Goal: Task Accomplishment & Management: Complete application form

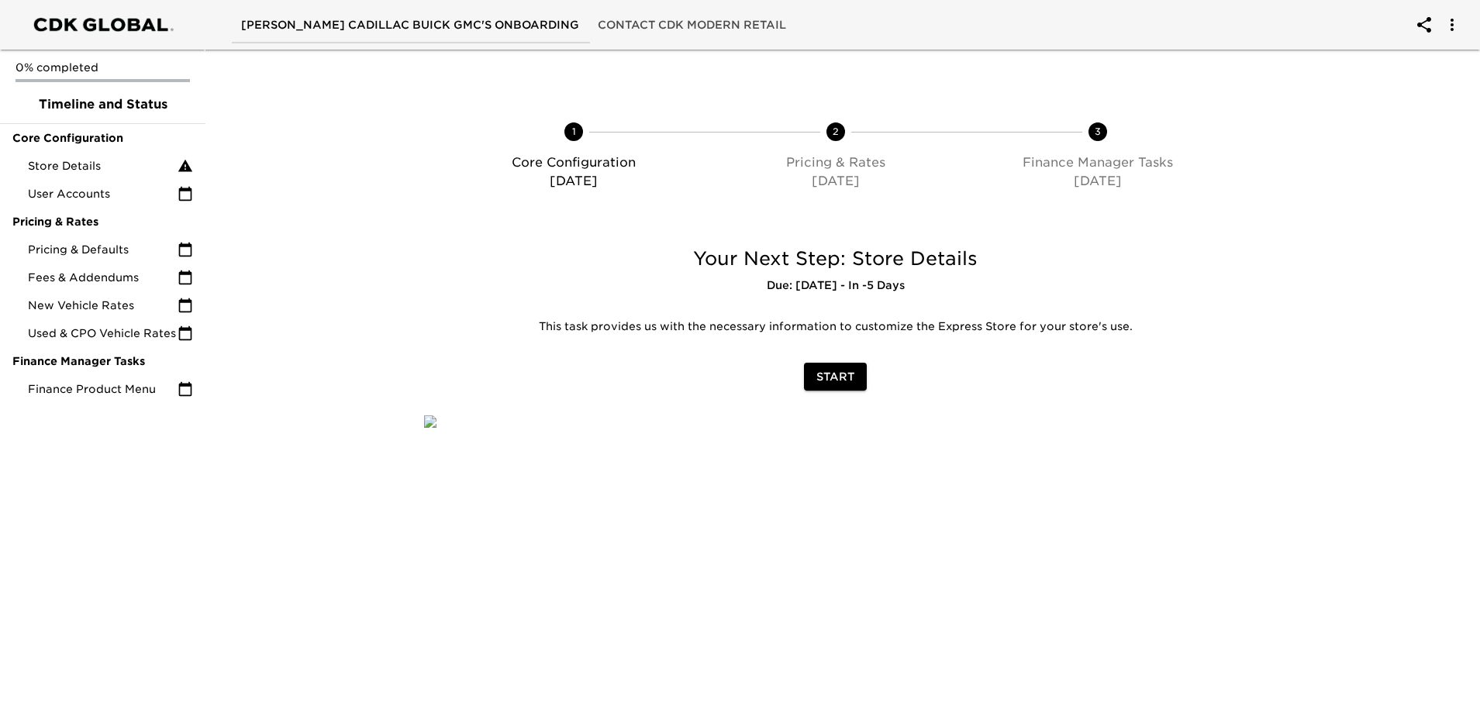
click at [832, 374] on span "Start" at bounding box center [836, 377] width 38 height 19
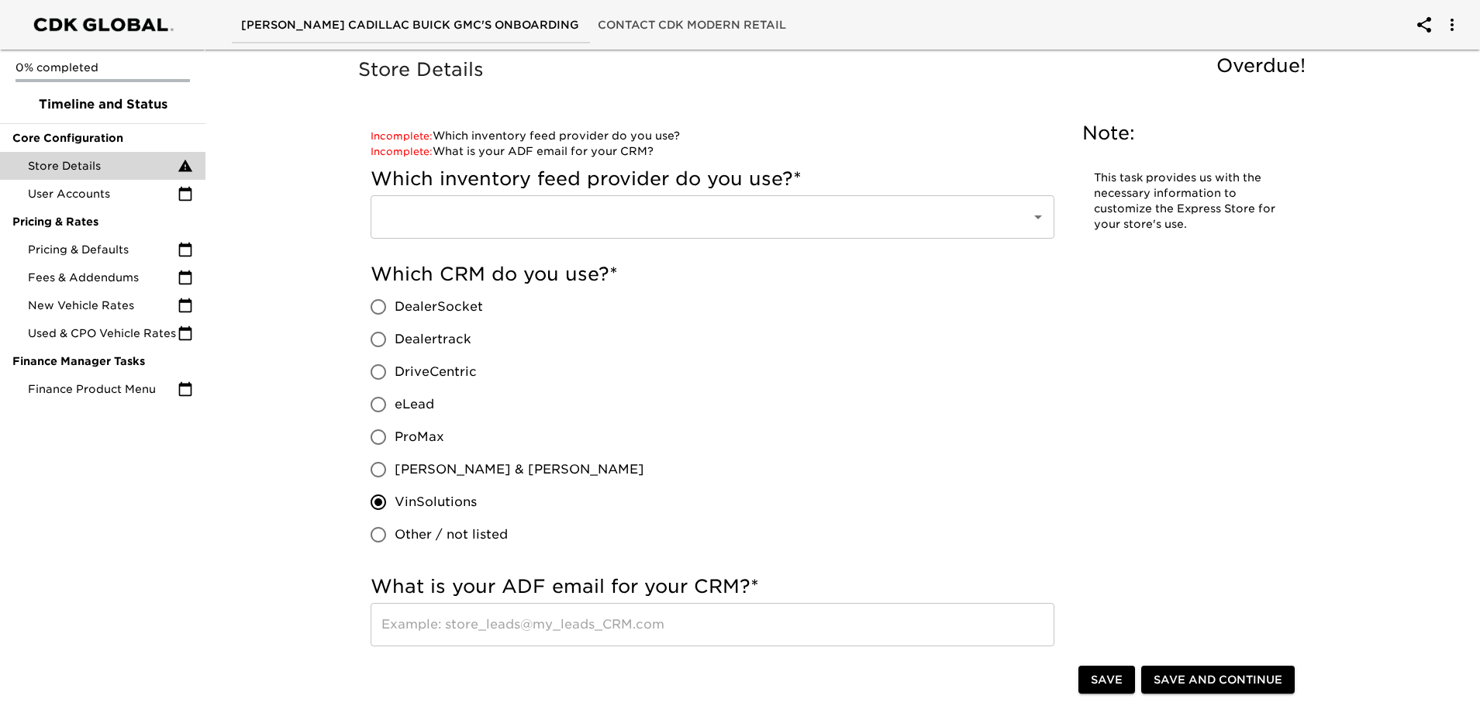
click at [623, 223] on input "text" at bounding box center [691, 216] width 627 height 29
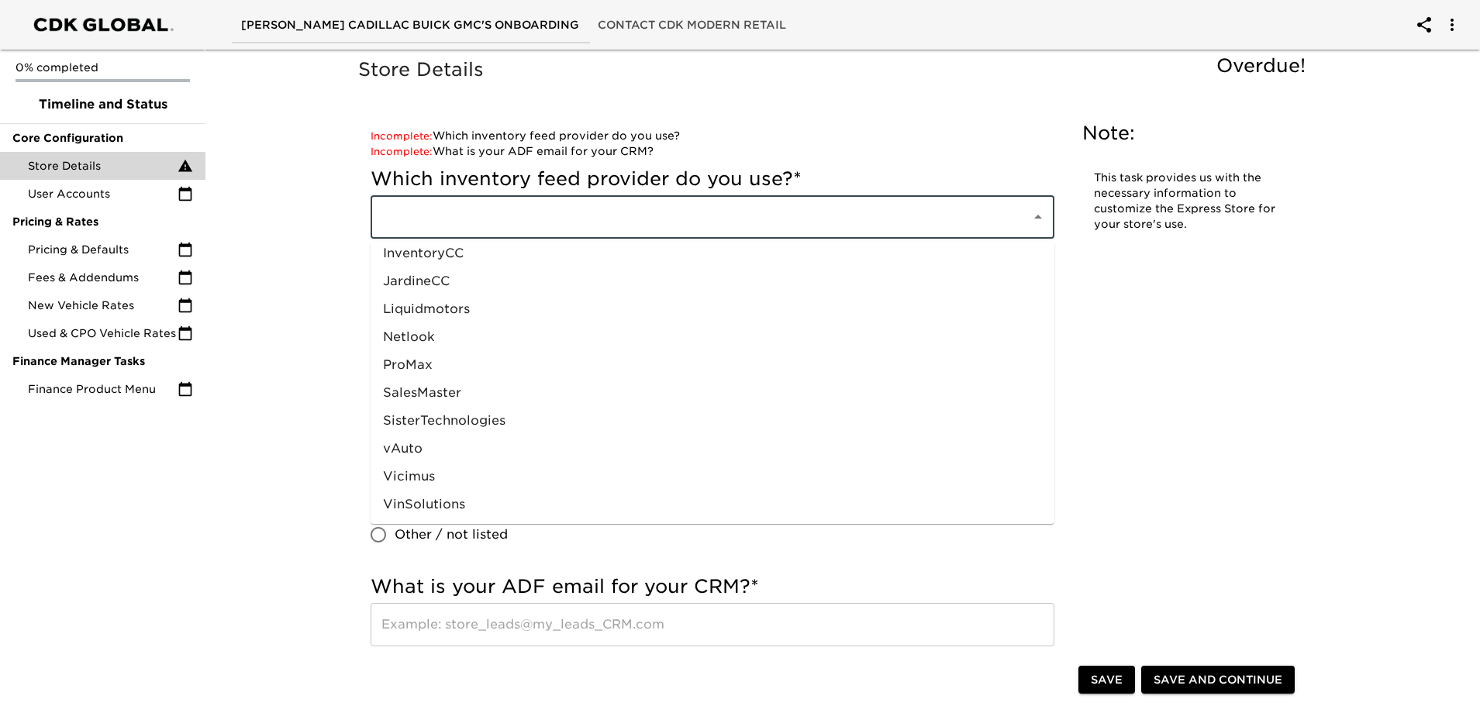
scroll to position [763, 0]
click at [444, 442] on li "vAuto" at bounding box center [713, 448] width 684 height 28
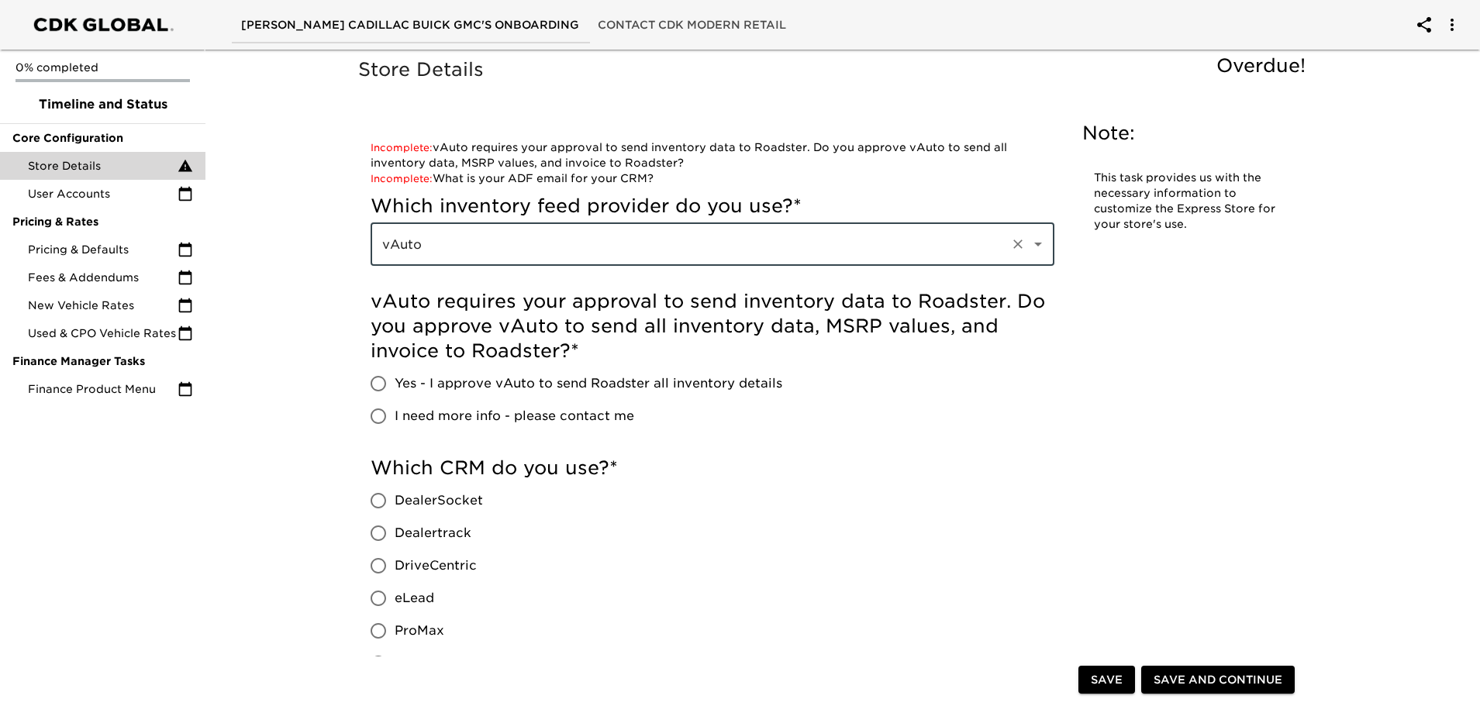
click at [1034, 247] on icon "Open" at bounding box center [1038, 244] width 19 height 19
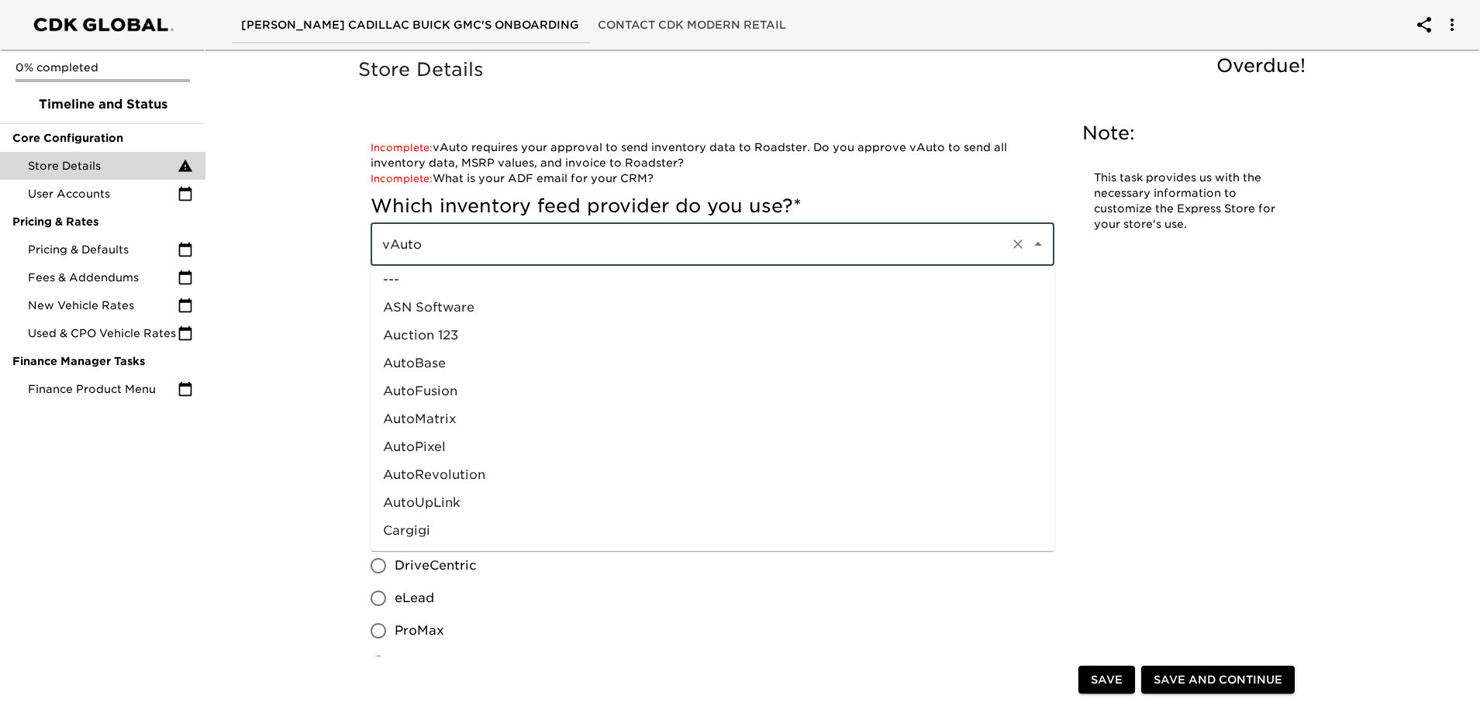
scroll to position [0, 0]
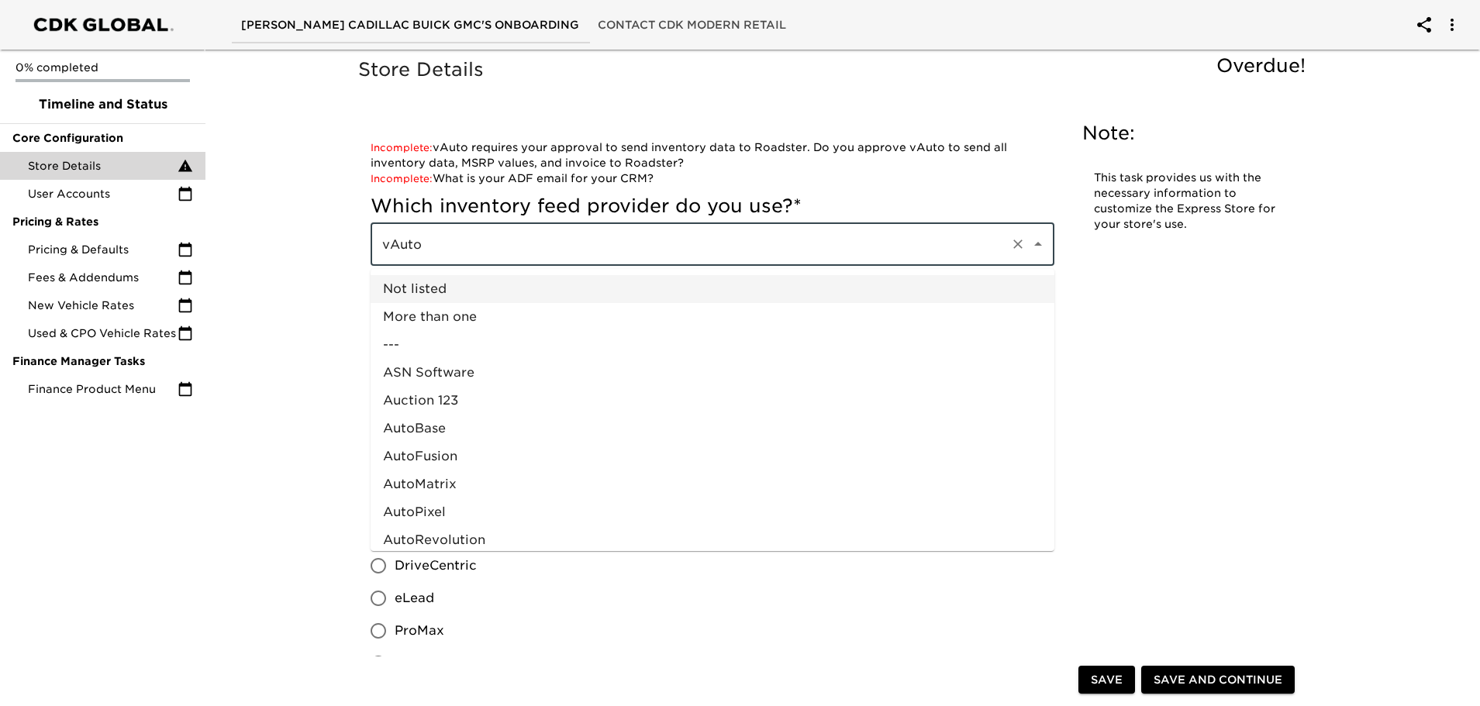
click at [428, 285] on li "Not listed" at bounding box center [713, 289] width 684 height 28
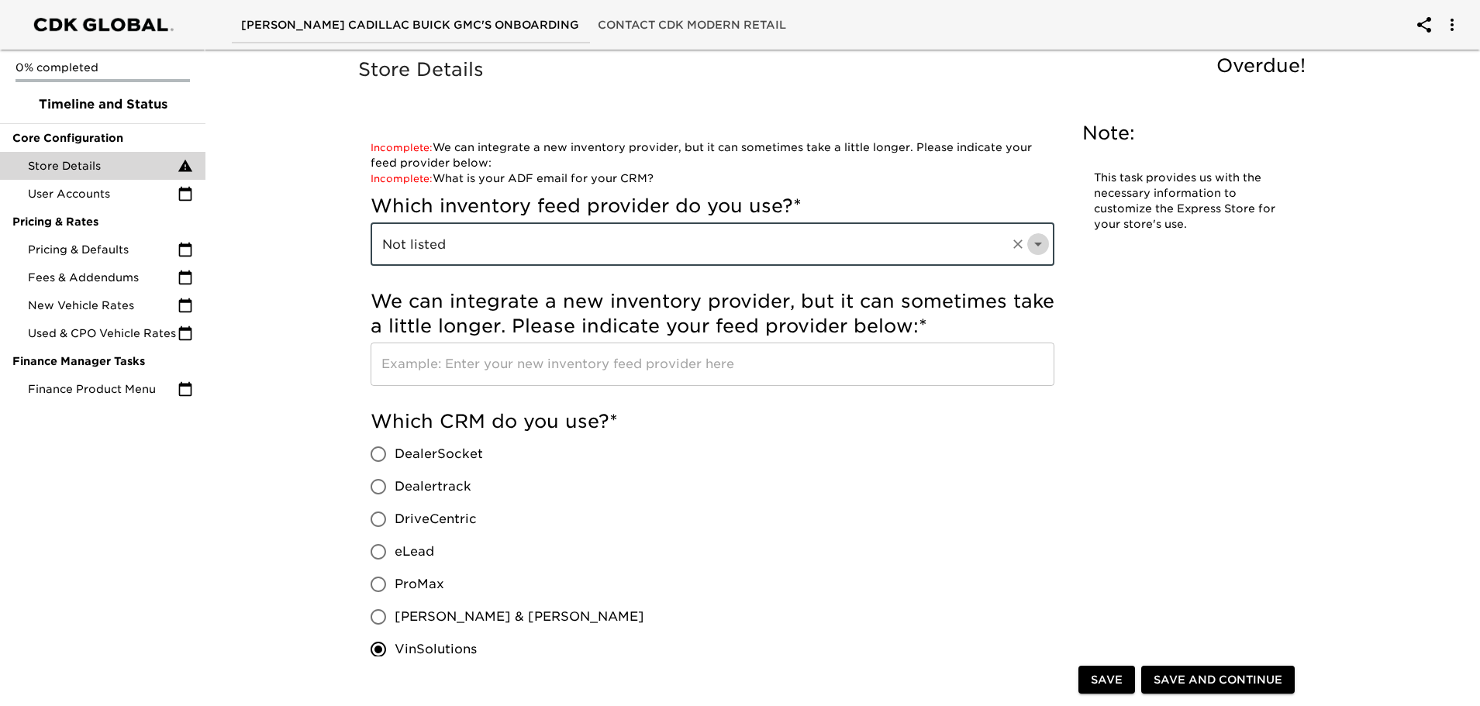
click at [1041, 247] on icon "Open" at bounding box center [1038, 244] width 19 height 19
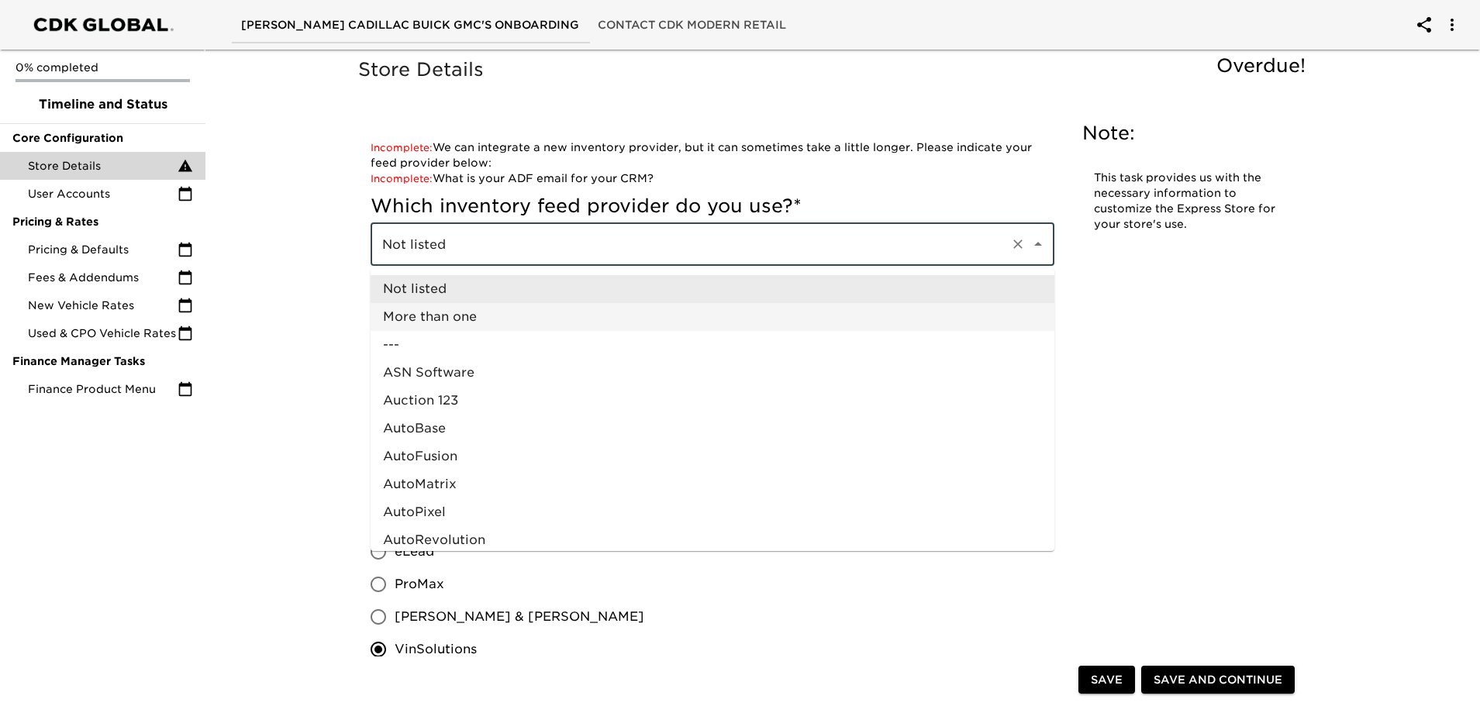
click at [416, 318] on li "More than one" at bounding box center [713, 317] width 684 height 28
type input "More than one"
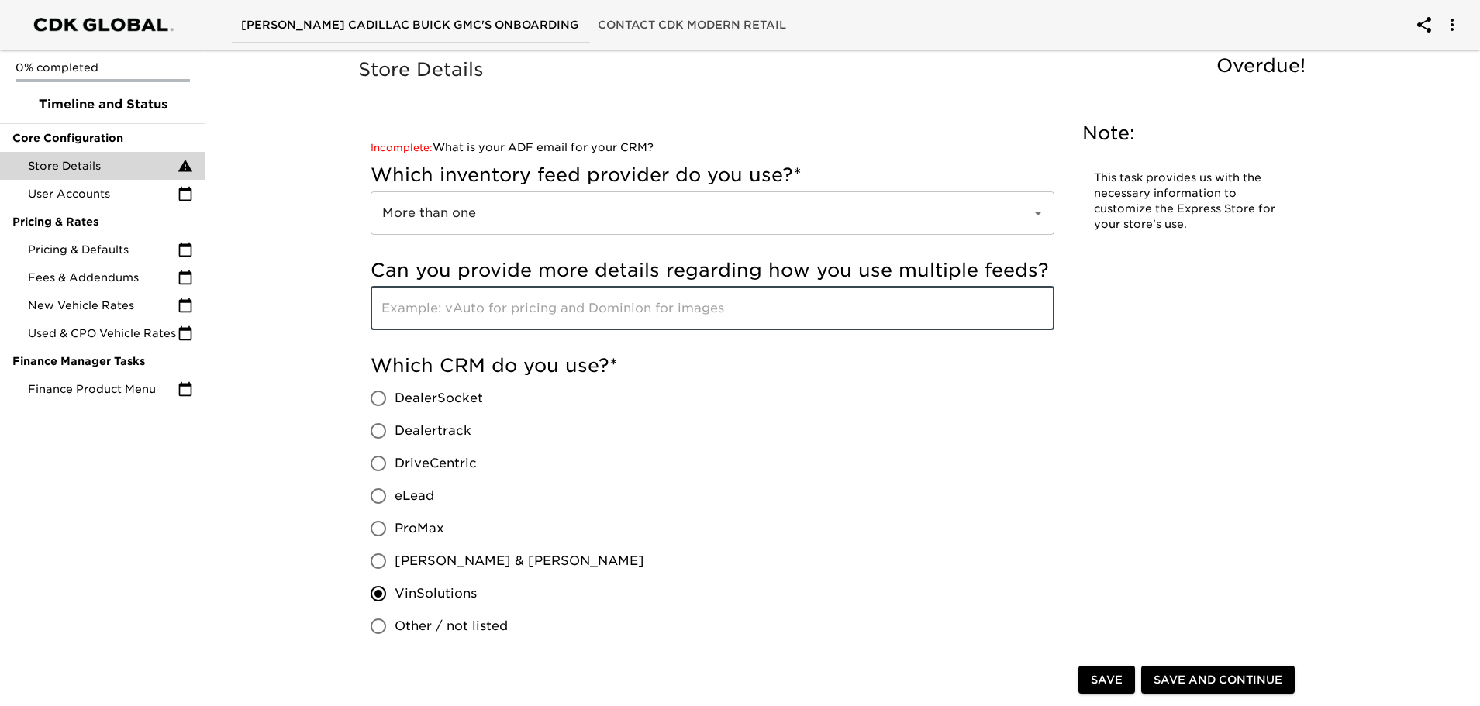
click at [512, 314] on input "text" at bounding box center [713, 308] width 684 height 43
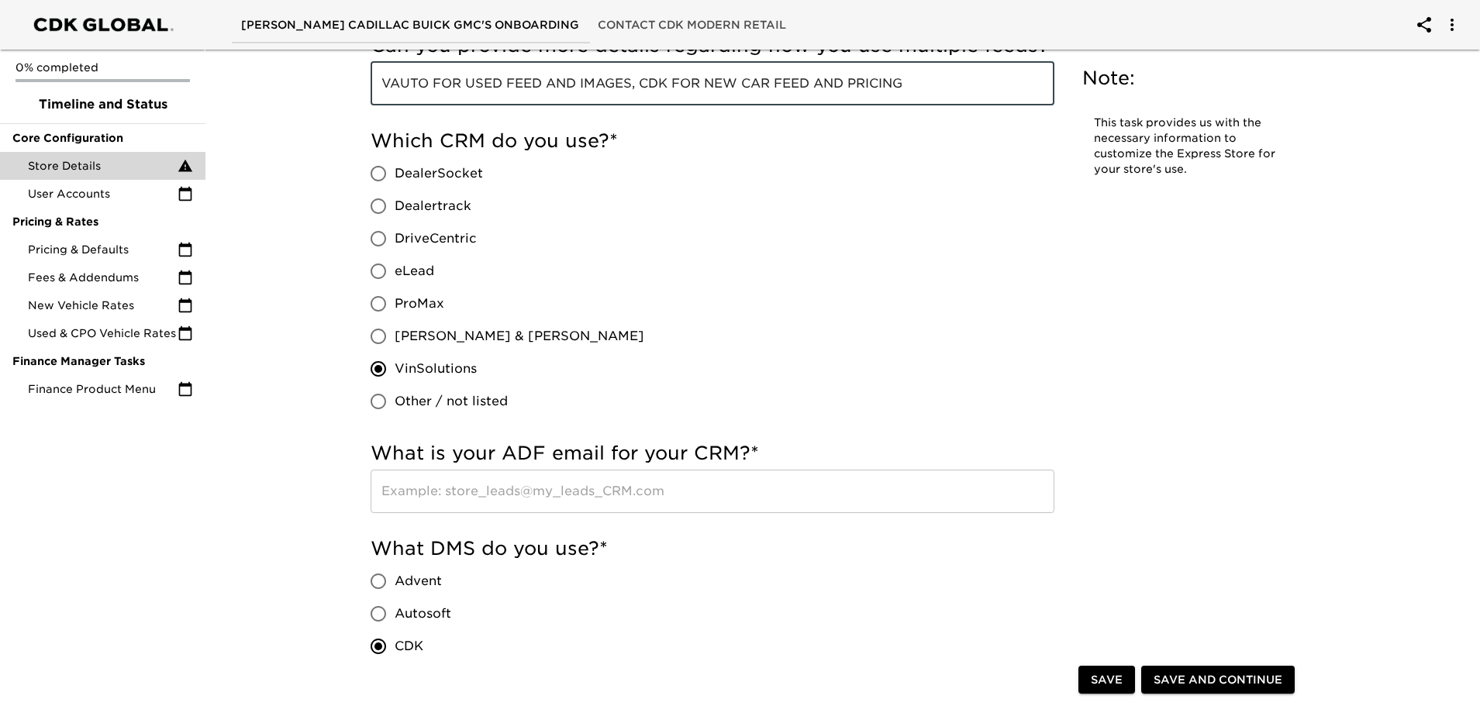
scroll to position [310, 0]
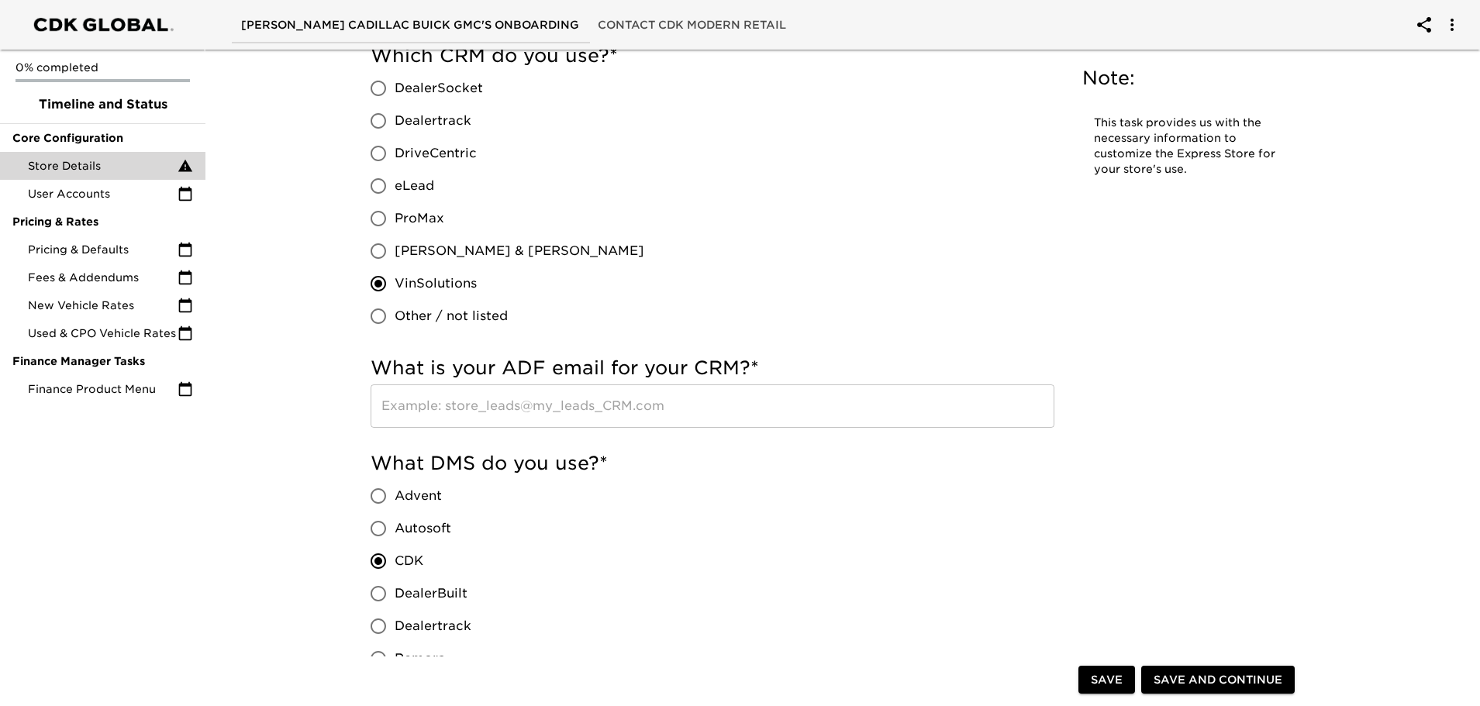
type input "VAUTO FOR USED FEED AND IMAGES, CDK FOR NEW CAR FEED AND PRICING"
click at [420, 404] on input "text" at bounding box center [713, 406] width 684 height 43
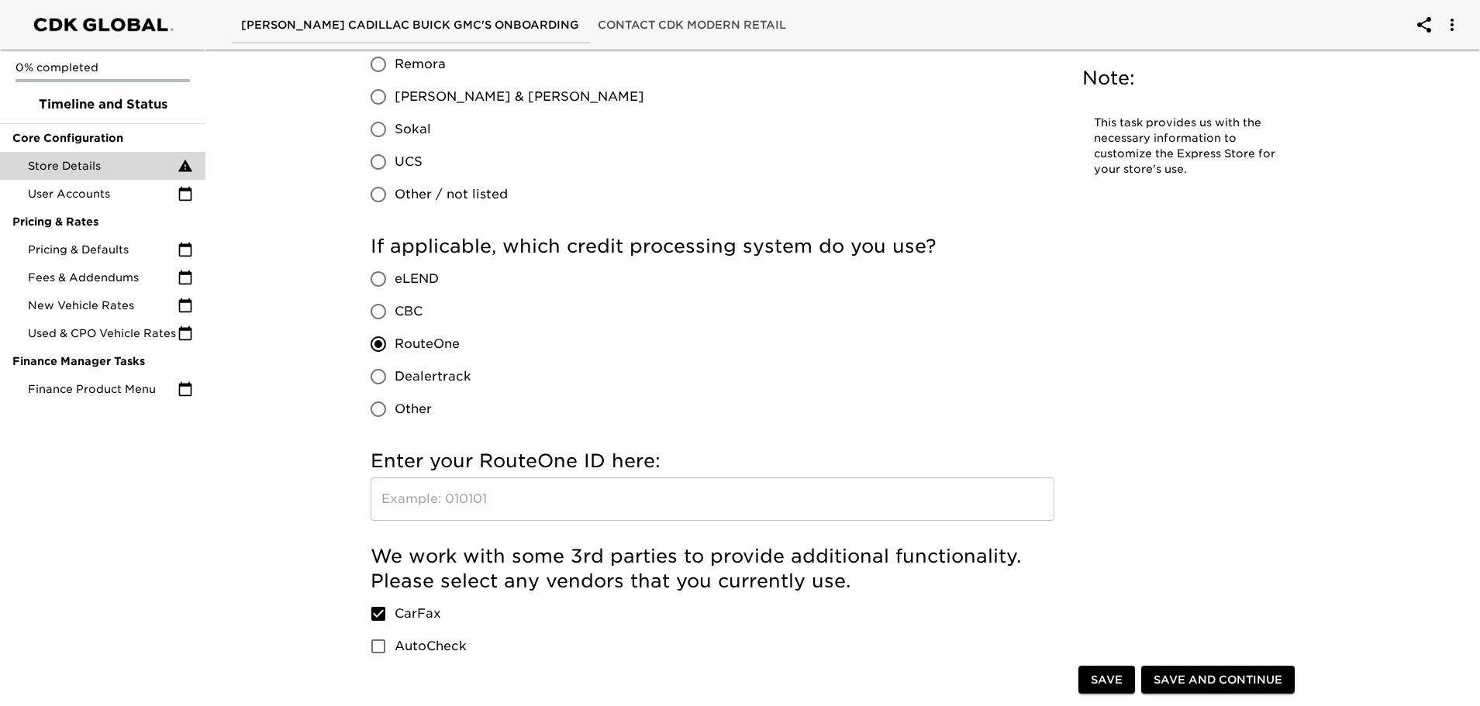
scroll to position [931, 0]
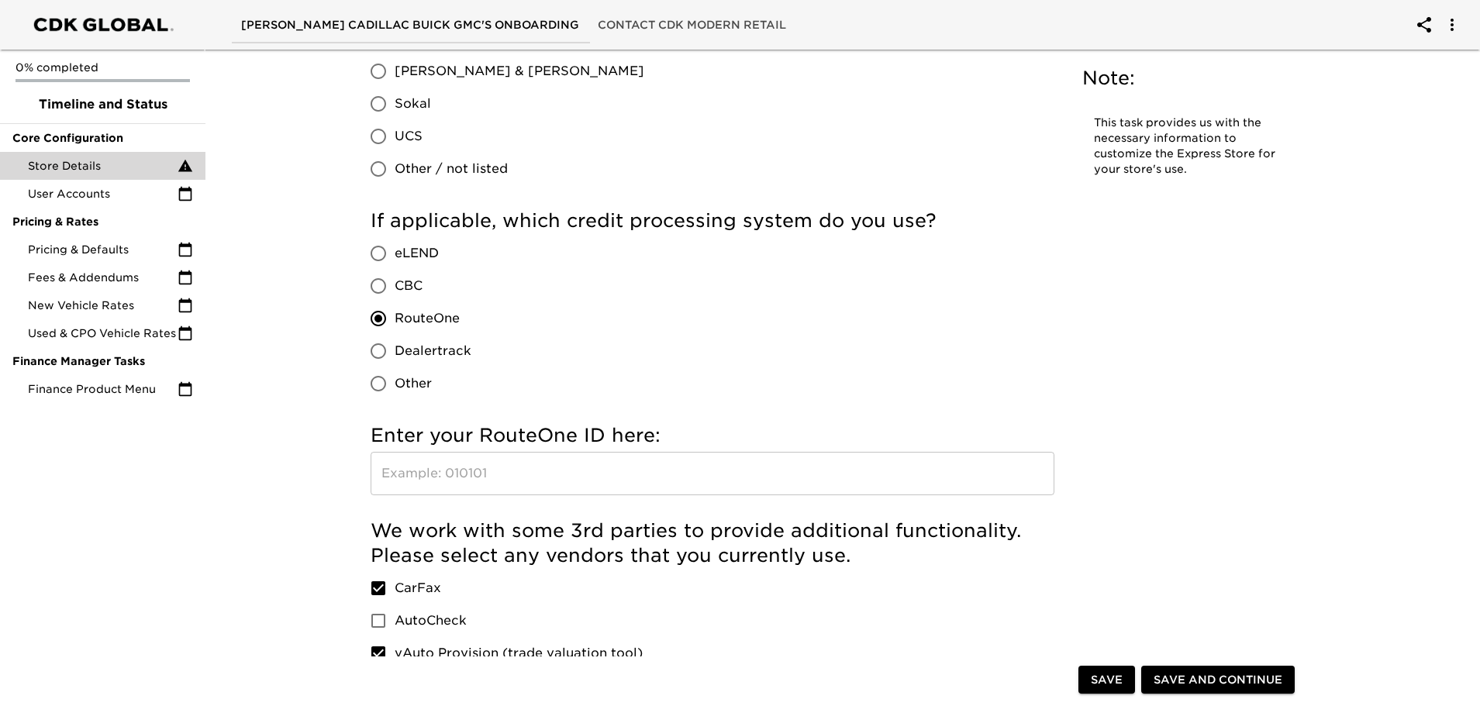
type input "[EMAIL_ADDRESS][DOMAIN_NAME], [EMAIL_ADDRESS][DOMAIN_NAME]"
click at [447, 471] on input "text" at bounding box center [713, 473] width 684 height 43
paste input "NY0OU"
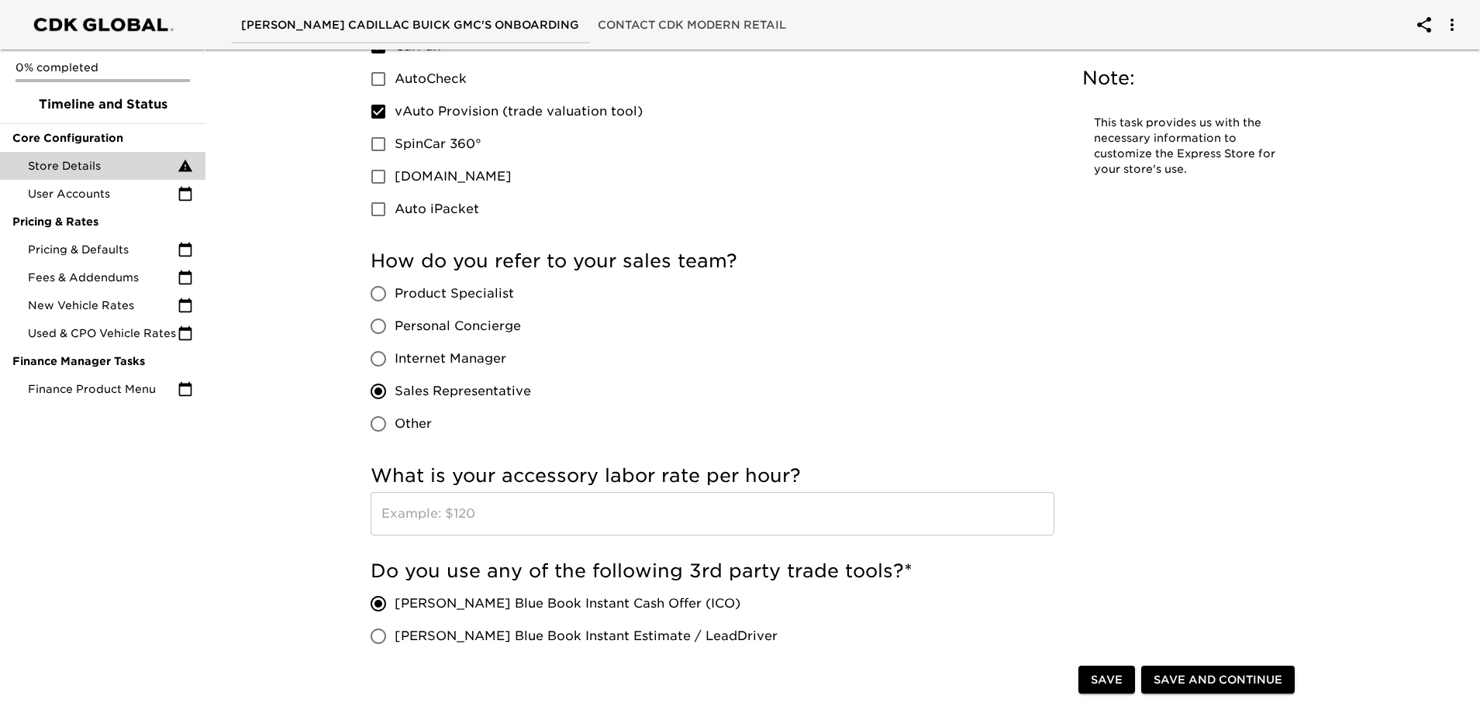
scroll to position [1473, 0]
type input "NY0OU"
click at [384, 295] on input "Product Specialist" at bounding box center [378, 293] width 33 height 33
radio input "true"
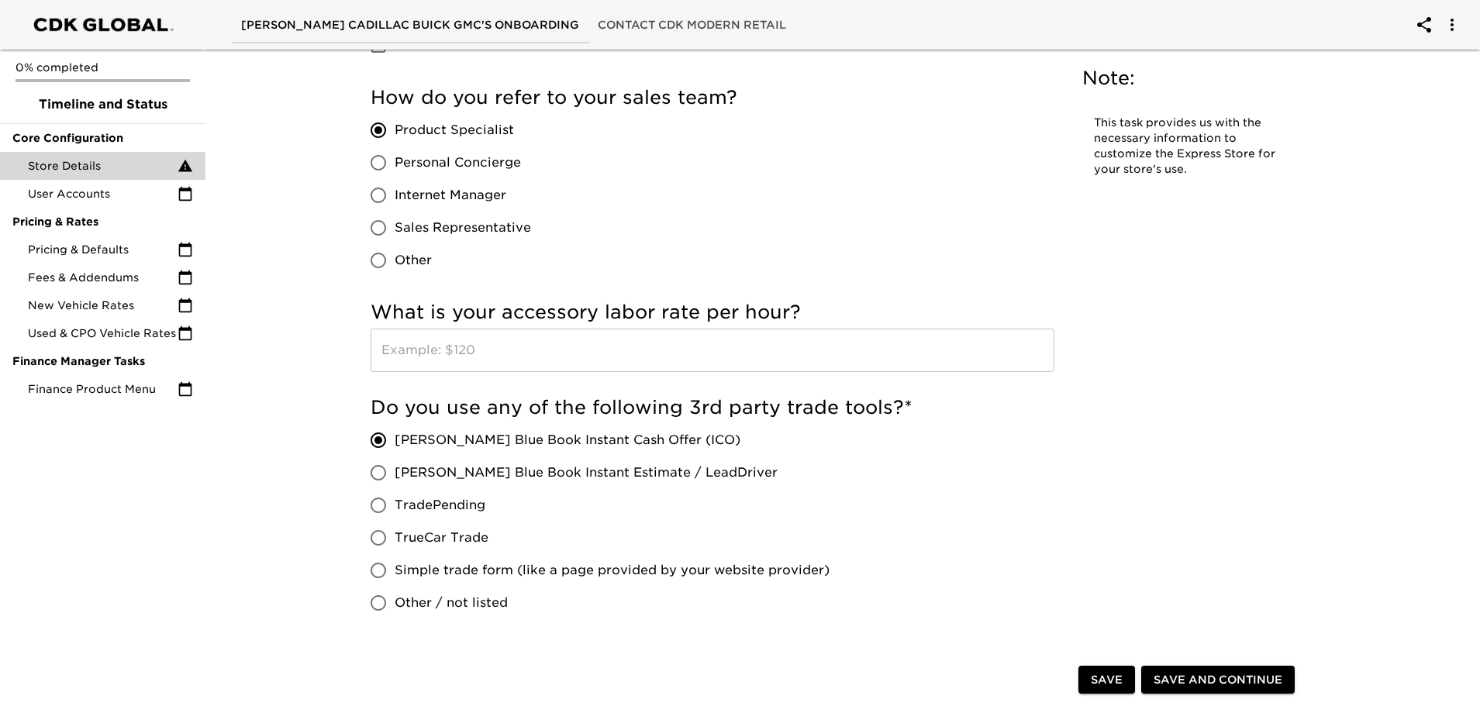
scroll to position [1551, 0]
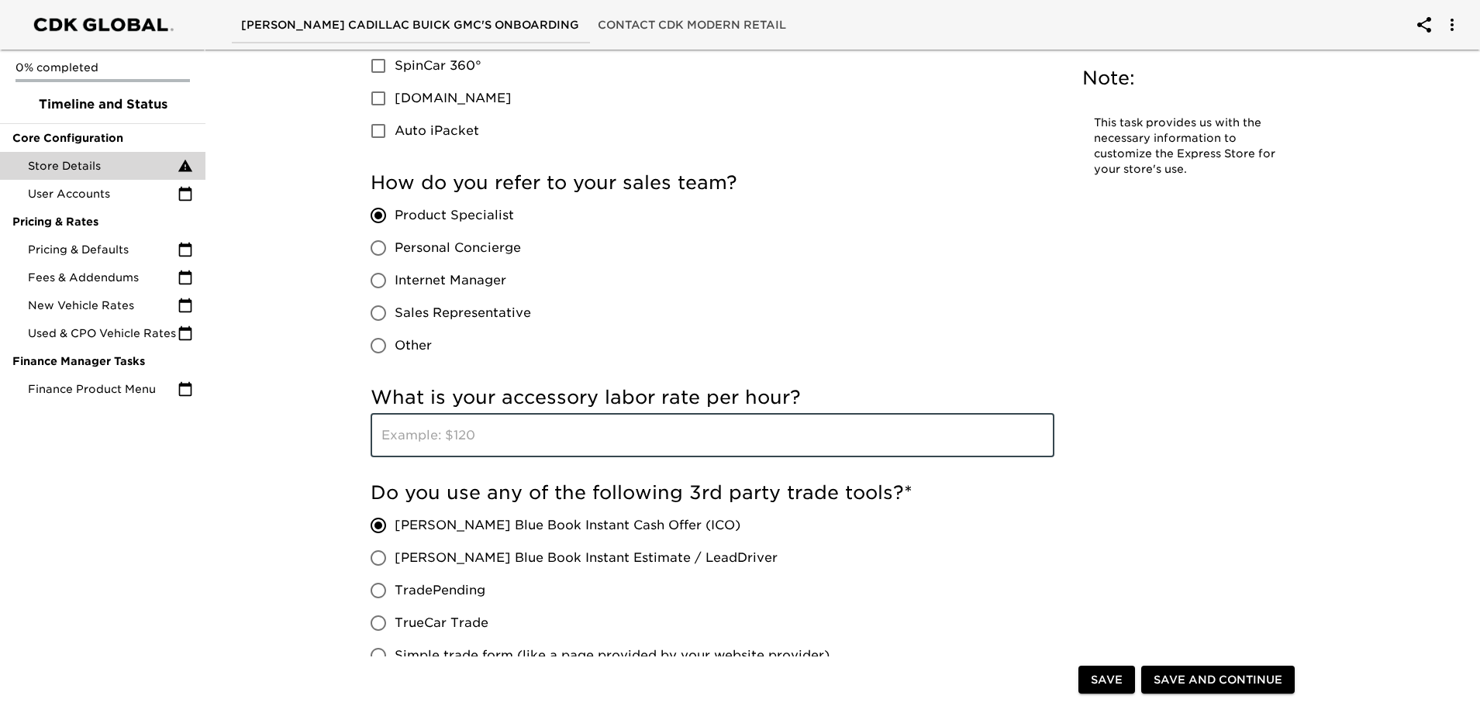
click at [506, 432] on input "text" at bounding box center [713, 435] width 684 height 43
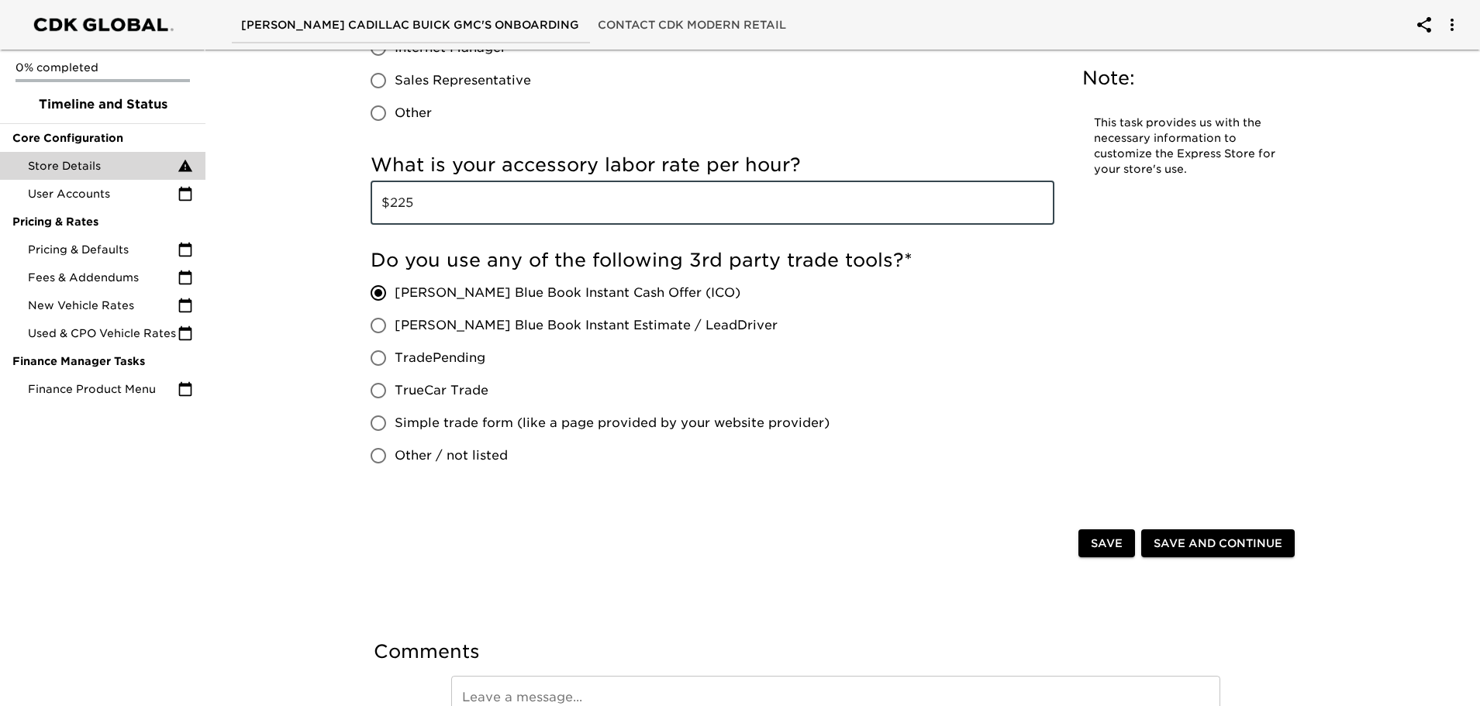
scroll to position [1870, 0]
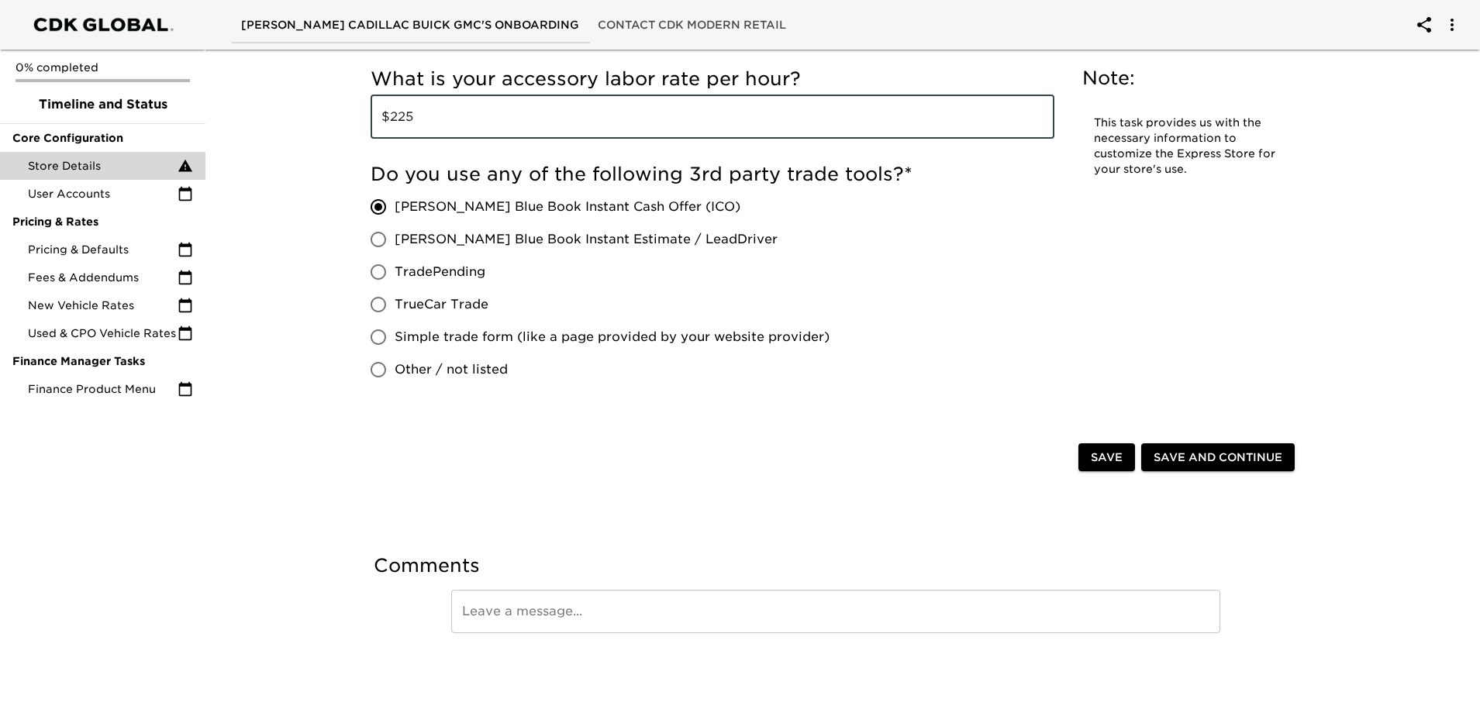
type input "$225"
click at [1200, 471] on button "Save and Continue" at bounding box center [1218, 458] width 154 height 29
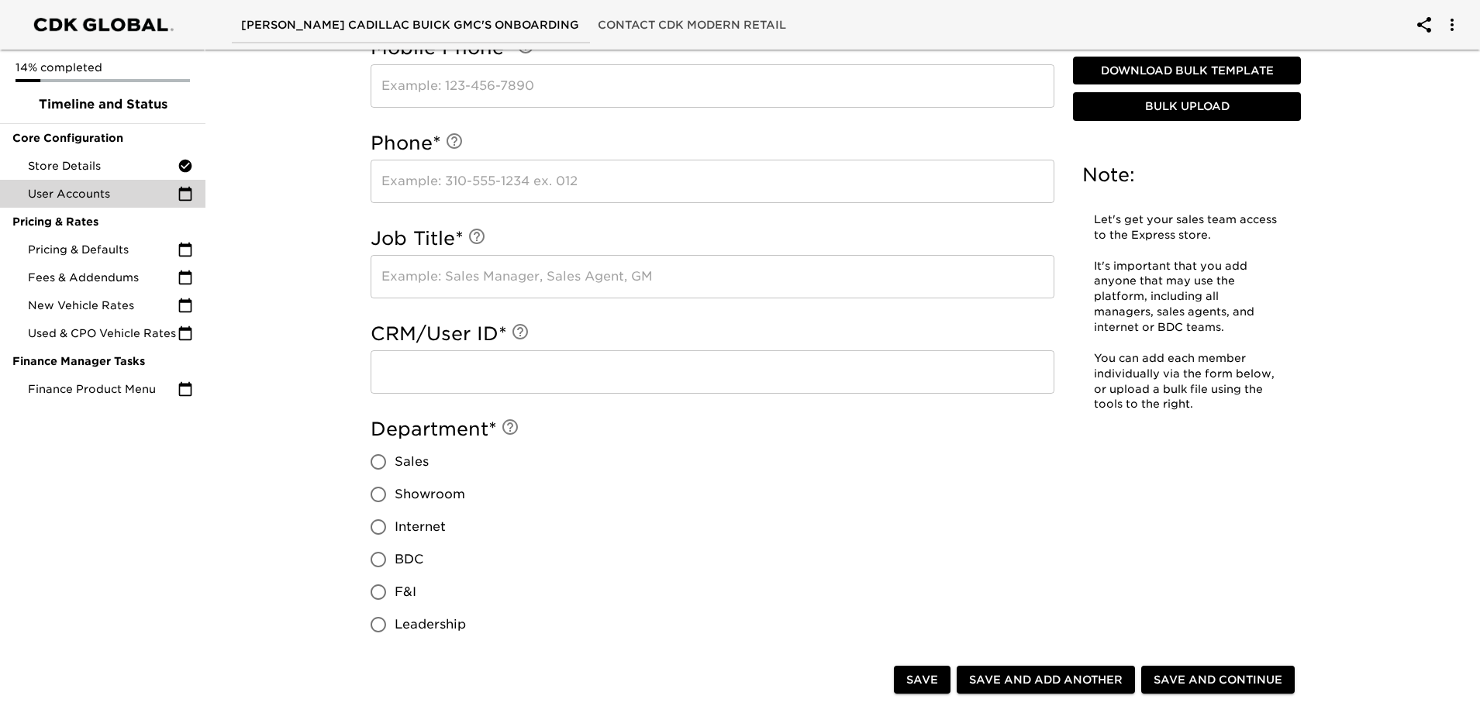
scroll to position [310, 0]
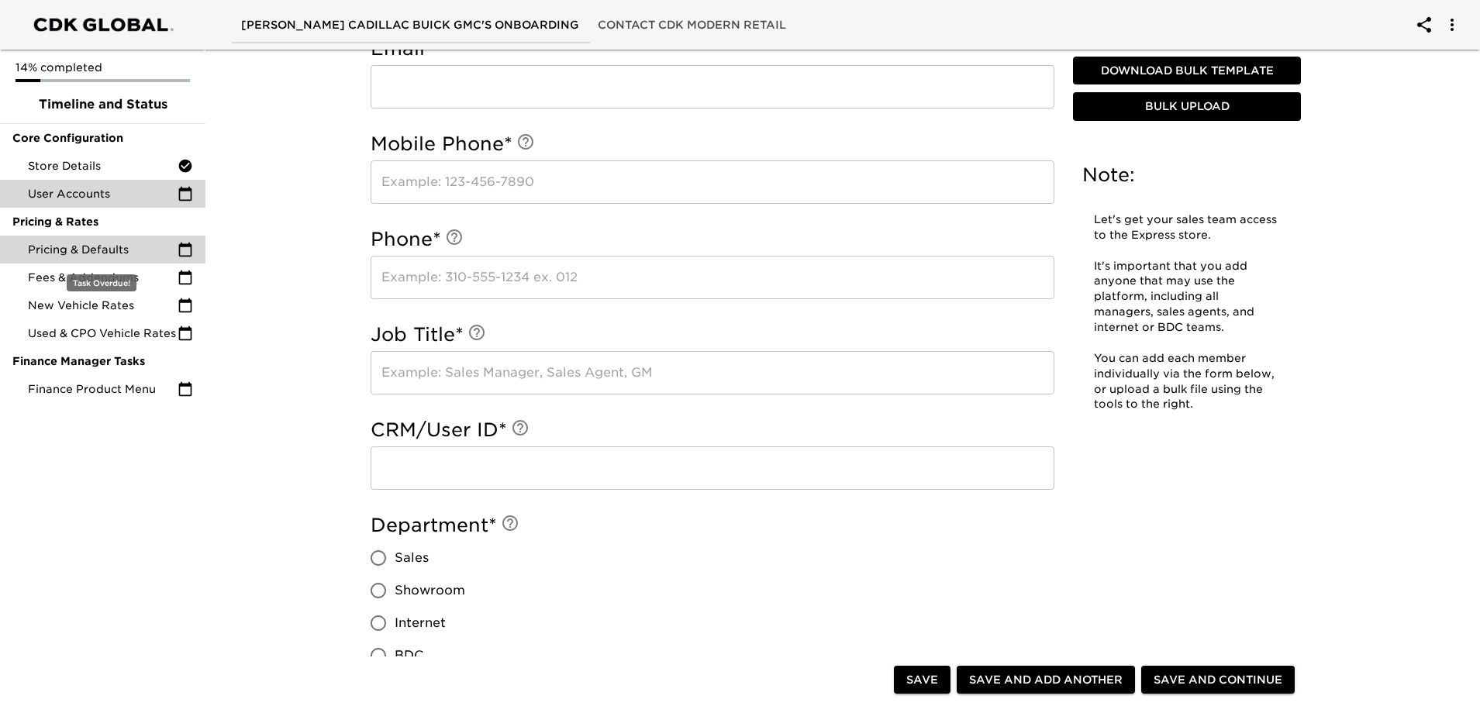
click at [185, 248] on icon at bounding box center [186, 250] width 16 height 16
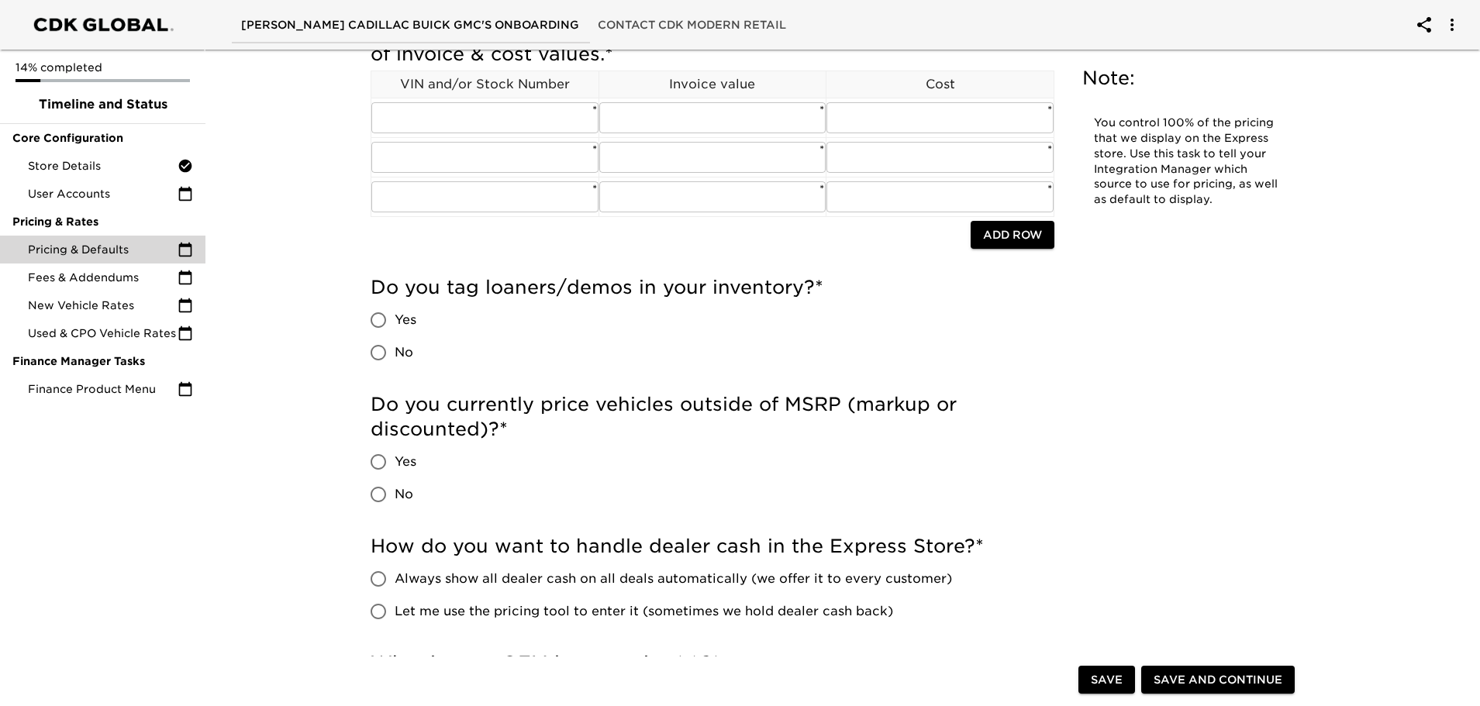
scroll to position [233, 0]
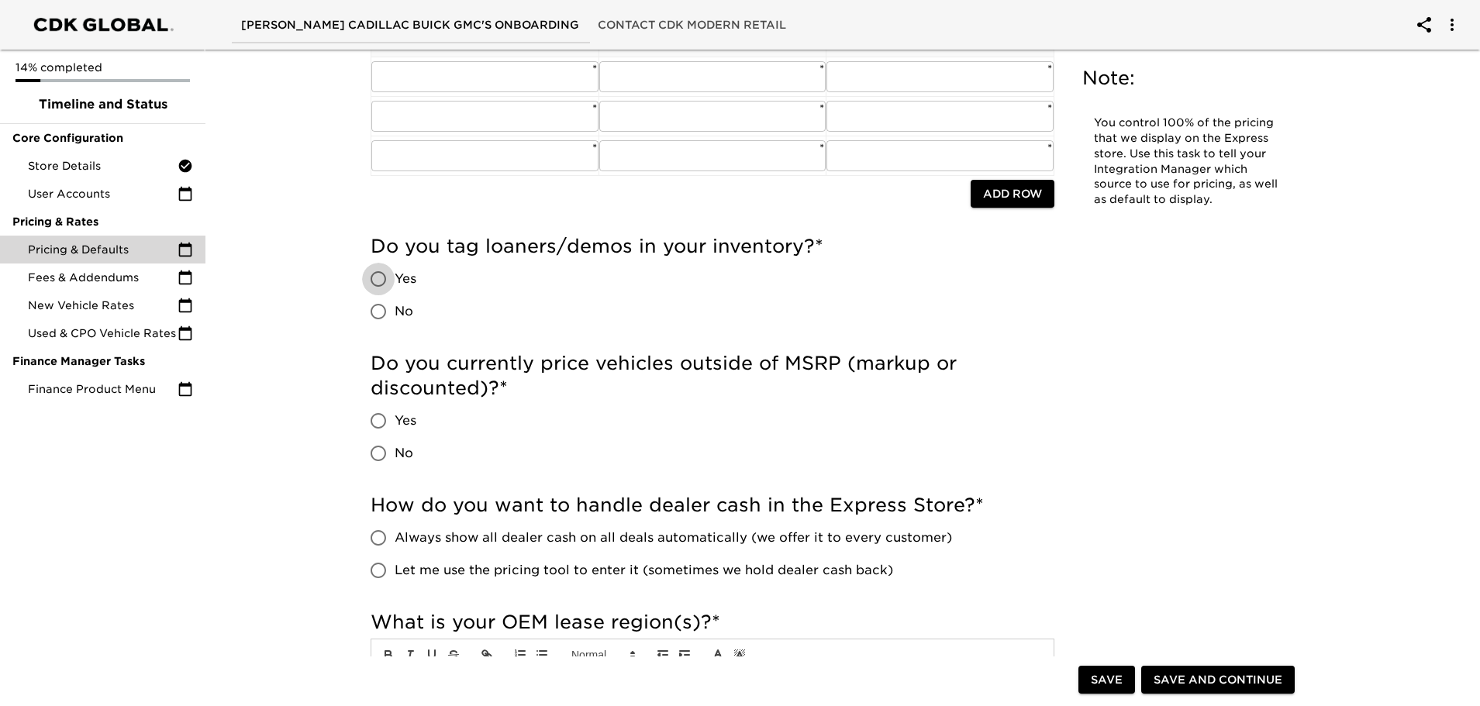
click at [375, 280] on input "Yes" at bounding box center [378, 279] width 33 height 33
radio input "true"
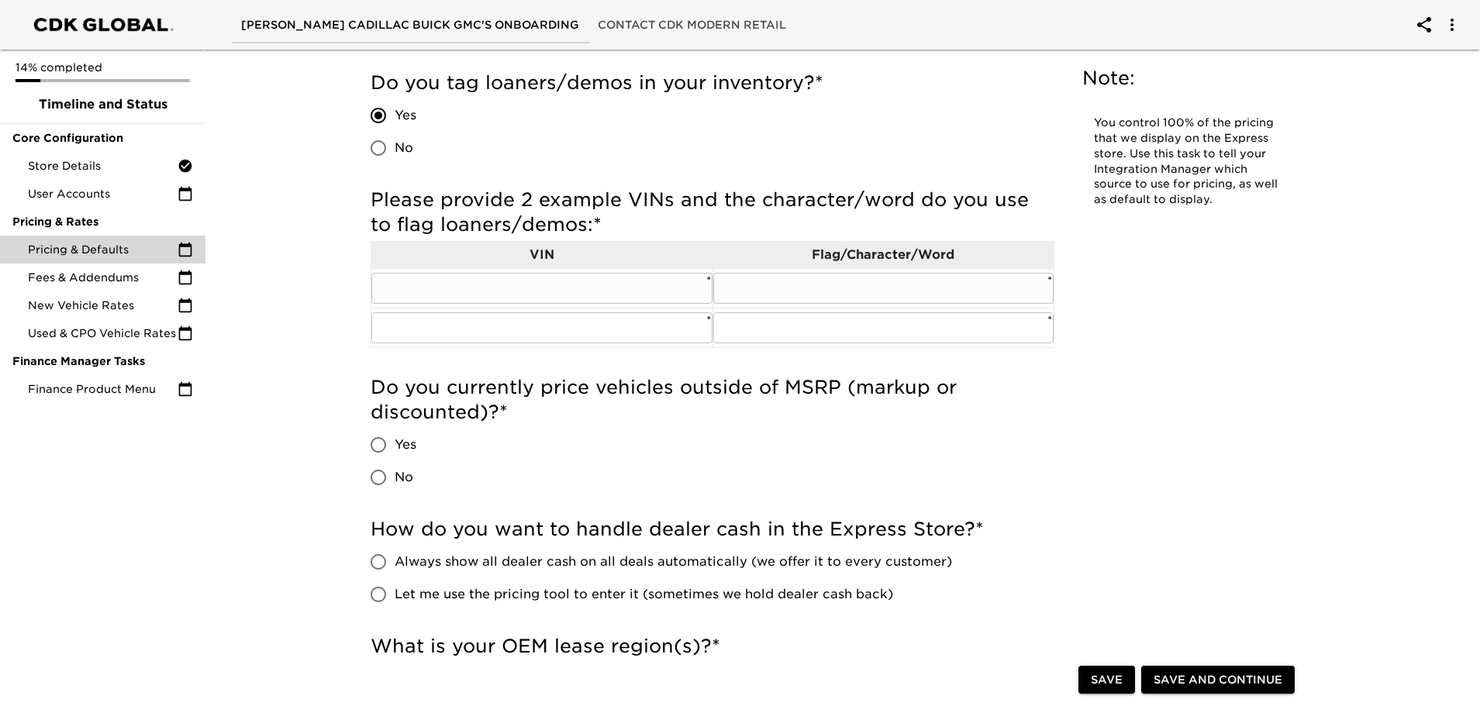
scroll to position [543, 0]
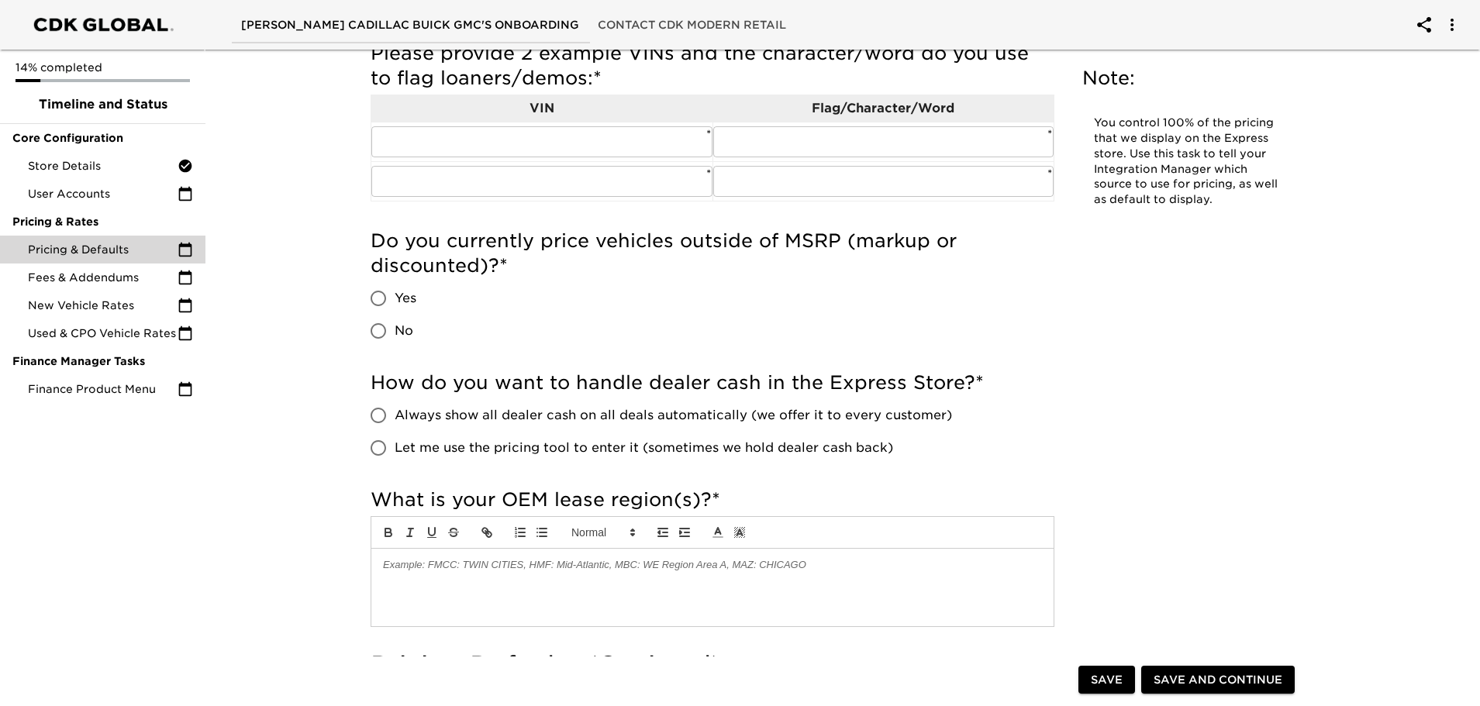
click at [381, 298] on input "Yes" at bounding box center [378, 298] width 33 height 33
radio input "true"
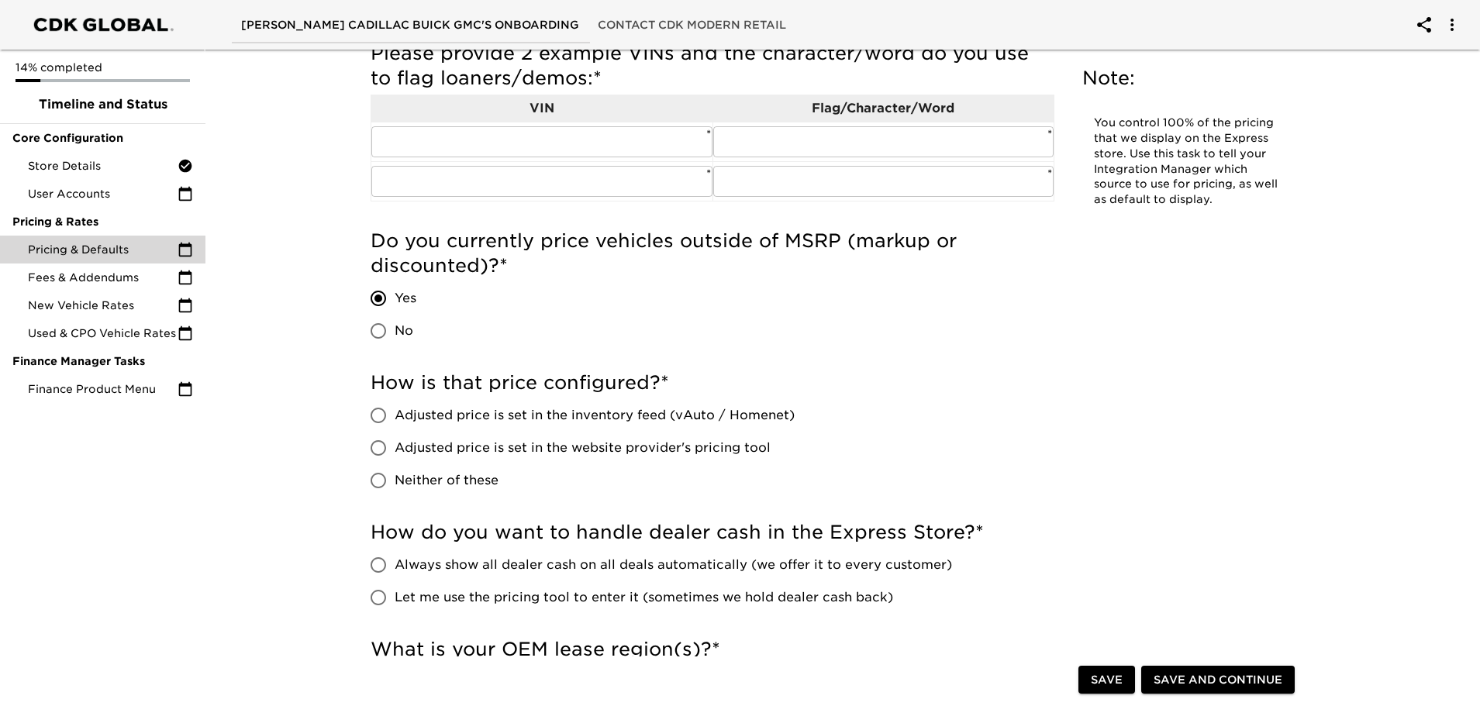
scroll to position [620, 0]
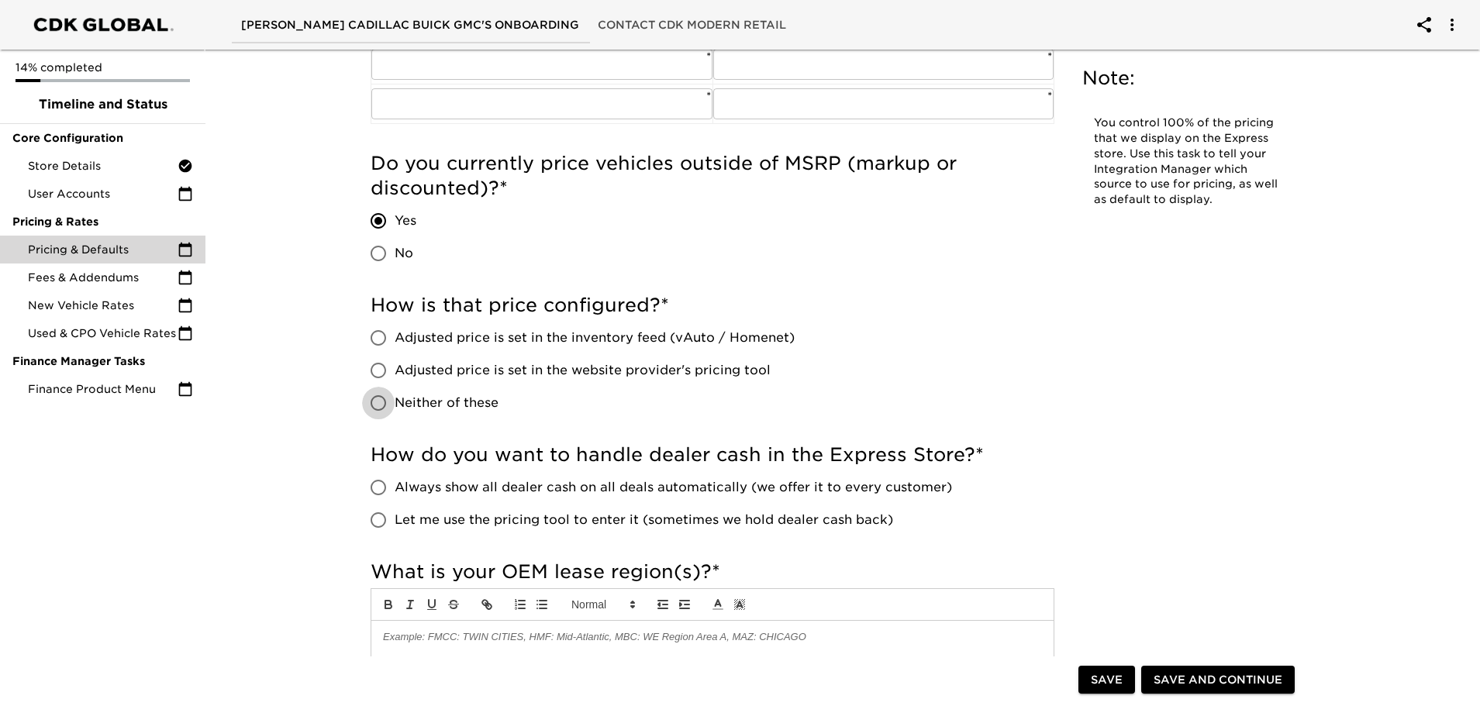
click at [381, 400] on input "Neither of these" at bounding box center [378, 403] width 33 height 33
radio input "true"
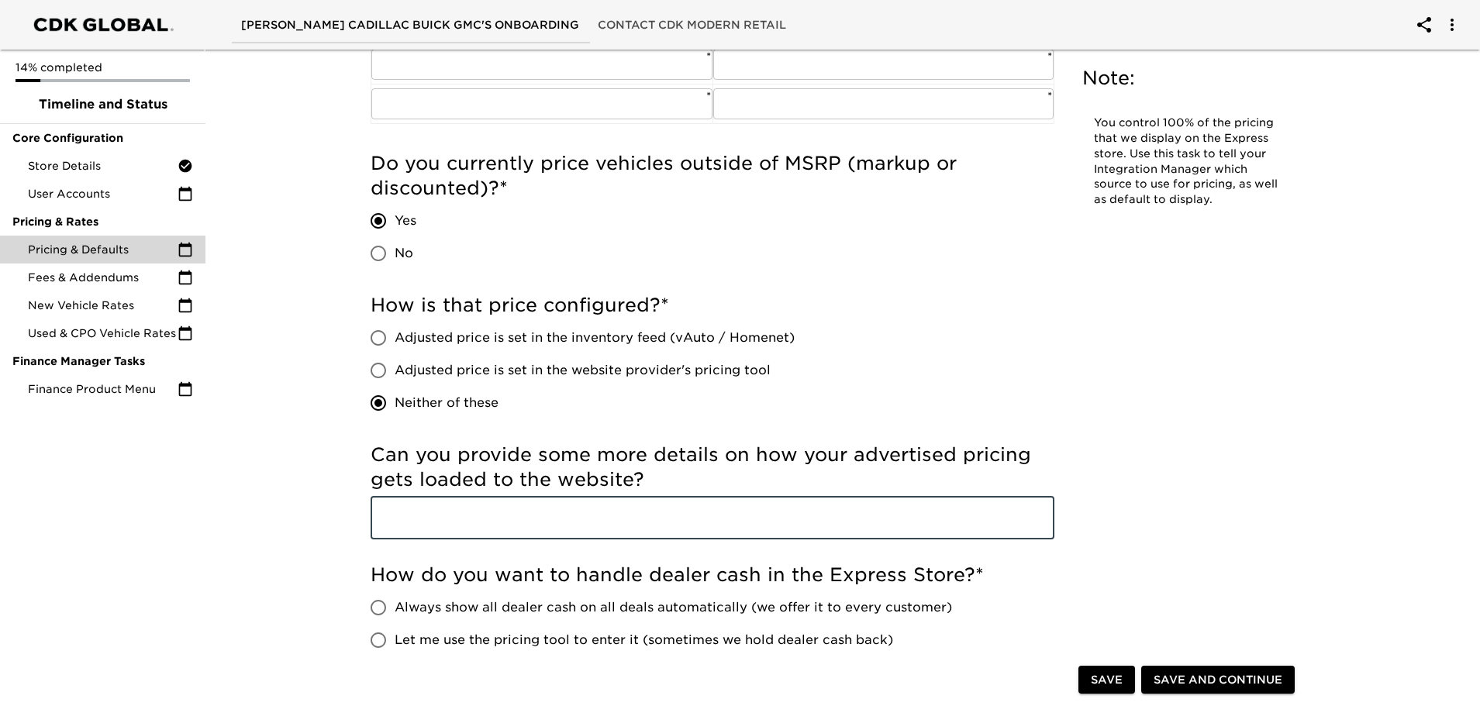
click at [561, 506] on input "text" at bounding box center [713, 517] width 684 height 43
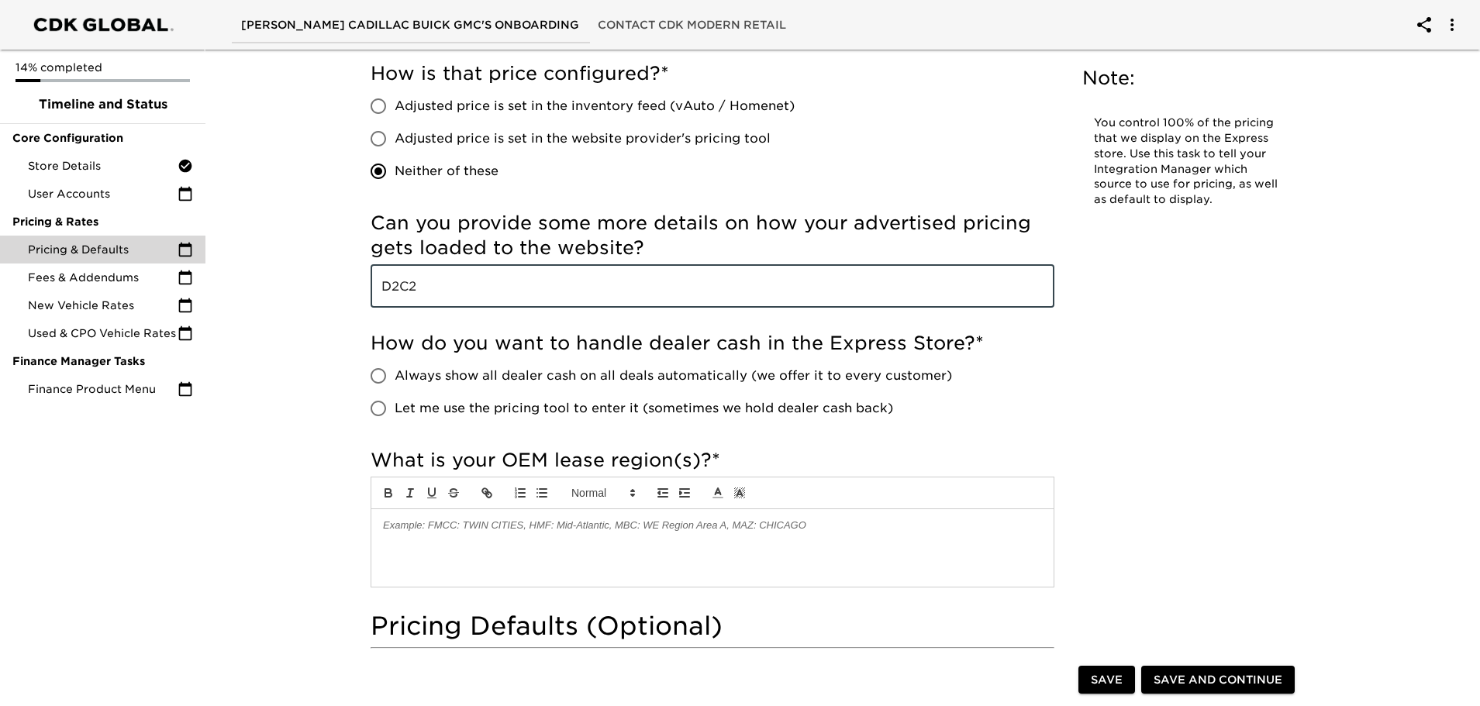
scroll to position [853, 0]
type input "D2C2"
click at [378, 411] on input "Let me use the pricing tool to enter it (sometimes we hold dealer cash back)" at bounding box center [378, 408] width 33 height 33
radio input "true"
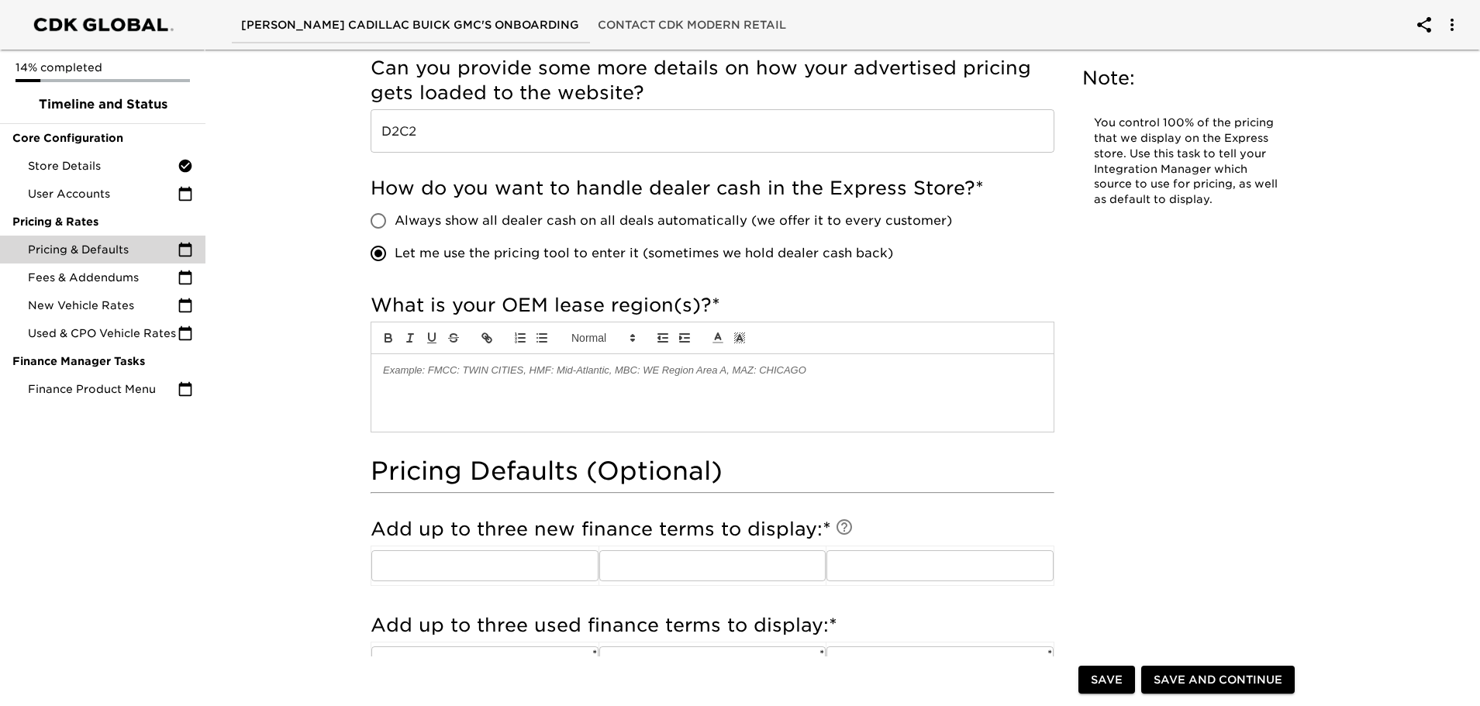
scroll to position [1008, 0]
click at [509, 388] on div at bounding box center [712, 393] width 682 height 78
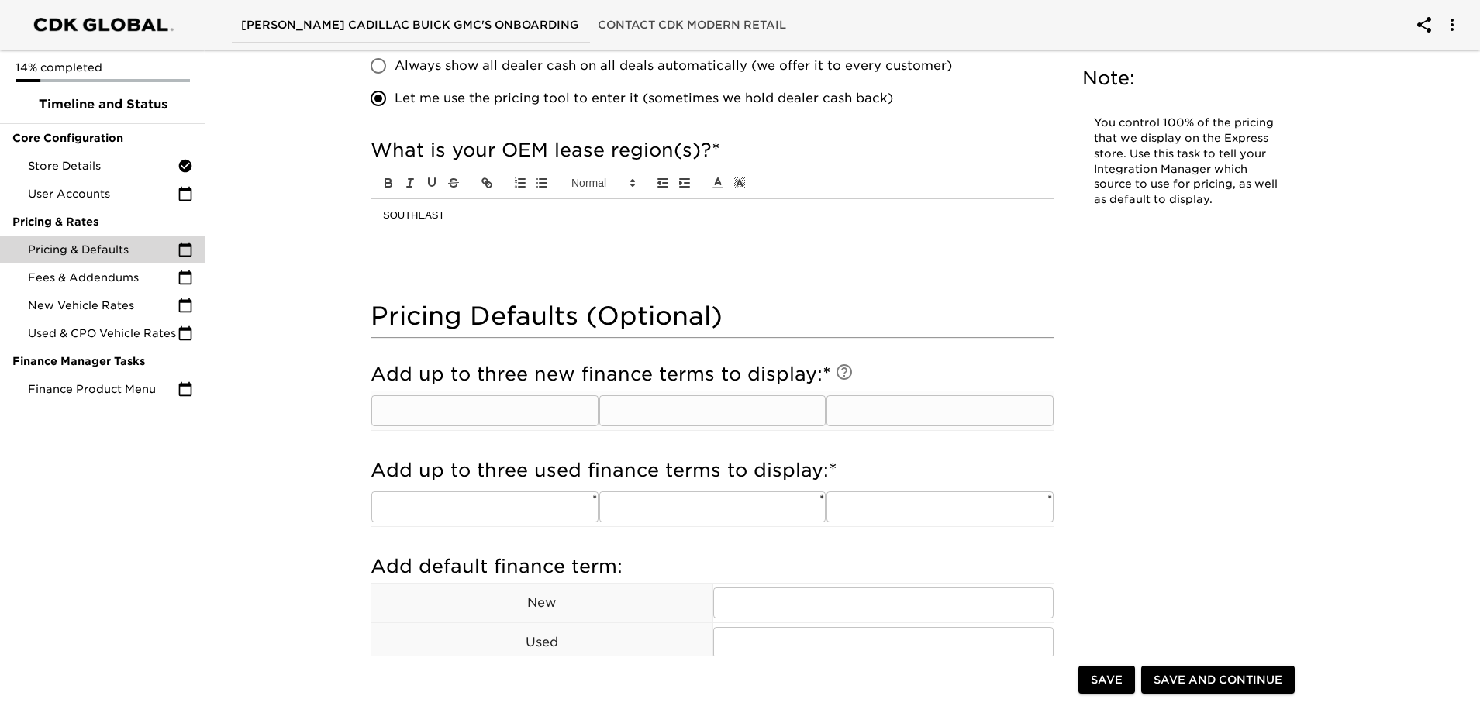
scroll to position [1163, 0]
click at [510, 415] on input "text" at bounding box center [484, 410] width 227 height 31
type input "60"
click at [704, 427] on td "​" at bounding box center [713, 411] width 228 height 40
click at [699, 418] on input "text" at bounding box center [712, 410] width 227 height 31
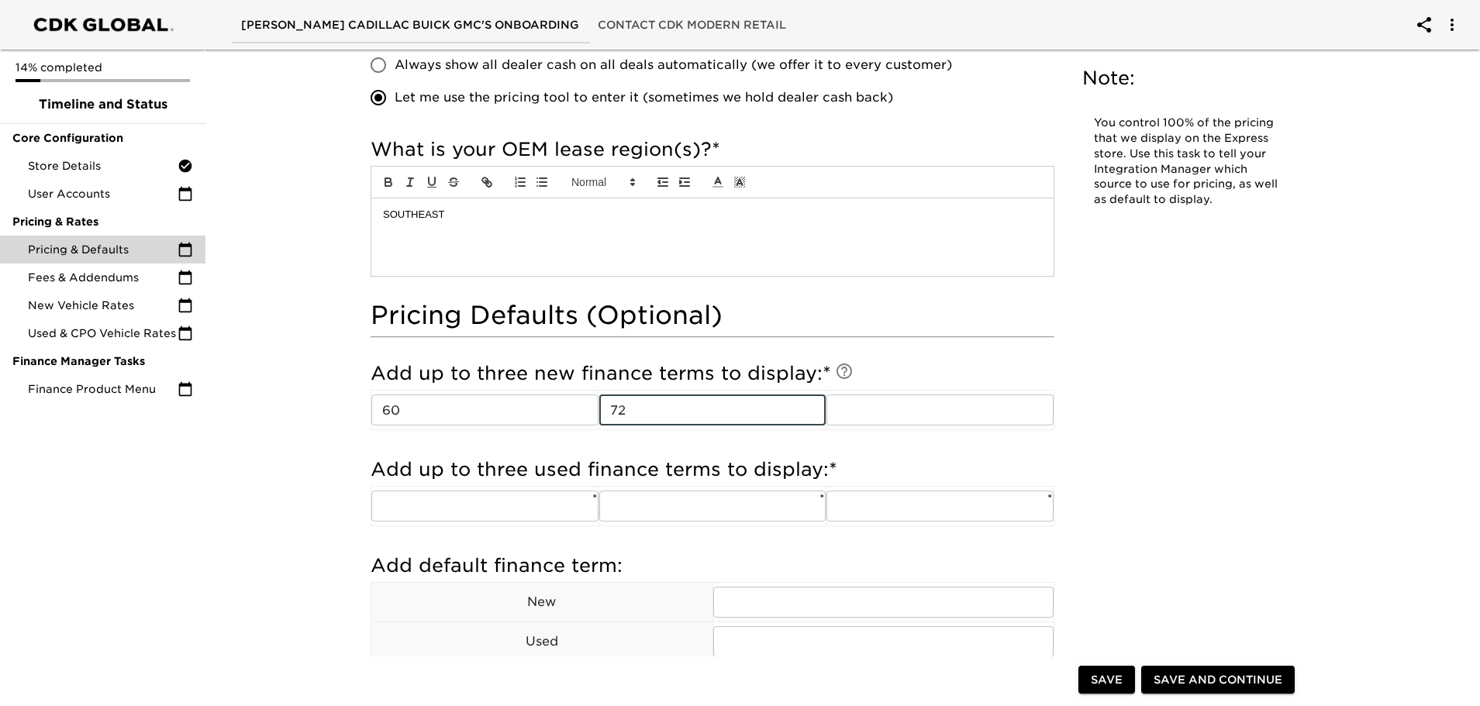
click at [831, 413] on div "Add up to three new finance terms to display: * 60 ​ 72 ​ ​" at bounding box center [713, 397] width 684 height 73
type input "72"
click at [865, 406] on input "text" at bounding box center [940, 410] width 226 height 31
type input "84"
click at [509, 513] on input "text" at bounding box center [484, 506] width 227 height 31
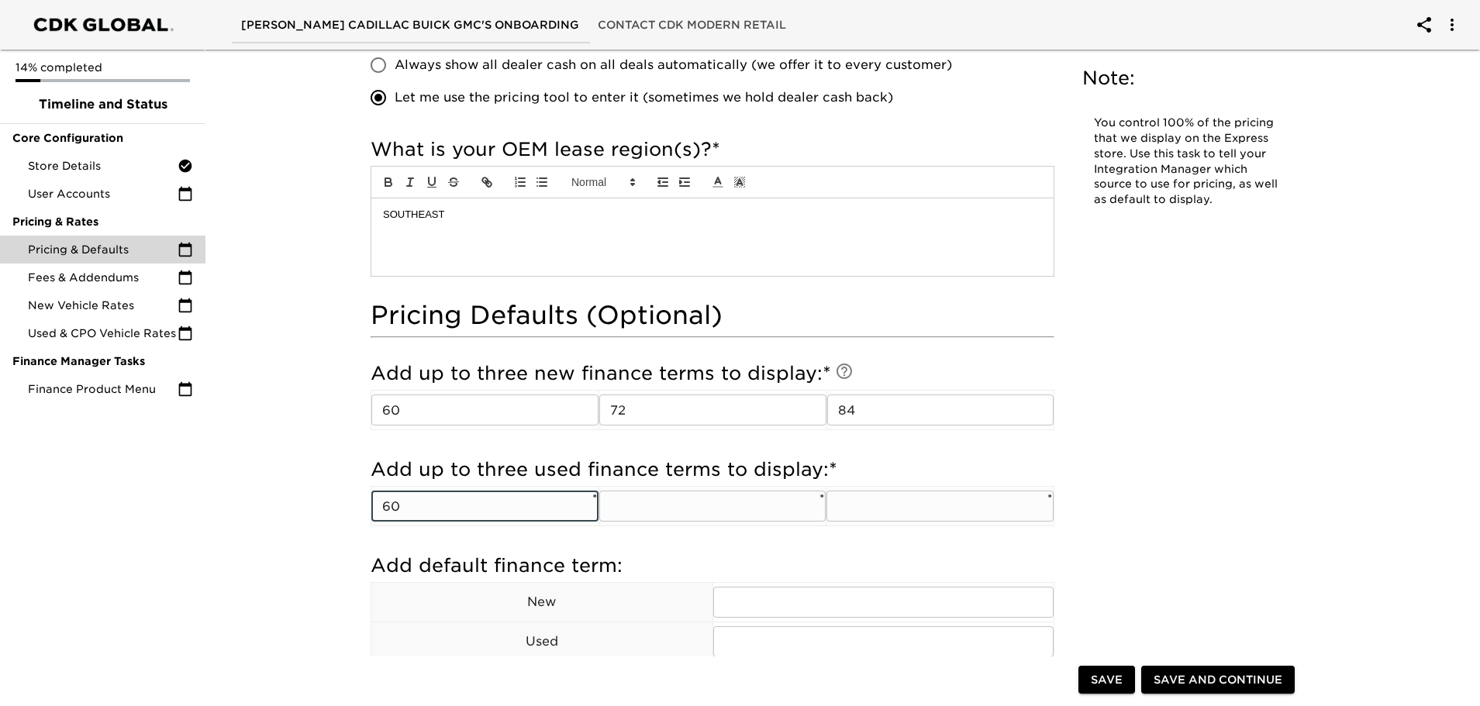
type input "60"
click at [685, 498] on input "text" at bounding box center [712, 506] width 227 height 31
type input "72"
click at [893, 494] on input "text" at bounding box center [940, 506] width 227 height 31
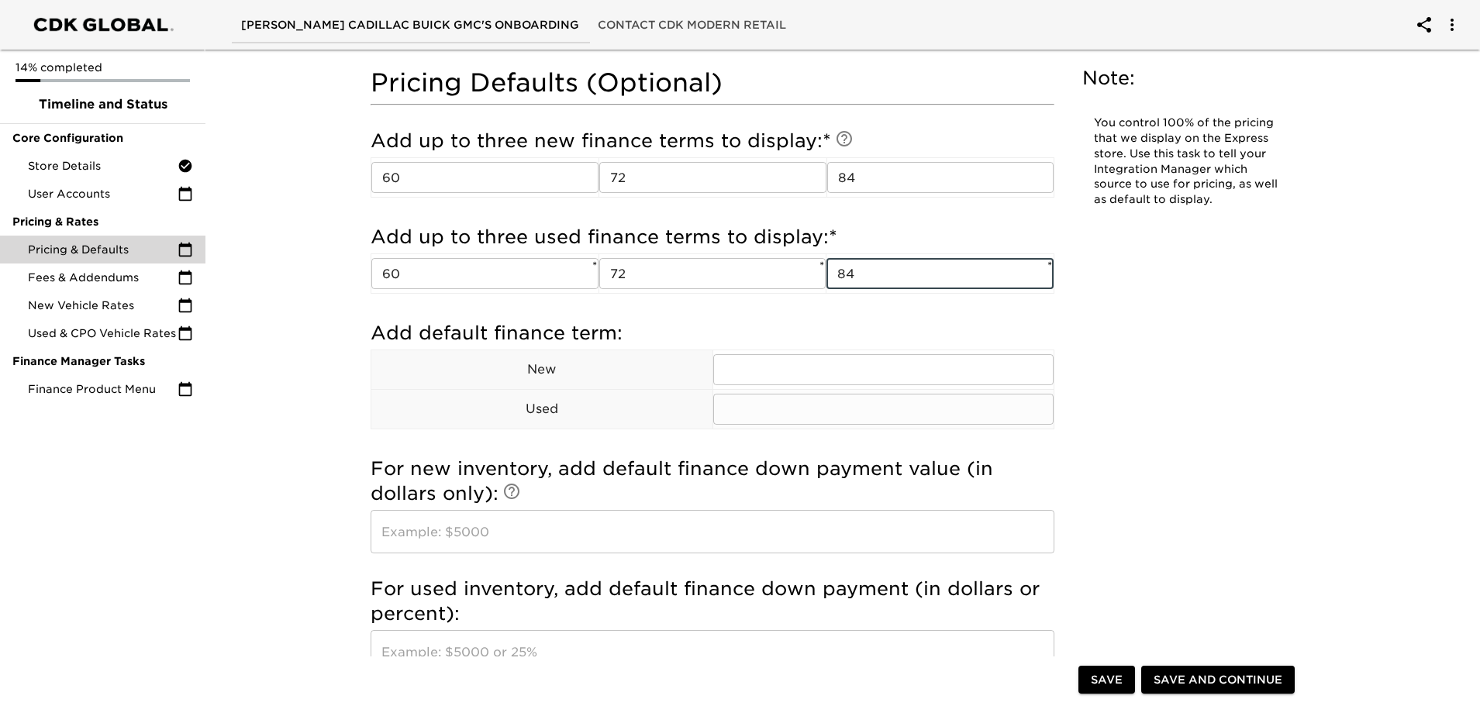
scroll to position [1473, 0]
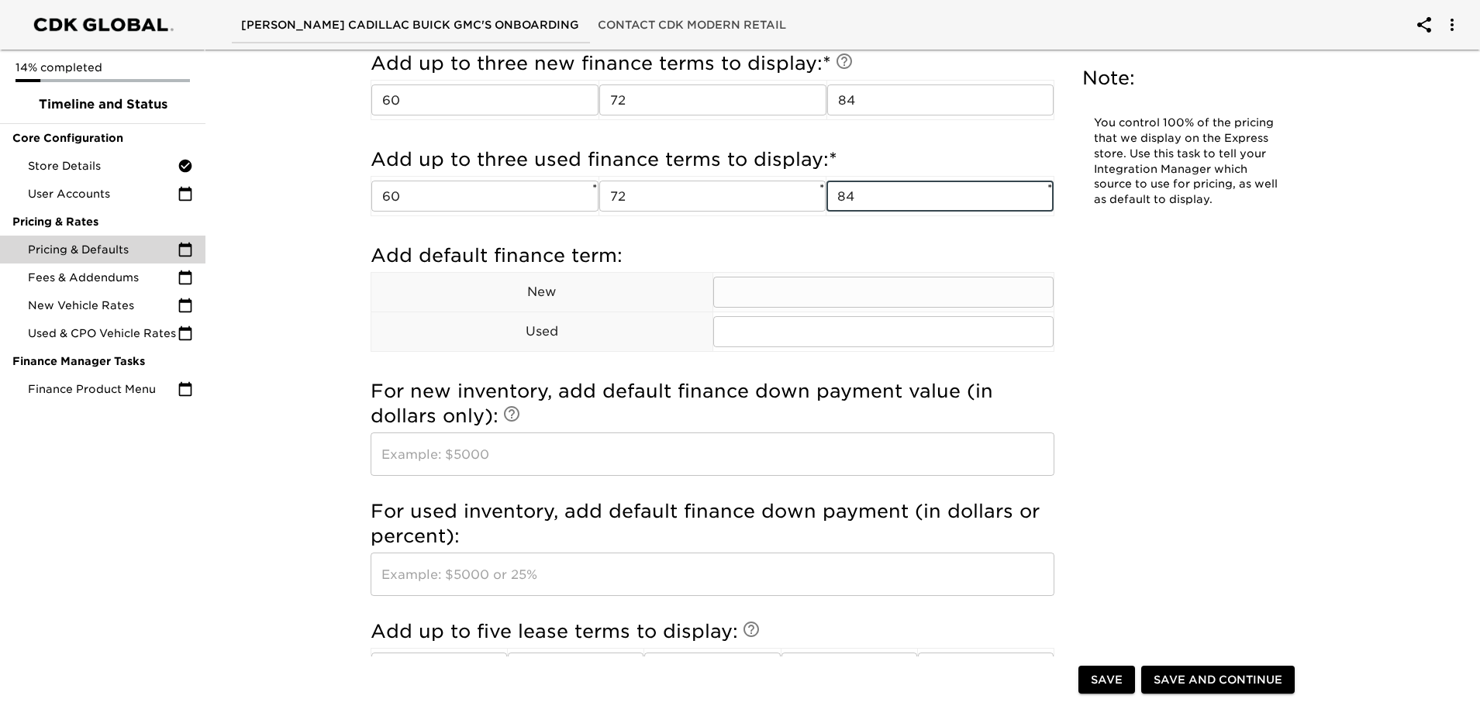
type input "84"
click at [748, 299] on input "text" at bounding box center [883, 292] width 341 height 31
type input "72"
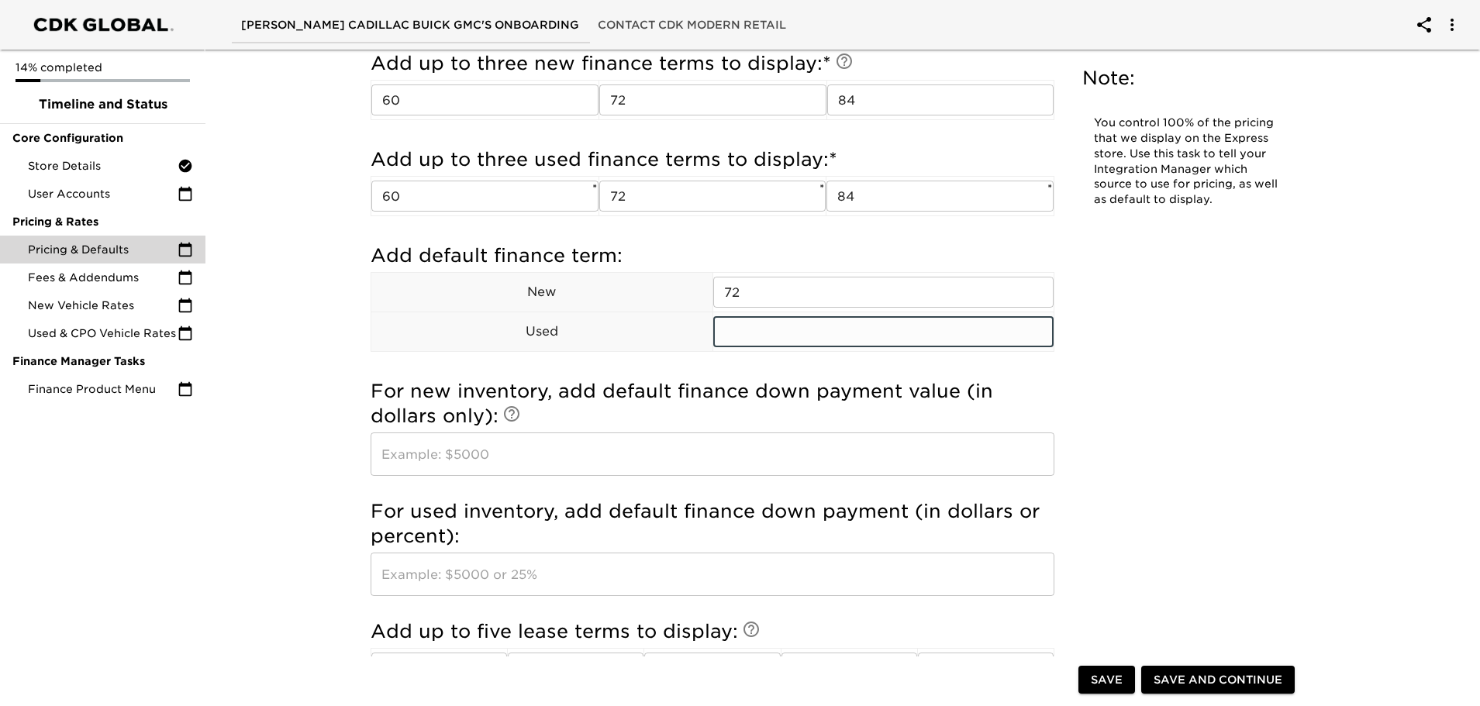
click at [749, 322] on input "text" at bounding box center [883, 331] width 341 height 31
type input "72"
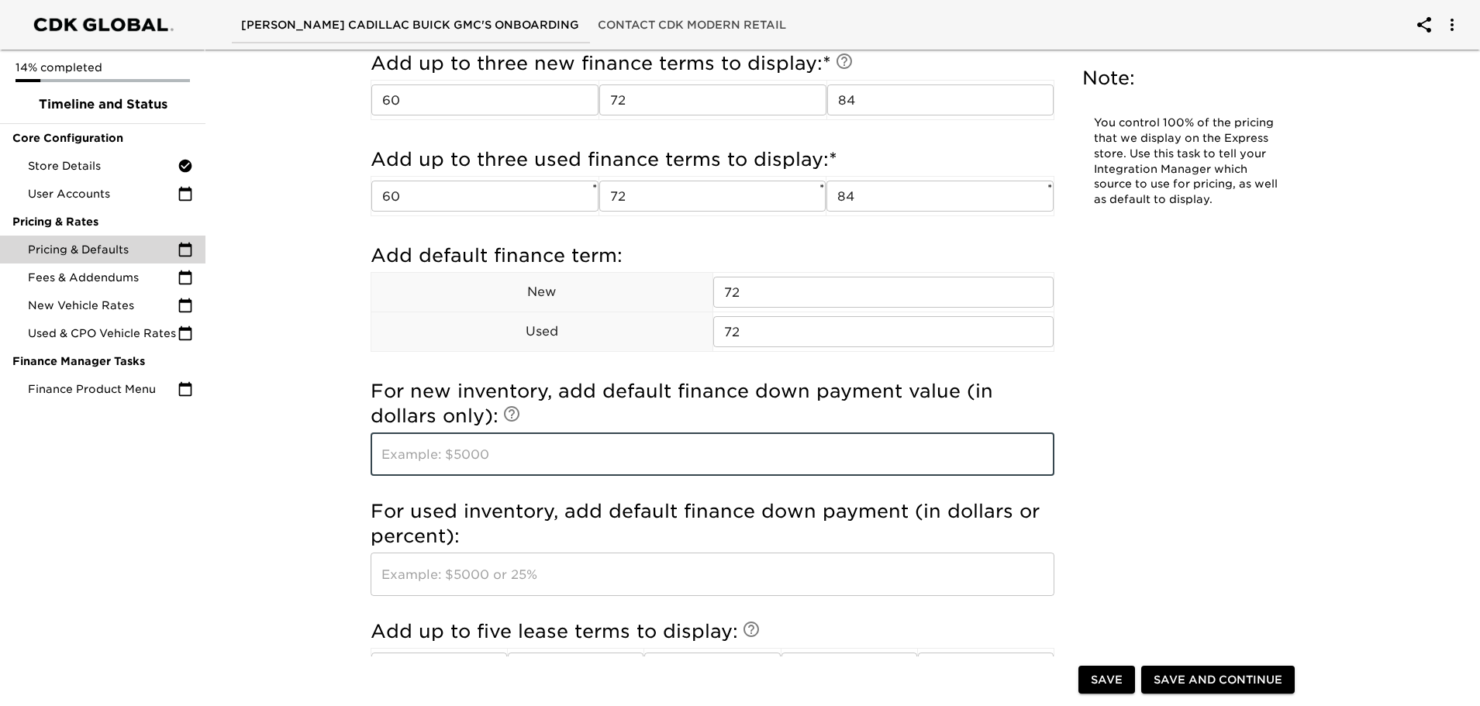
click at [557, 455] on input "text" at bounding box center [713, 454] width 684 height 43
type input "$2000"
click at [469, 571] on input "text" at bounding box center [713, 574] width 684 height 43
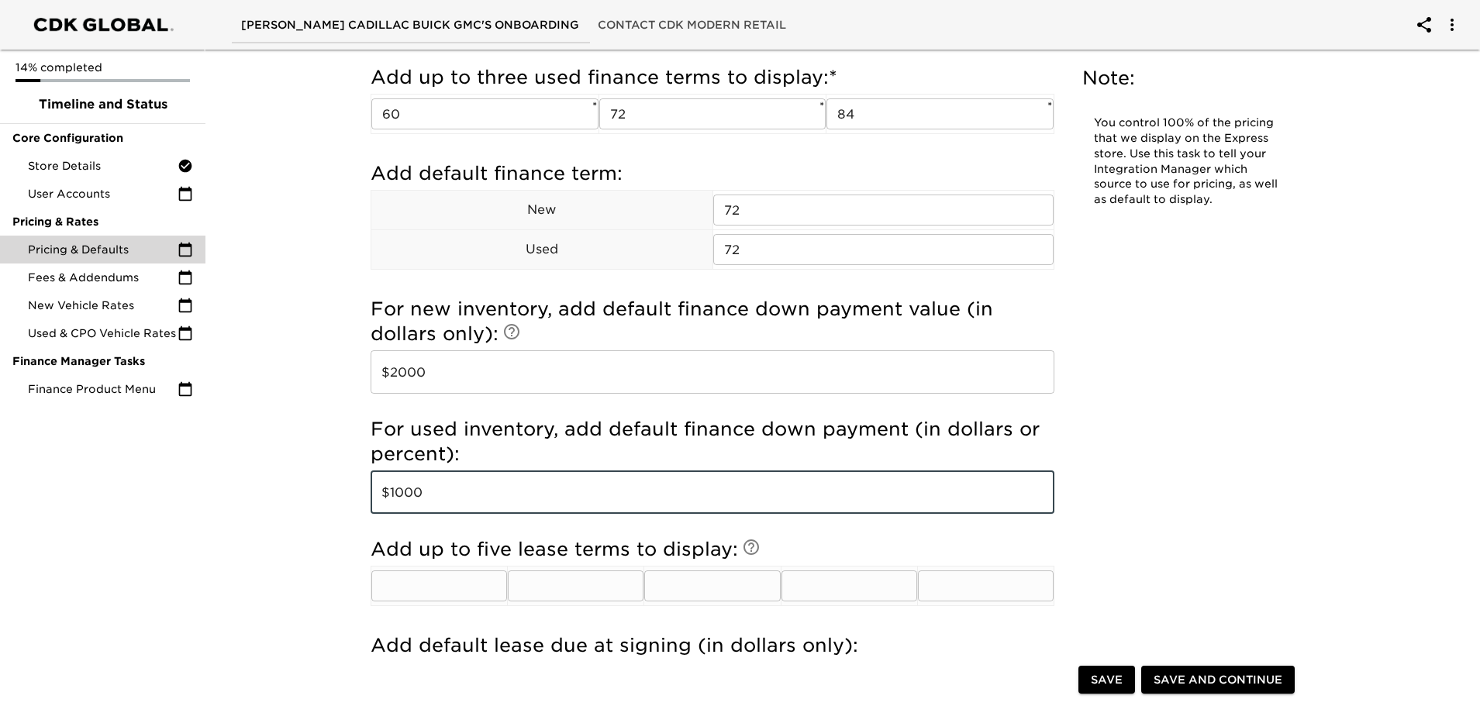
scroll to position [1706, 0]
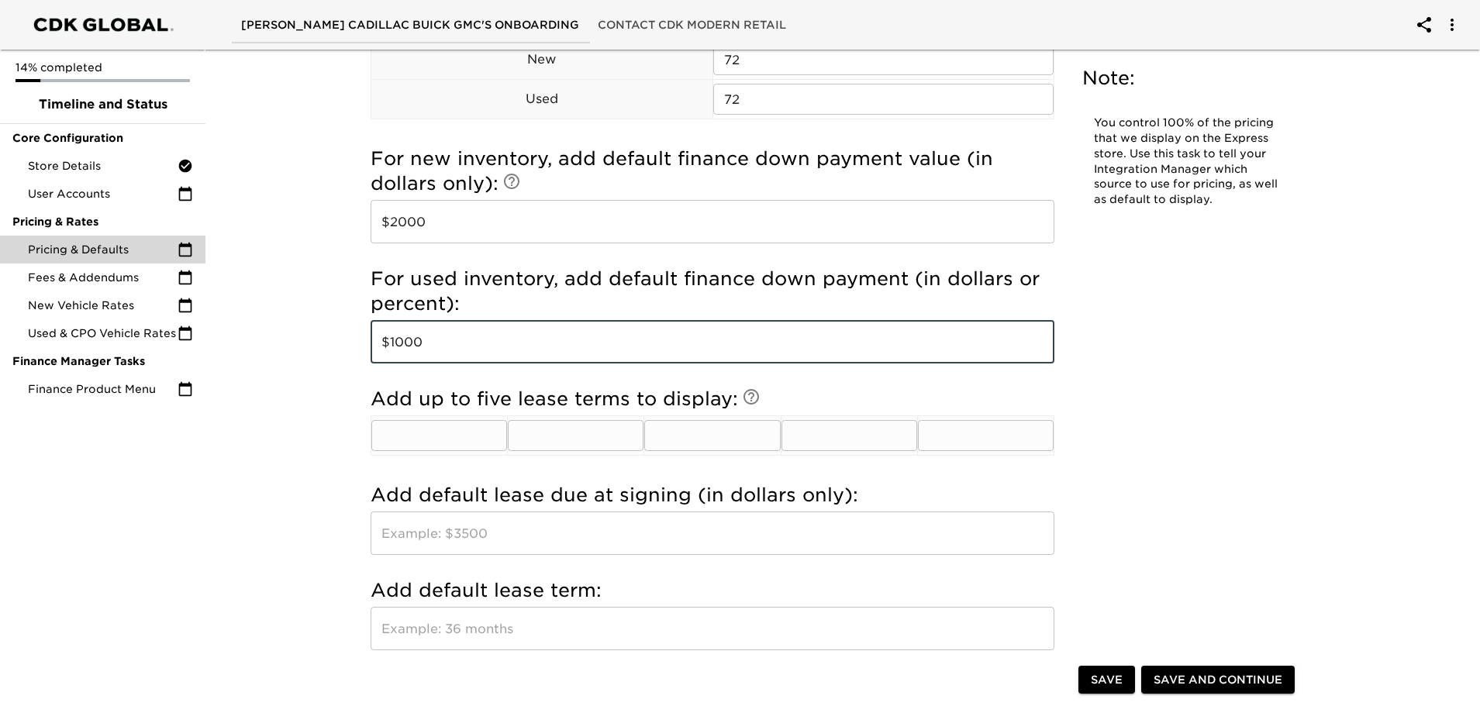
type input "$1000"
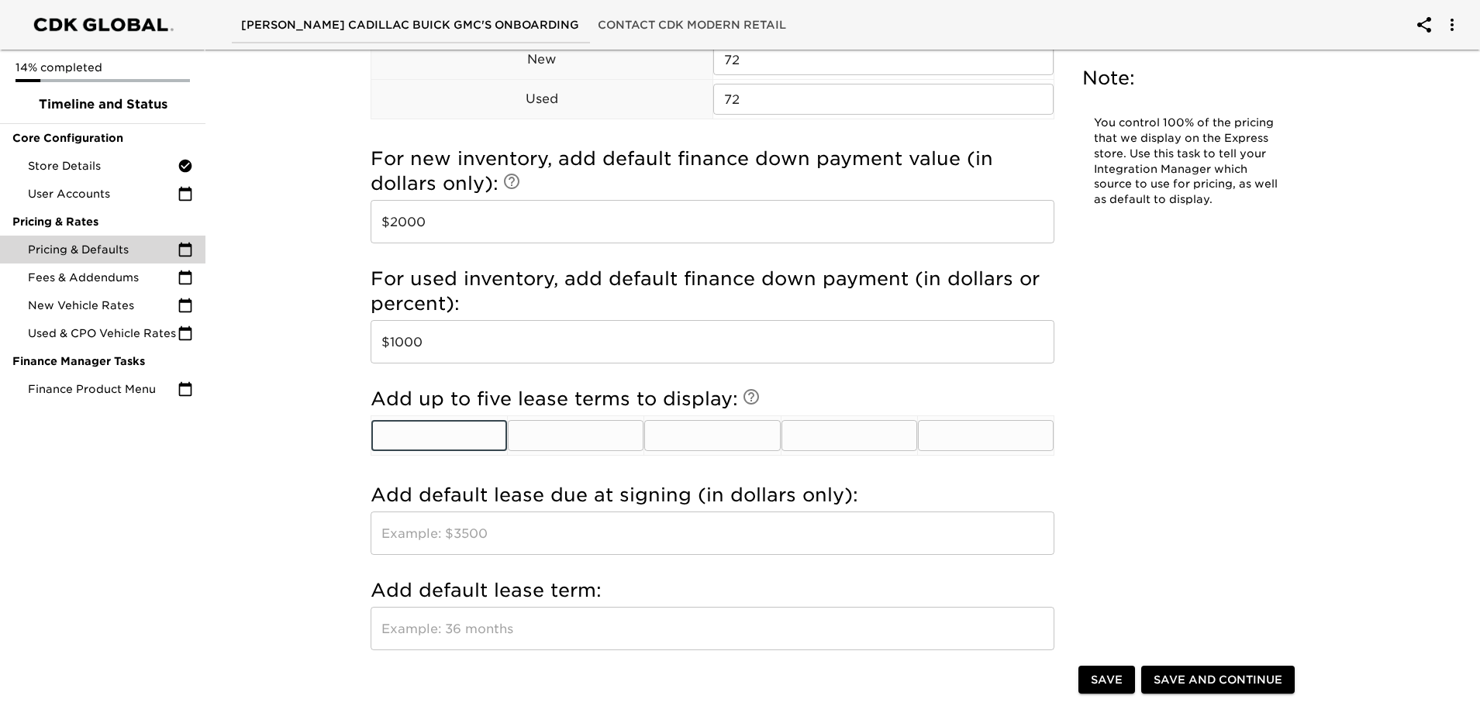
click at [469, 427] on input "text" at bounding box center [439, 435] width 136 height 31
type input "24"
click at [537, 427] on input "text" at bounding box center [576, 435] width 136 height 31
type input "36"
click at [675, 427] on input "text" at bounding box center [712, 435] width 136 height 31
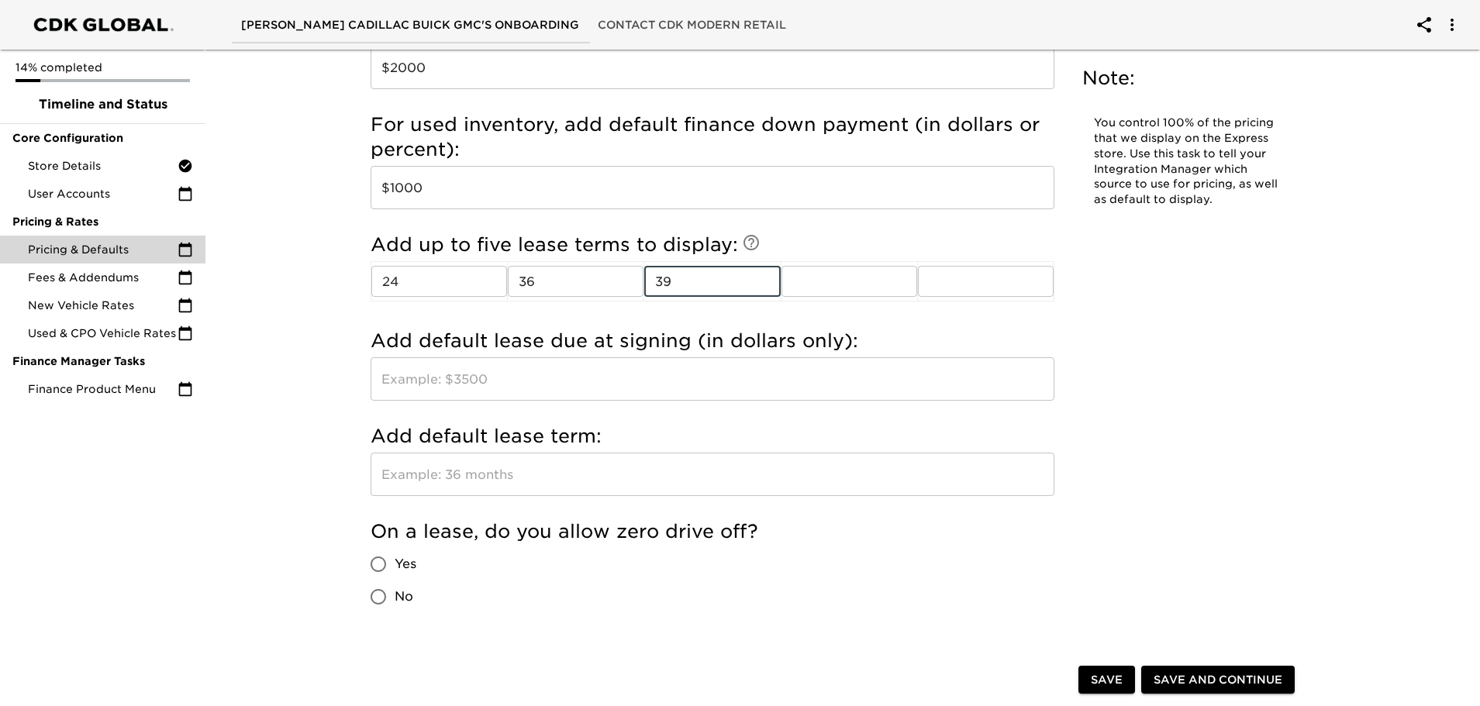
scroll to position [1861, 0]
type input "39"
click at [546, 371] on input "text" at bounding box center [713, 378] width 684 height 43
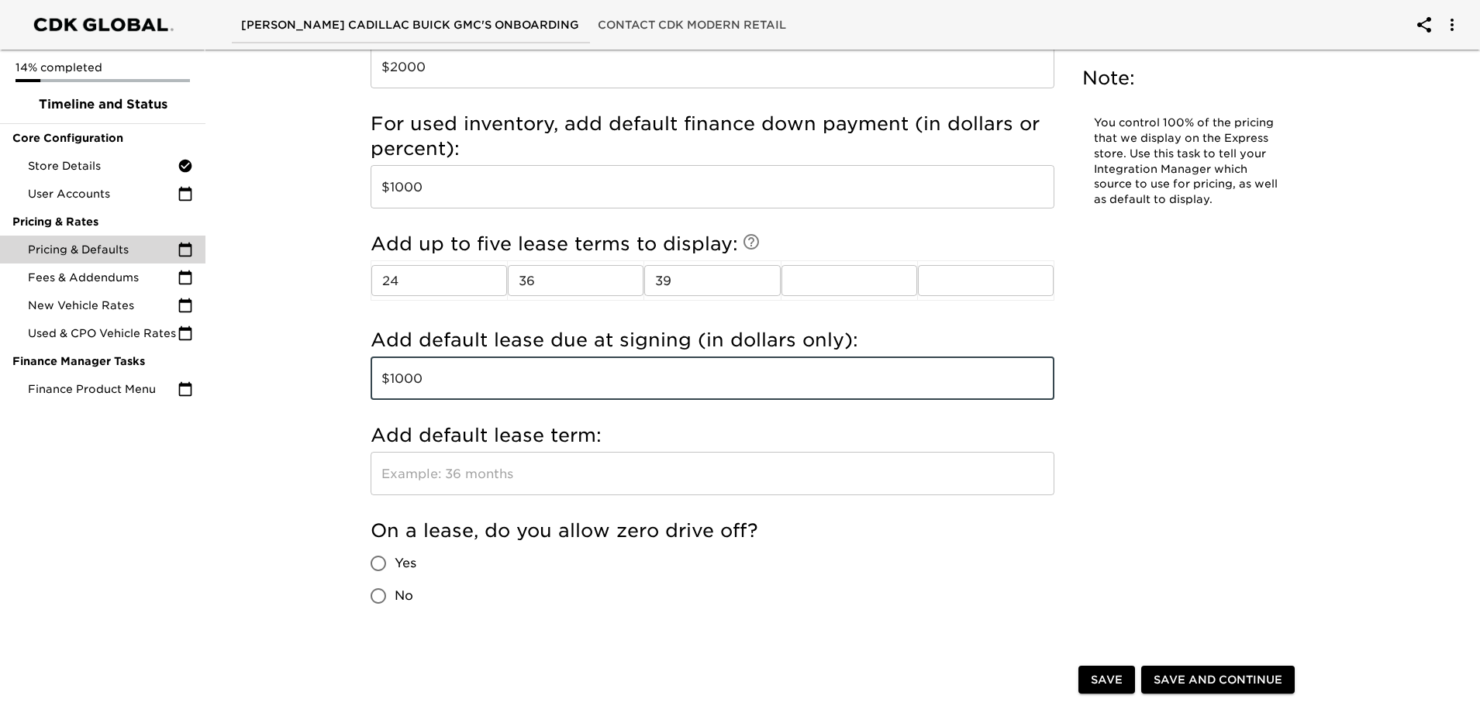
type input "$1000"
click at [513, 479] on input "text" at bounding box center [713, 473] width 684 height 43
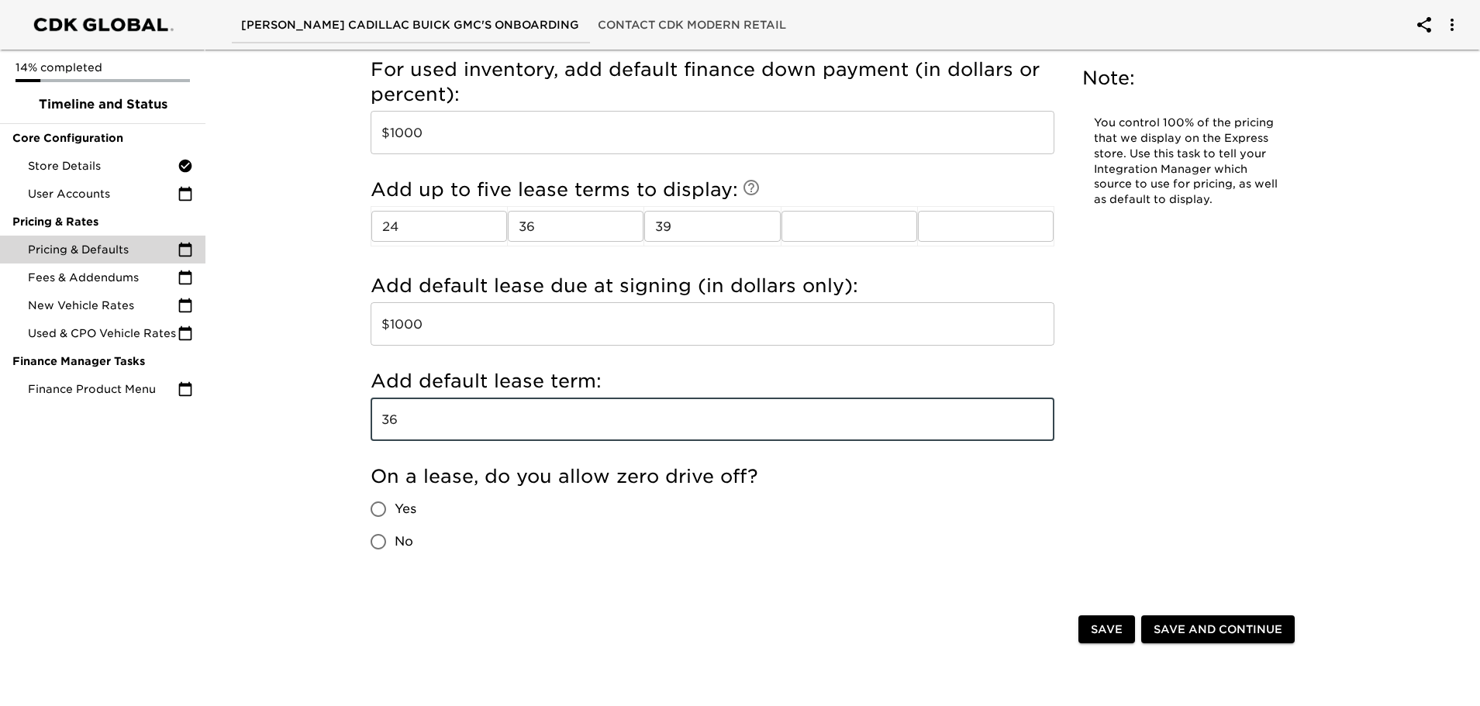
scroll to position [1939, 0]
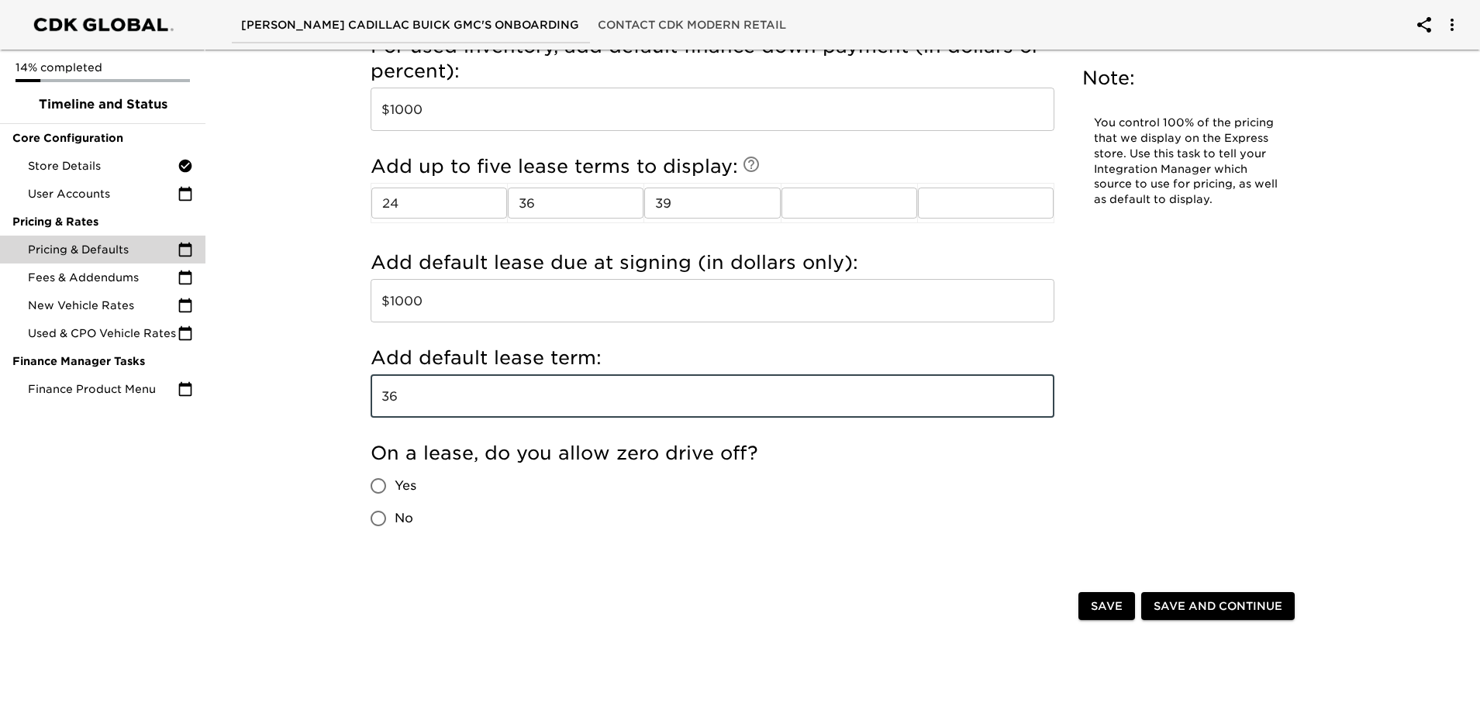
type input "36"
click at [381, 488] on input "Yes" at bounding box center [378, 486] width 33 height 33
radio input "true"
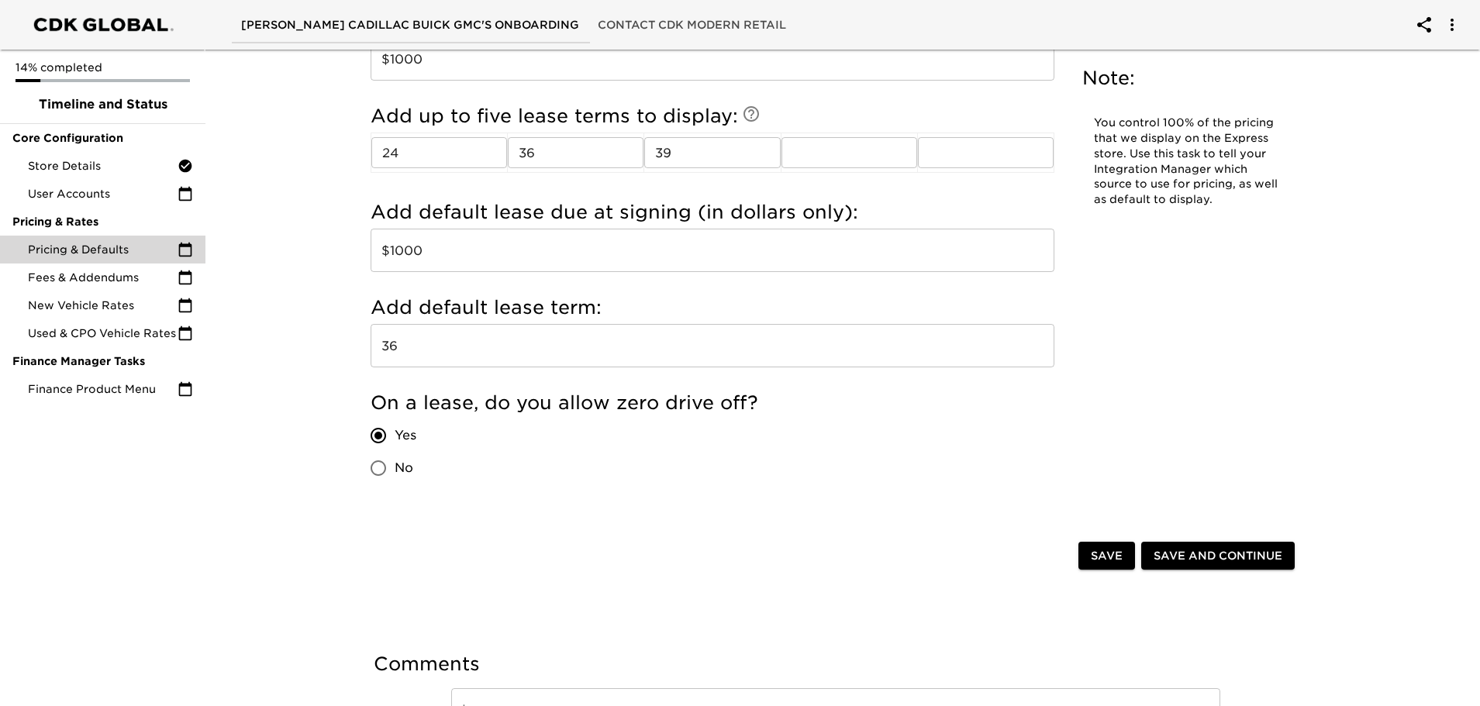
scroll to position [2016, 0]
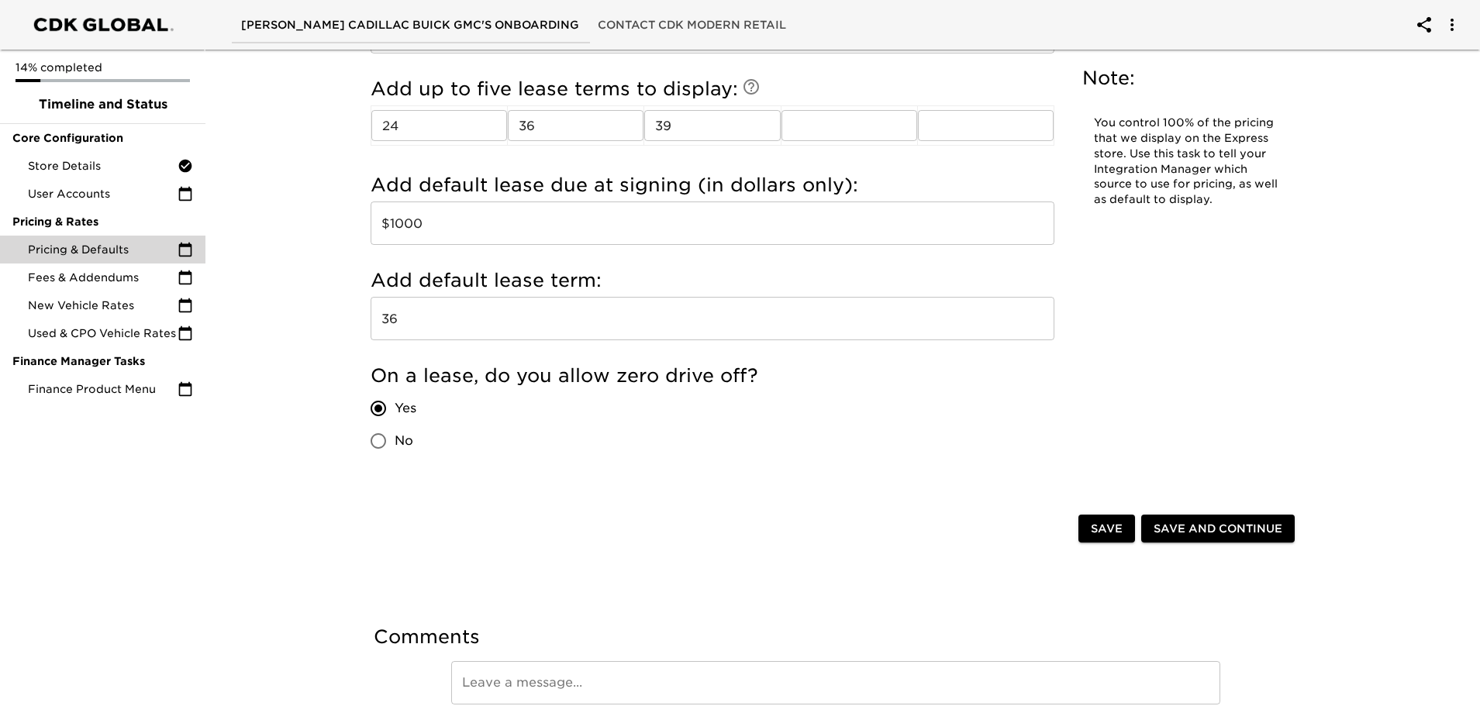
click at [1242, 536] on span "Save and Continue" at bounding box center [1218, 529] width 129 height 19
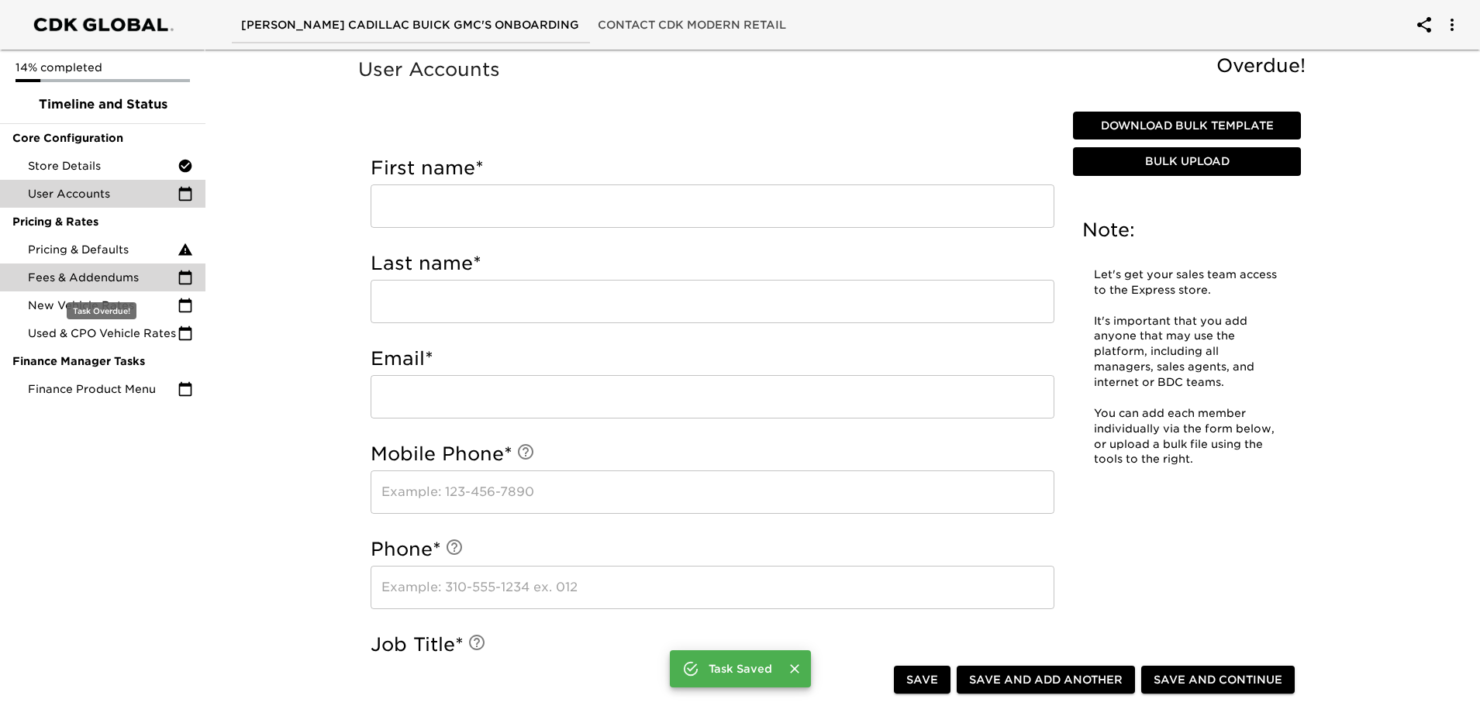
click at [185, 282] on icon at bounding box center [186, 278] width 16 height 16
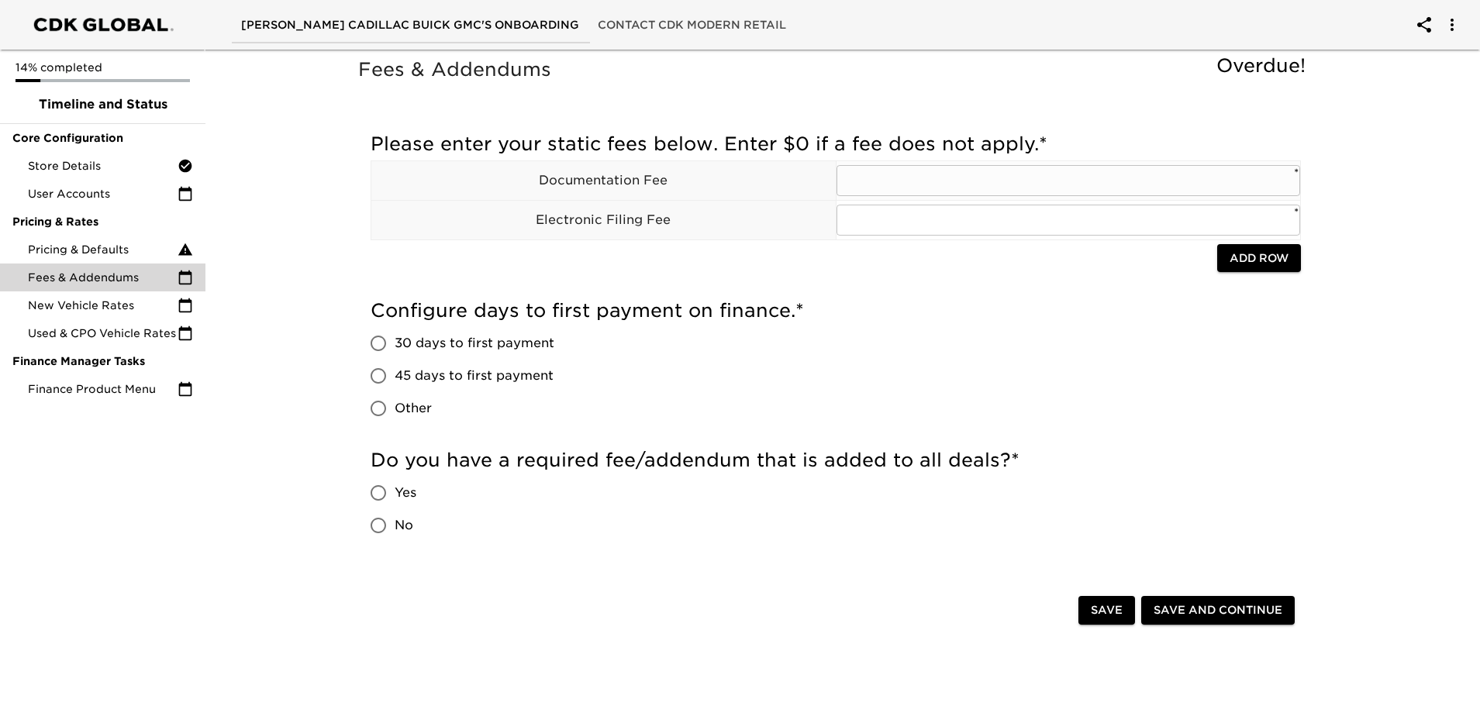
click at [929, 189] on input "text" at bounding box center [1069, 180] width 465 height 31
type input "699"
click at [928, 223] on input "text" at bounding box center [1069, 220] width 465 height 31
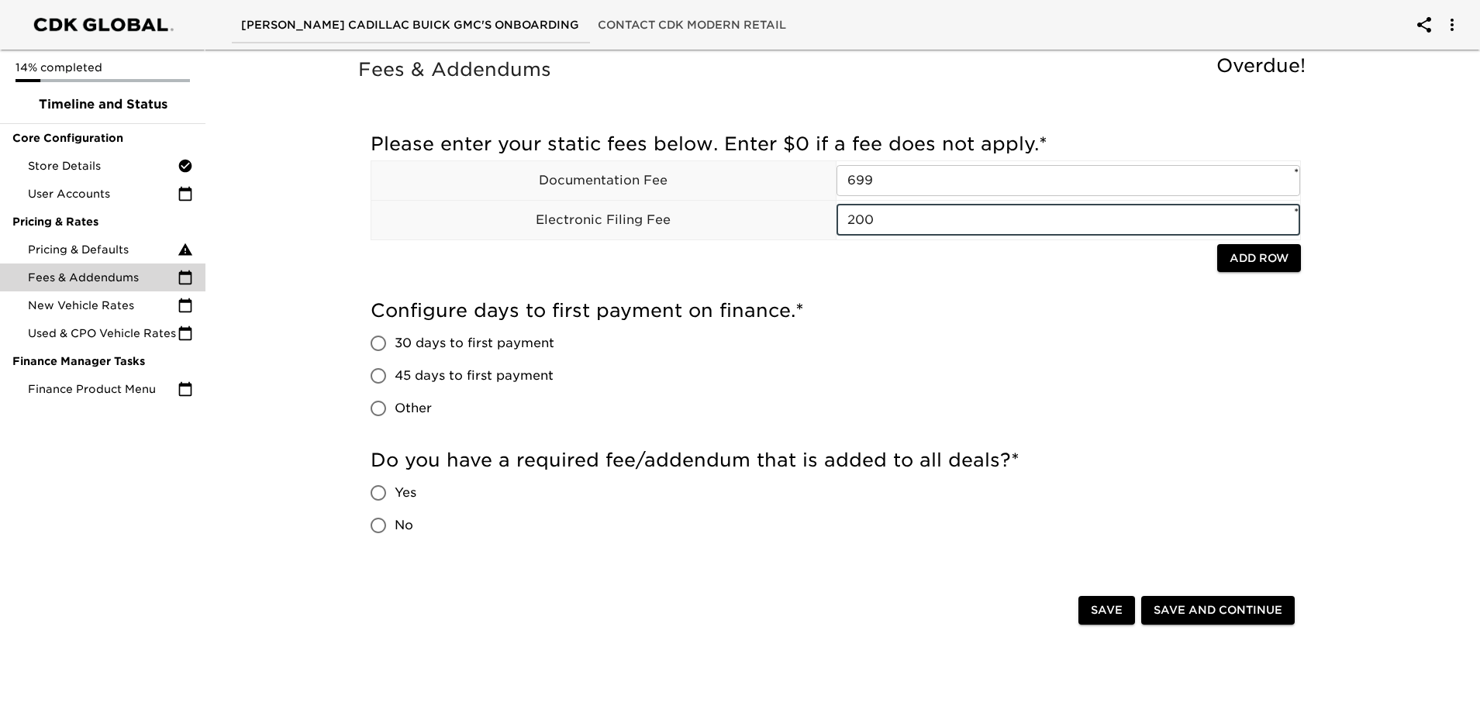
type input "200"
click at [380, 377] on input "45 days to first payment" at bounding box center [378, 376] width 33 height 33
radio input "true"
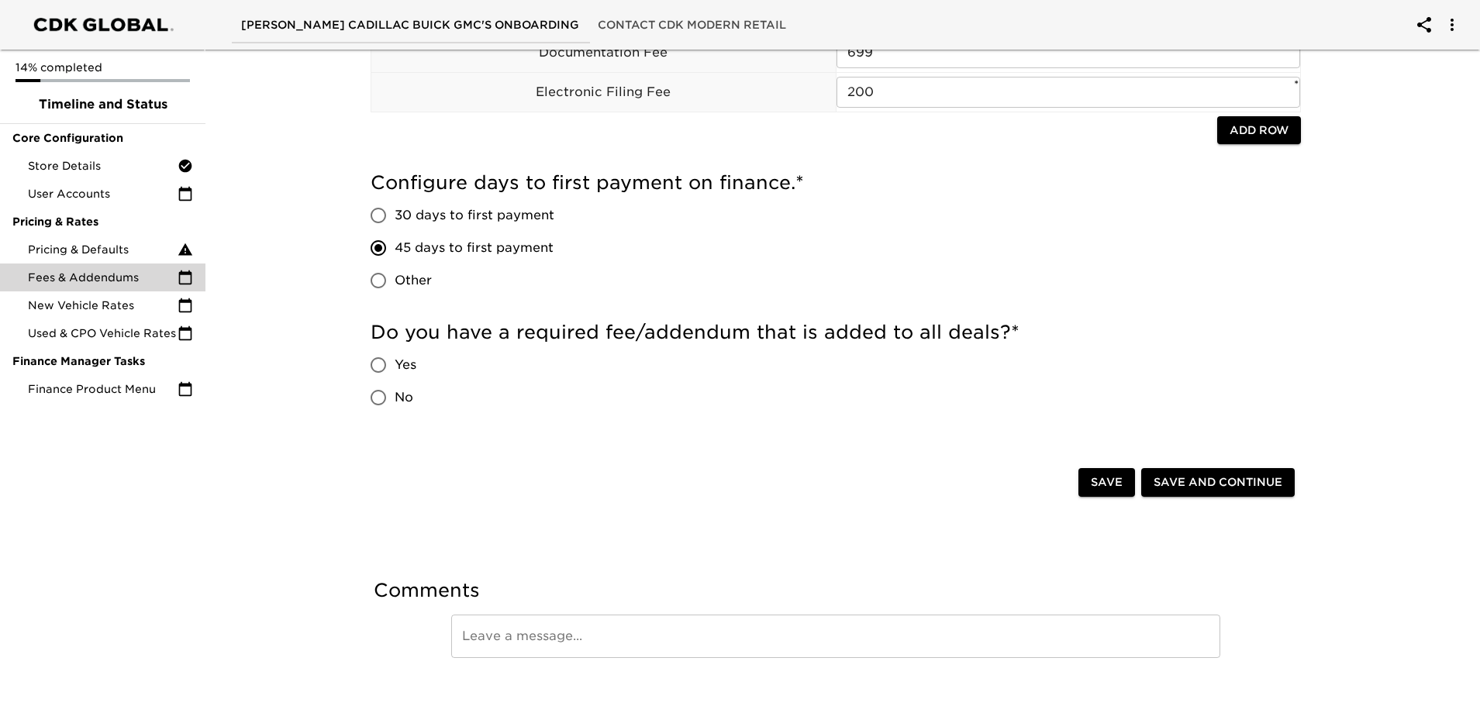
scroll to position [153, 0]
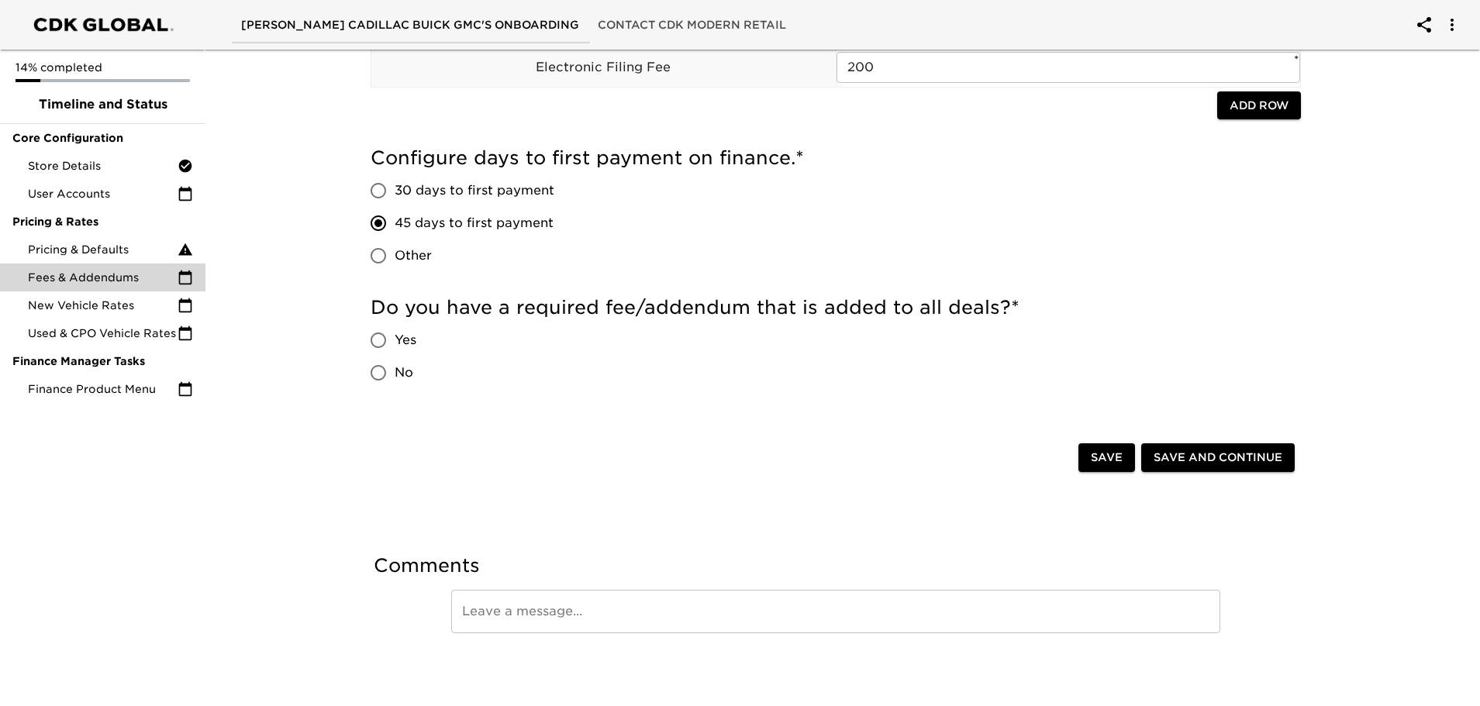
click at [401, 370] on span "No" at bounding box center [404, 373] width 19 height 19
click at [395, 370] on input "No" at bounding box center [378, 373] width 33 height 33
radio input "true"
click at [1255, 460] on span "Save and Continue" at bounding box center [1218, 457] width 129 height 19
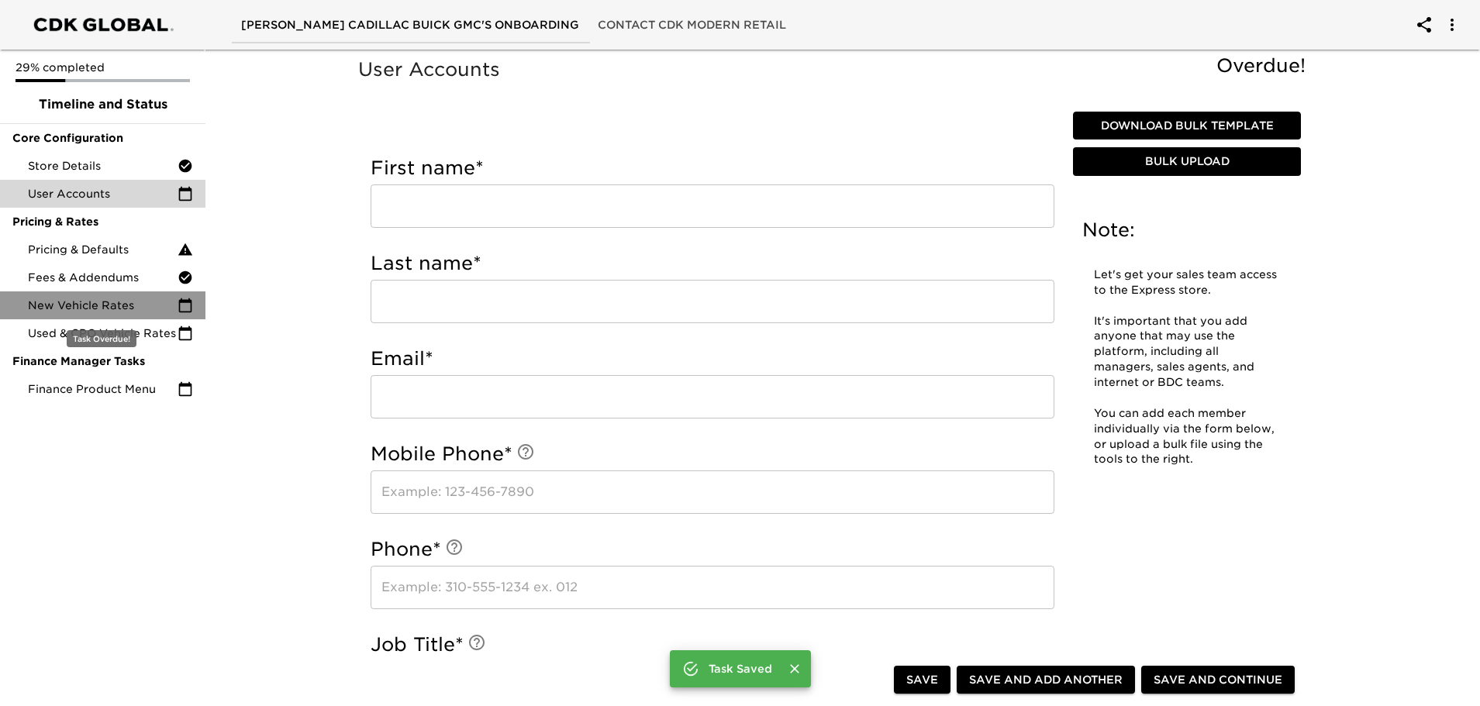
click at [193, 311] on div "New Vehicle Rates" at bounding box center [102, 306] width 205 height 28
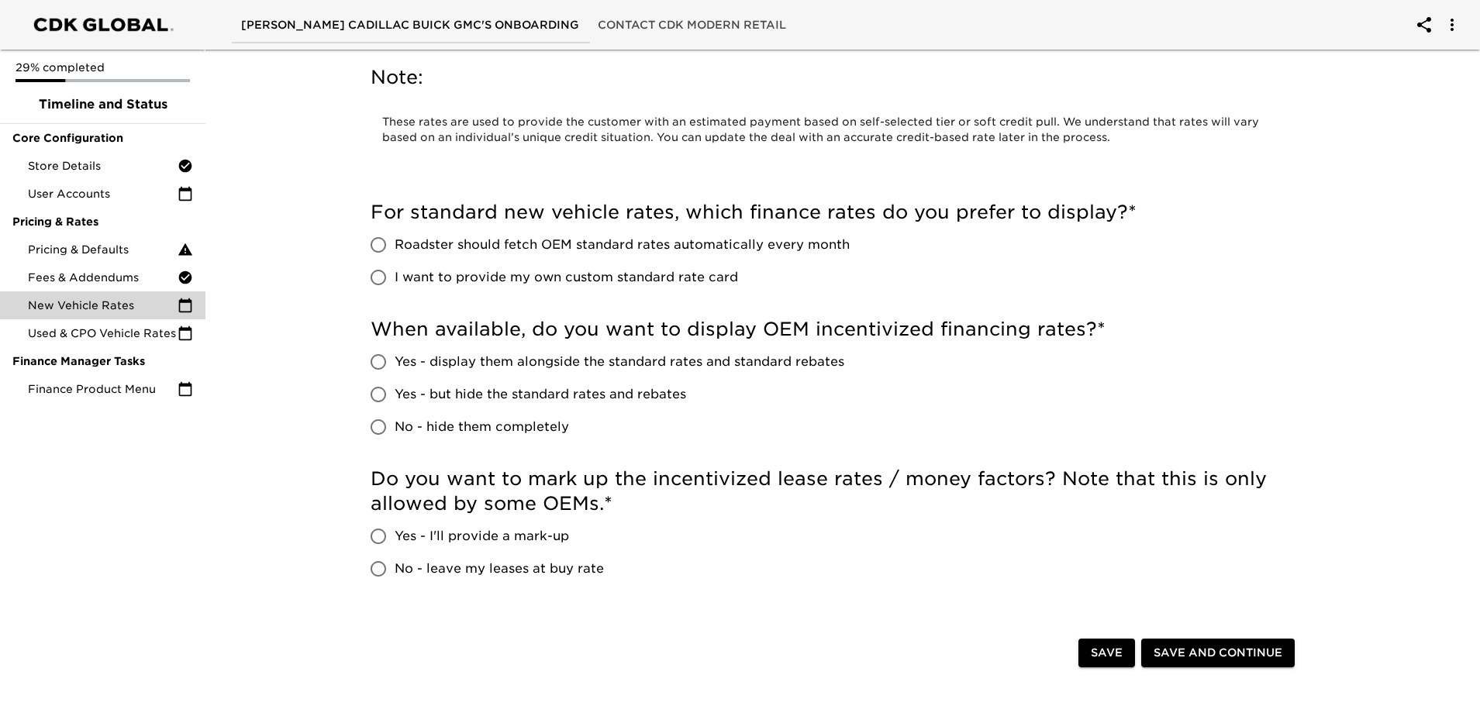
scroll to position [78, 0]
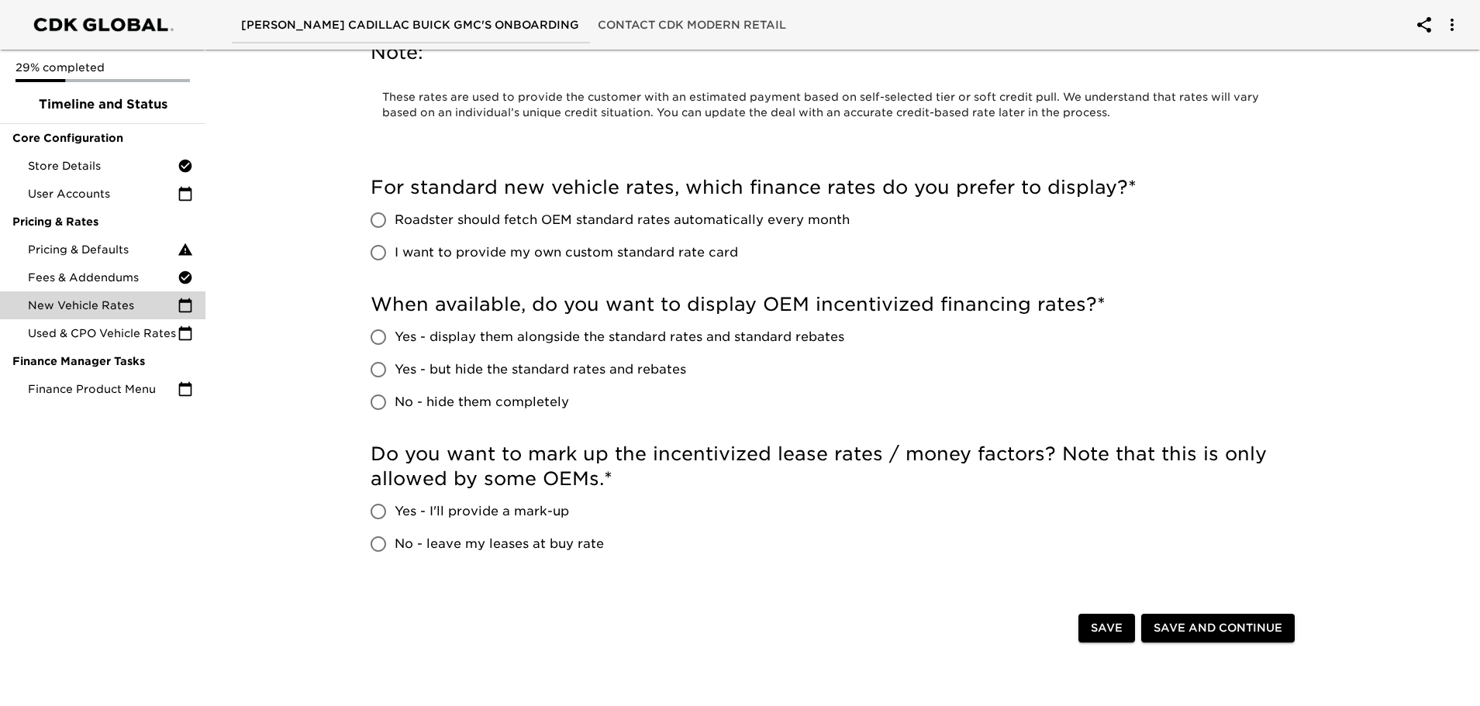
click at [382, 252] on input "I want to provide my own custom standard rate card" at bounding box center [378, 253] width 33 height 33
radio input "true"
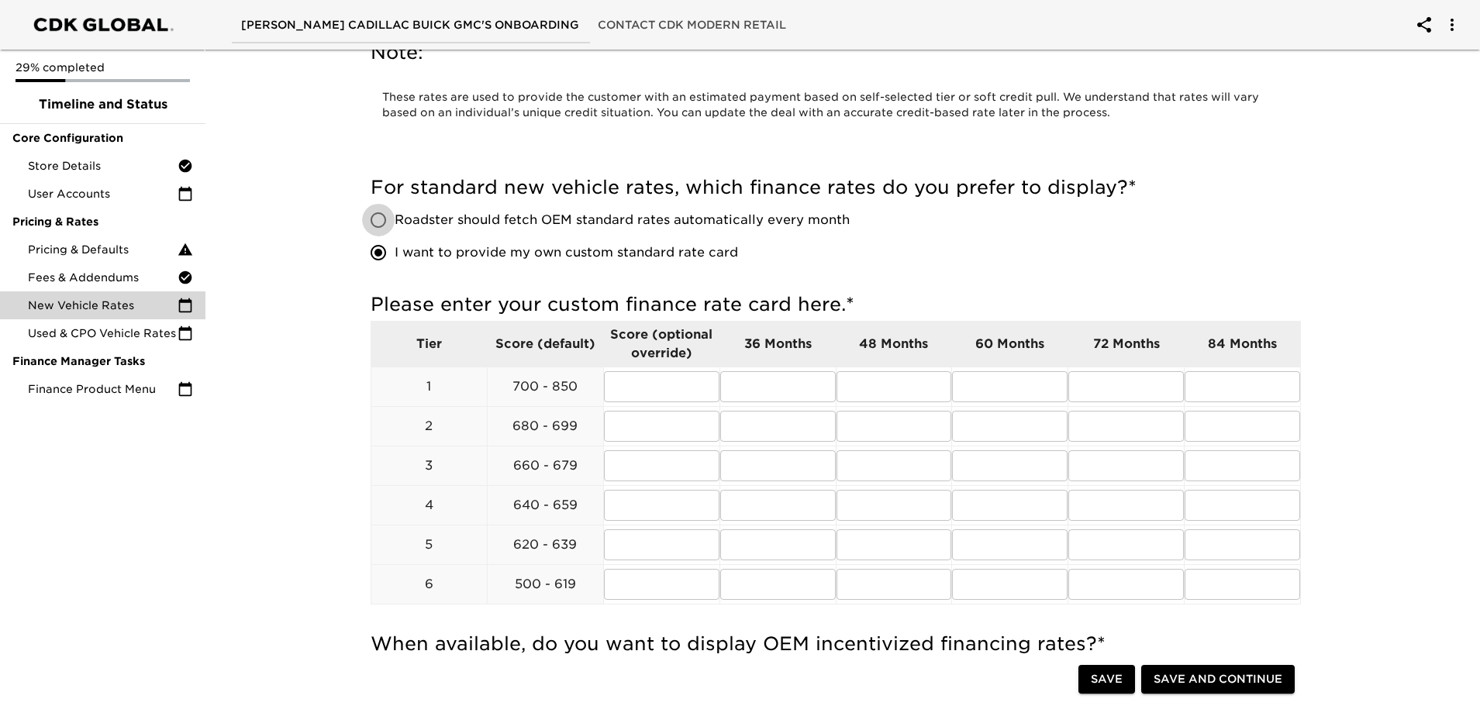
click at [363, 209] on input "Roadster should fetch OEM standard rates automatically every month" at bounding box center [378, 220] width 33 height 33
radio input "true"
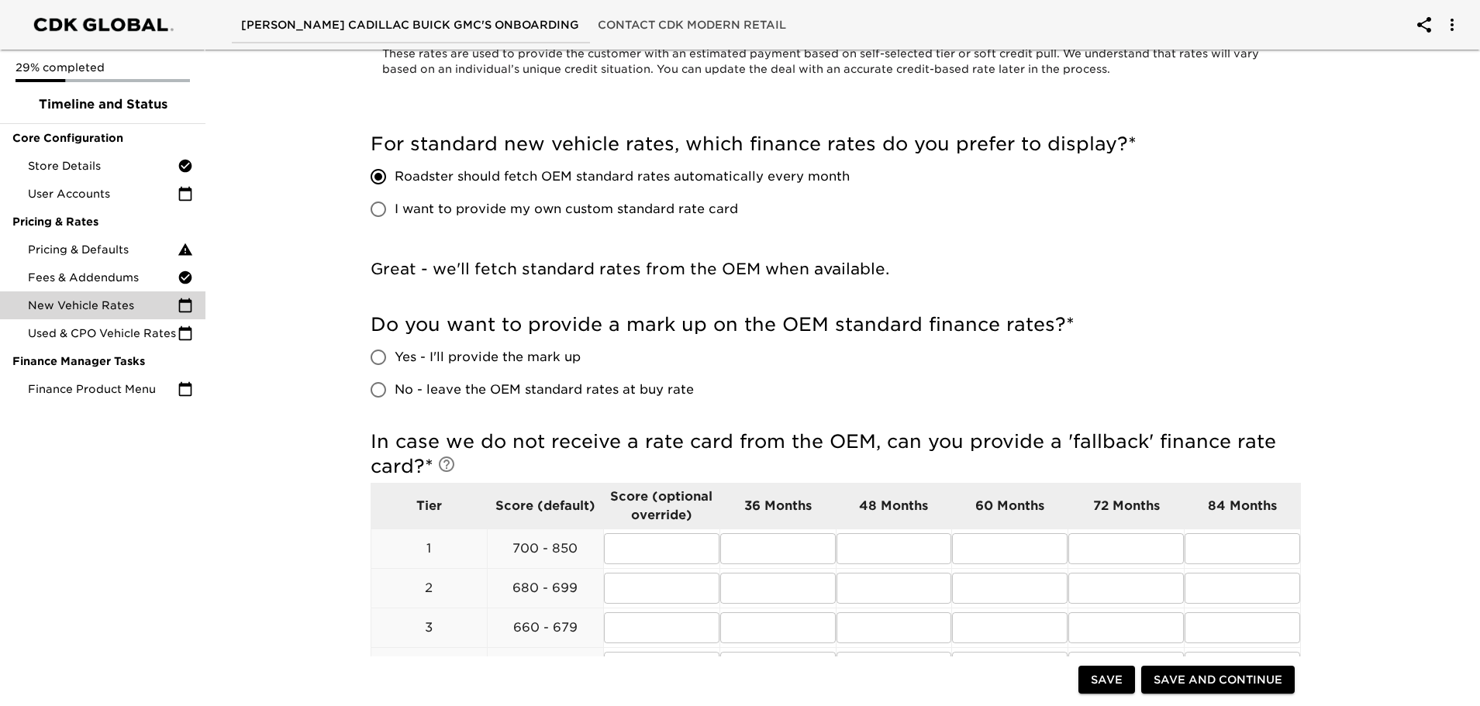
scroll to position [155, 0]
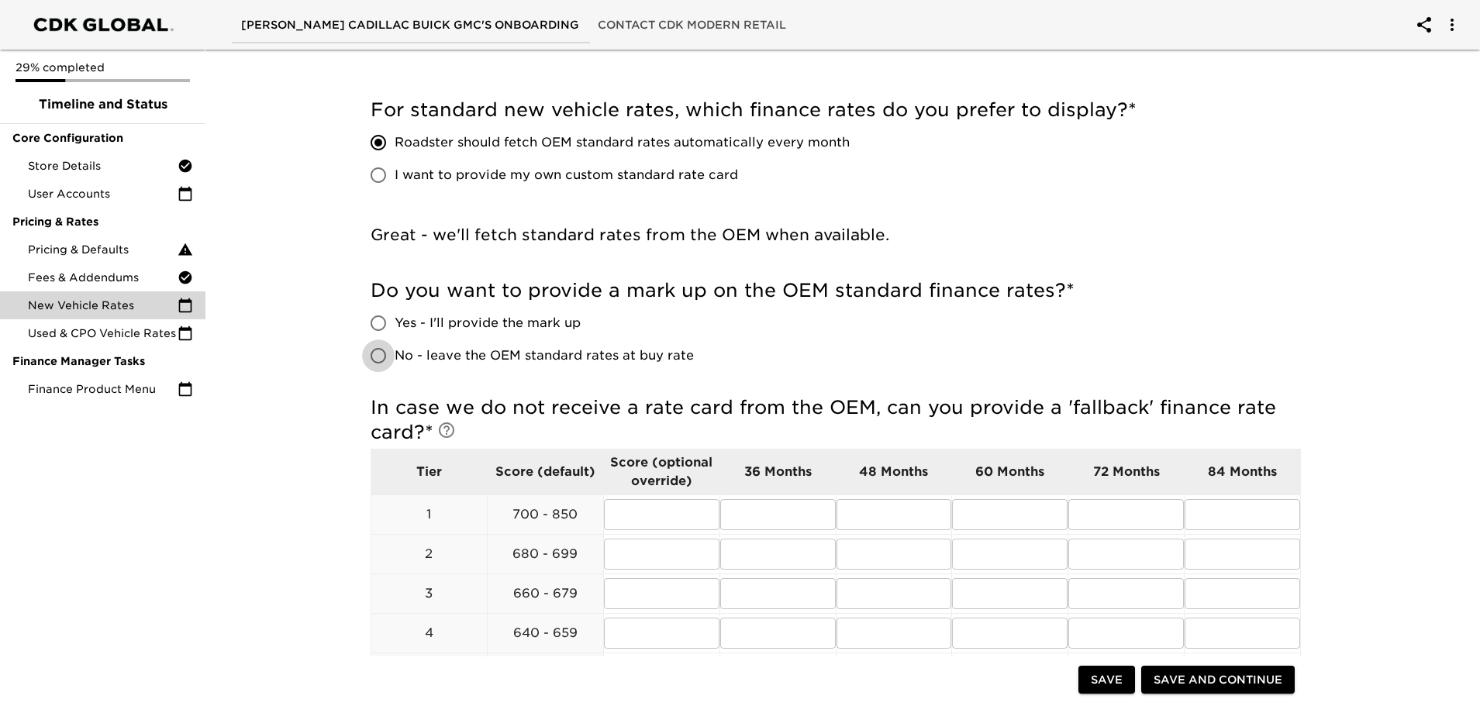
click at [372, 357] on input "No - leave the OEM standard rates at buy rate" at bounding box center [378, 356] width 33 height 33
radio input "true"
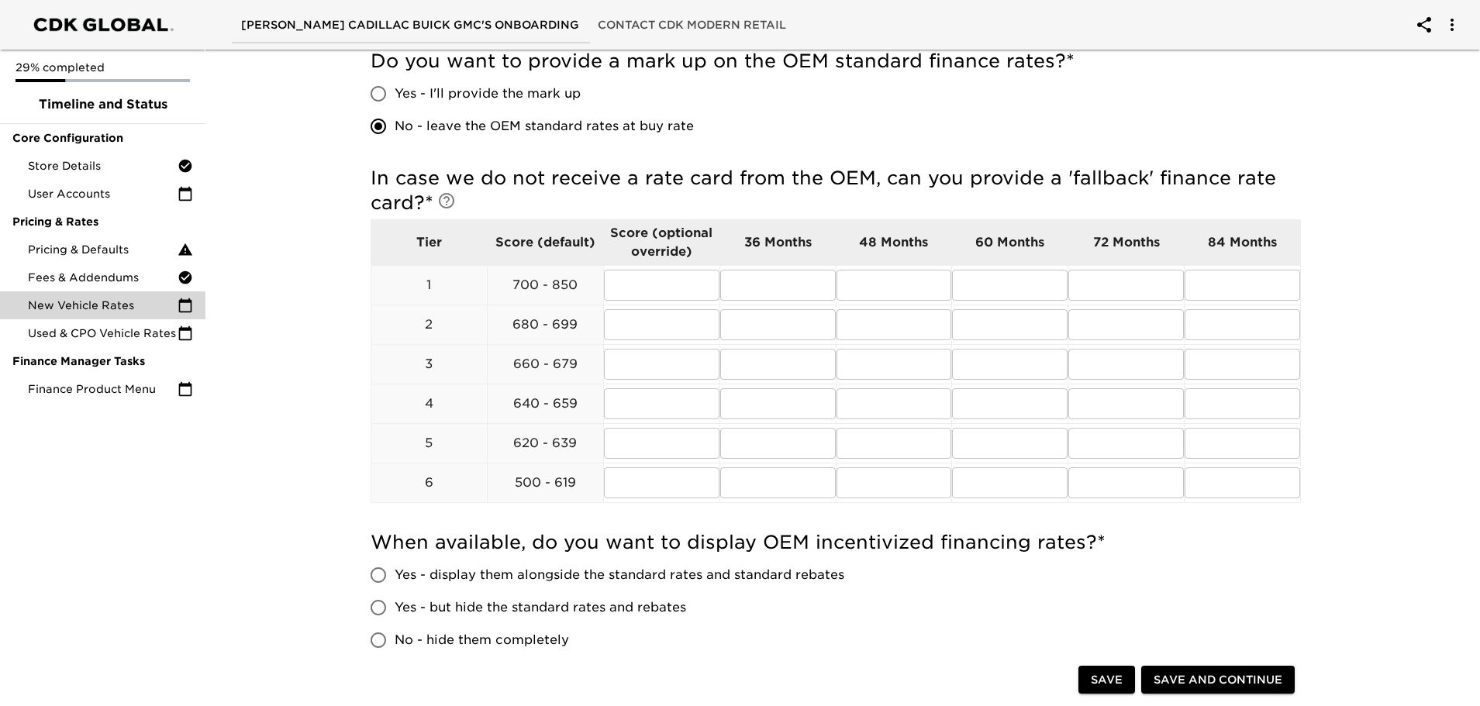
scroll to position [388, 0]
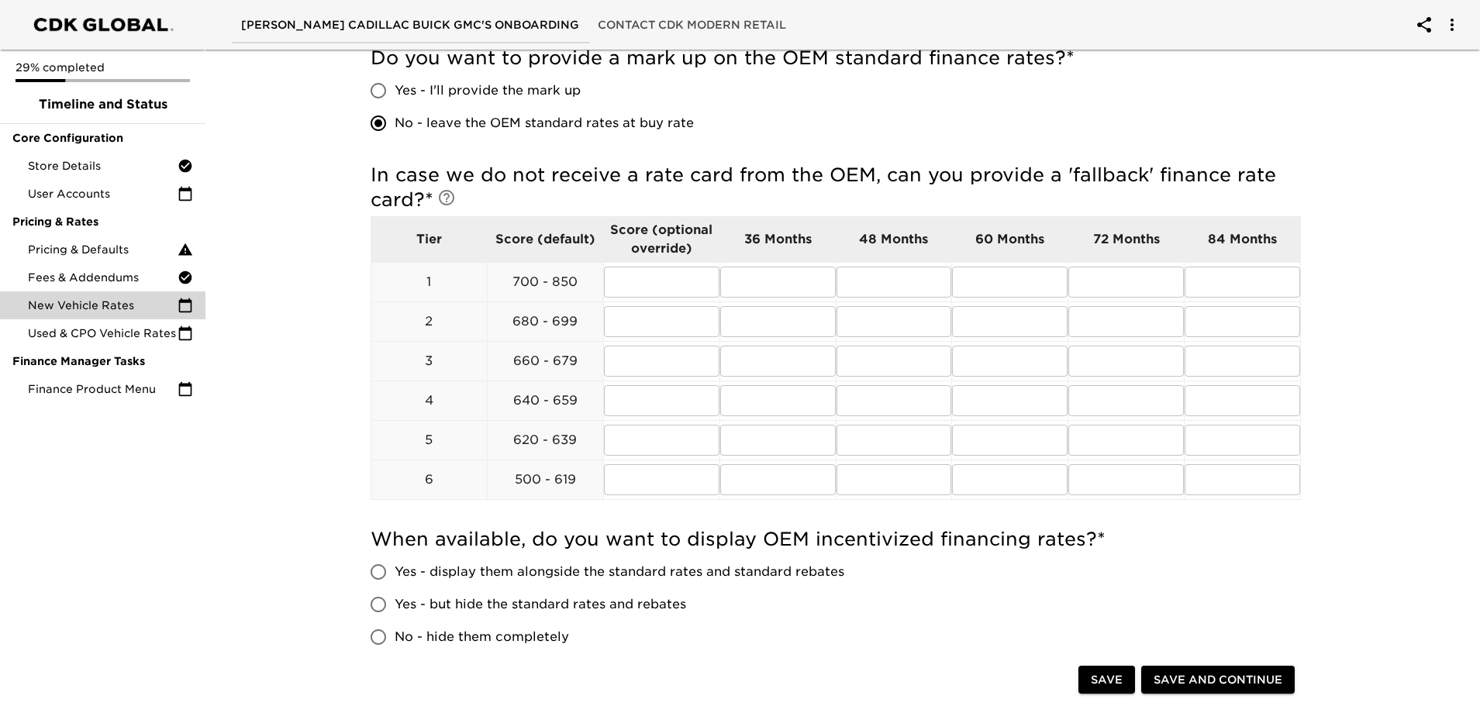
click at [406, 627] on label "No - hide them completely" at bounding box center [603, 637] width 482 height 33
click at [395, 627] on input "No - hide them completely" at bounding box center [378, 637] width 33 height 33
radio input "true"
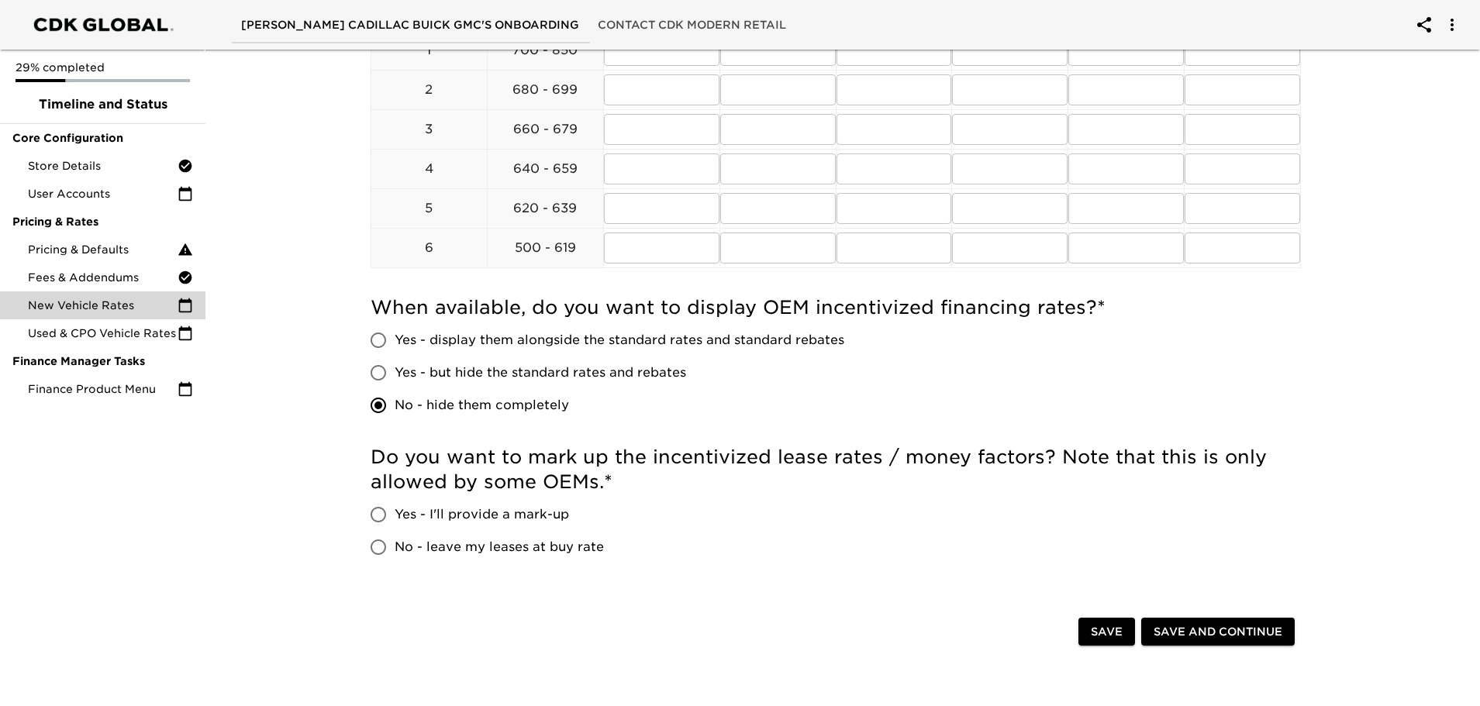
scroll to position [620, 0]
click at [371, 516] on input "Yes - I'll provide a mark-up" at bounding box center [378, 514] width 33 height 33
radio input "true"
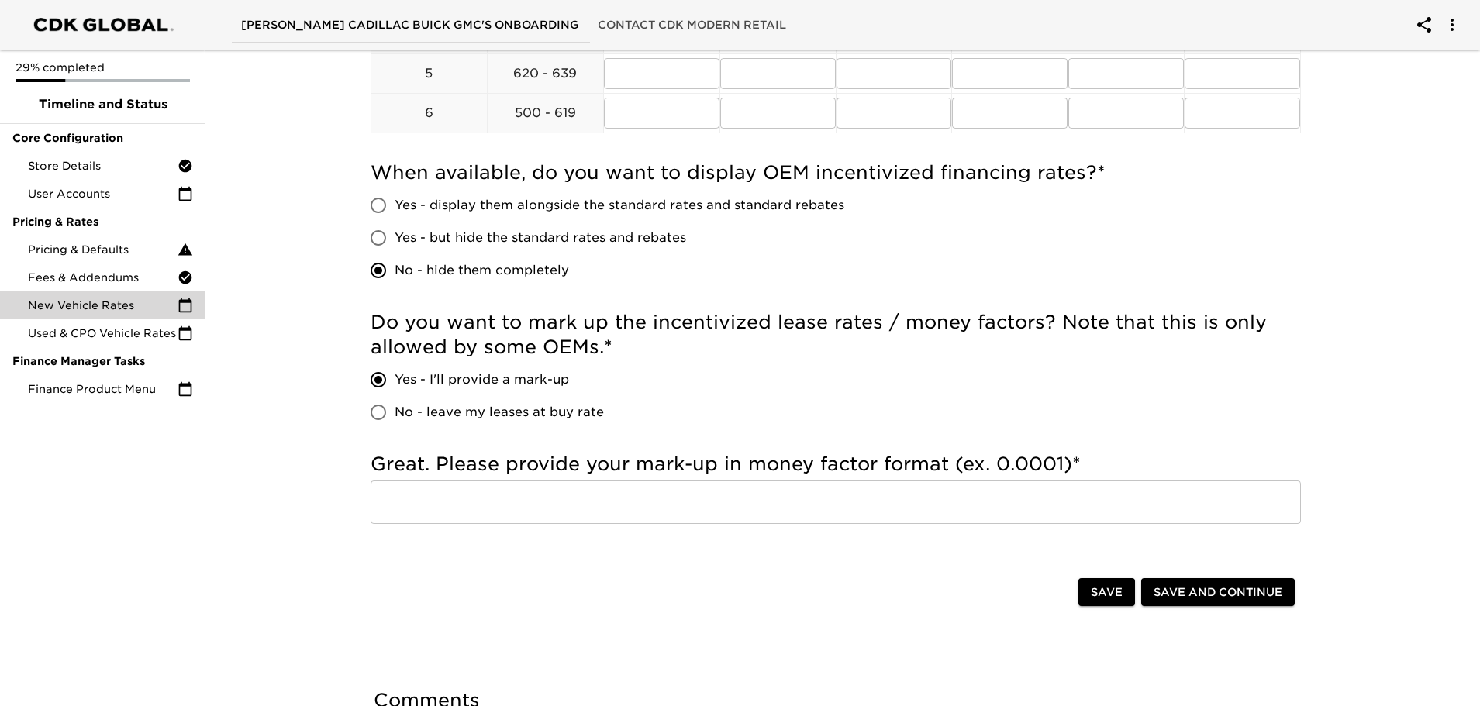
scroll to position [775, 0]
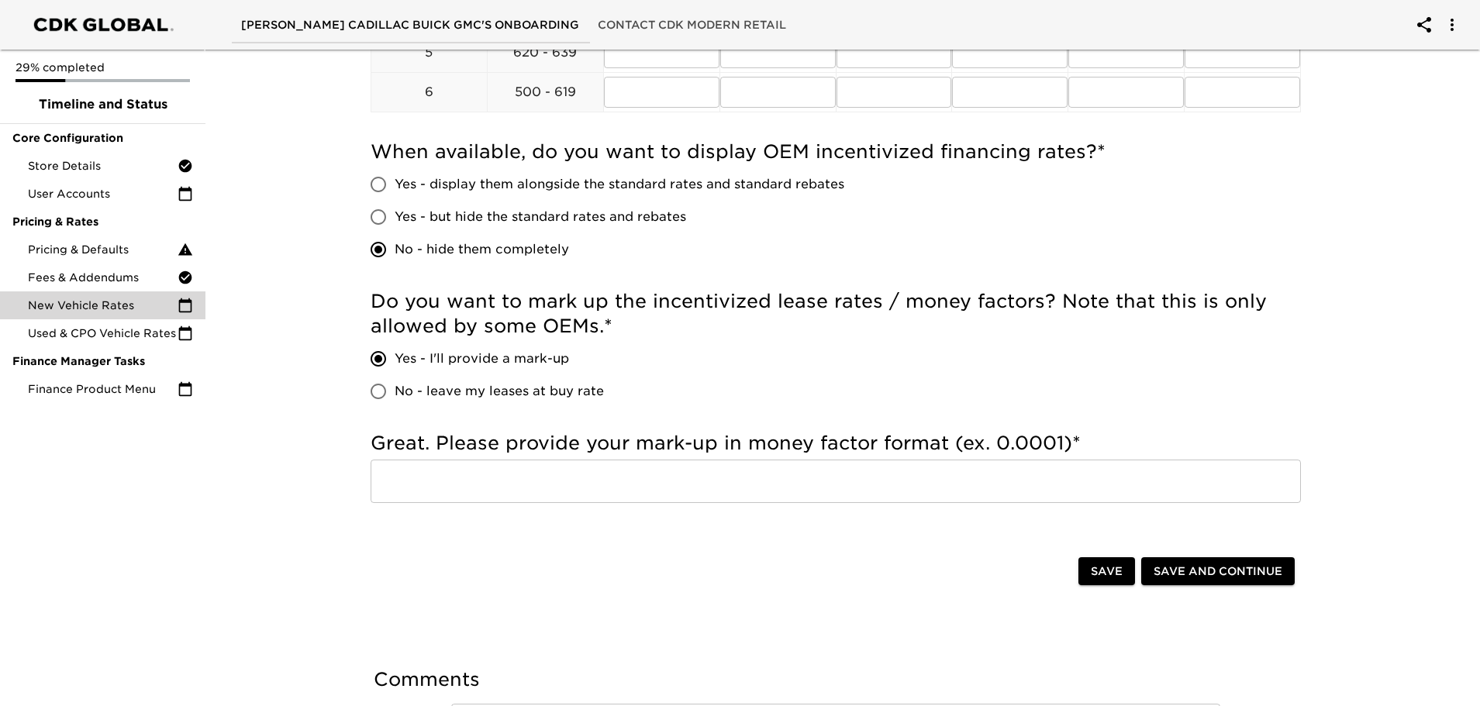
click at [371, 392] on input "No - leave my leases at buy rate" at bounding box center [378, 391] width 33 height 33
radio input "true"
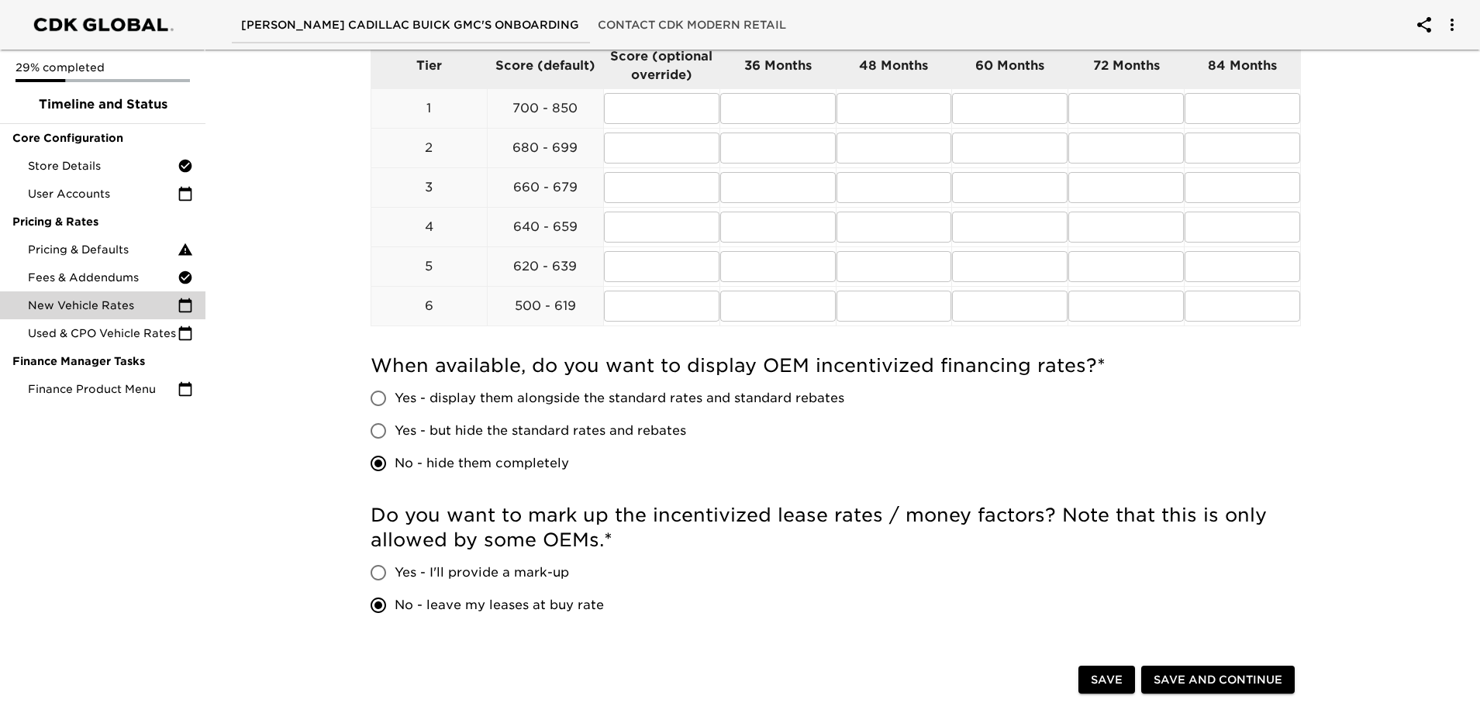
scroll to position [484, 0]
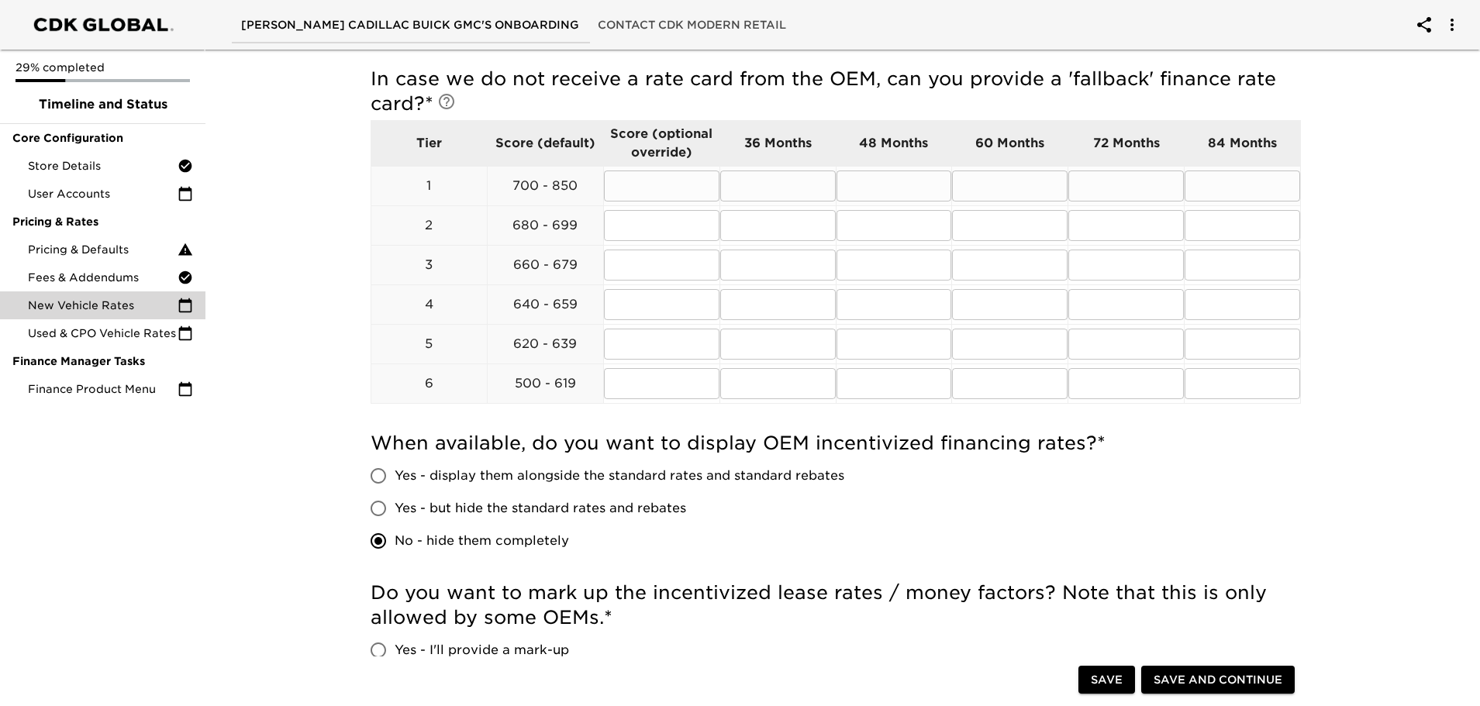
click at [756, 185] on input "text" at bounding box center [778, 186] width 116 height 31
type input "5.99"
click at [904, 180] on input "text" at bounding box center [895, 186] width 116 height 31
type input "5.99"
click at [1051, 192] on input "text" at bounding box center [1010, 186] width 116 height 31
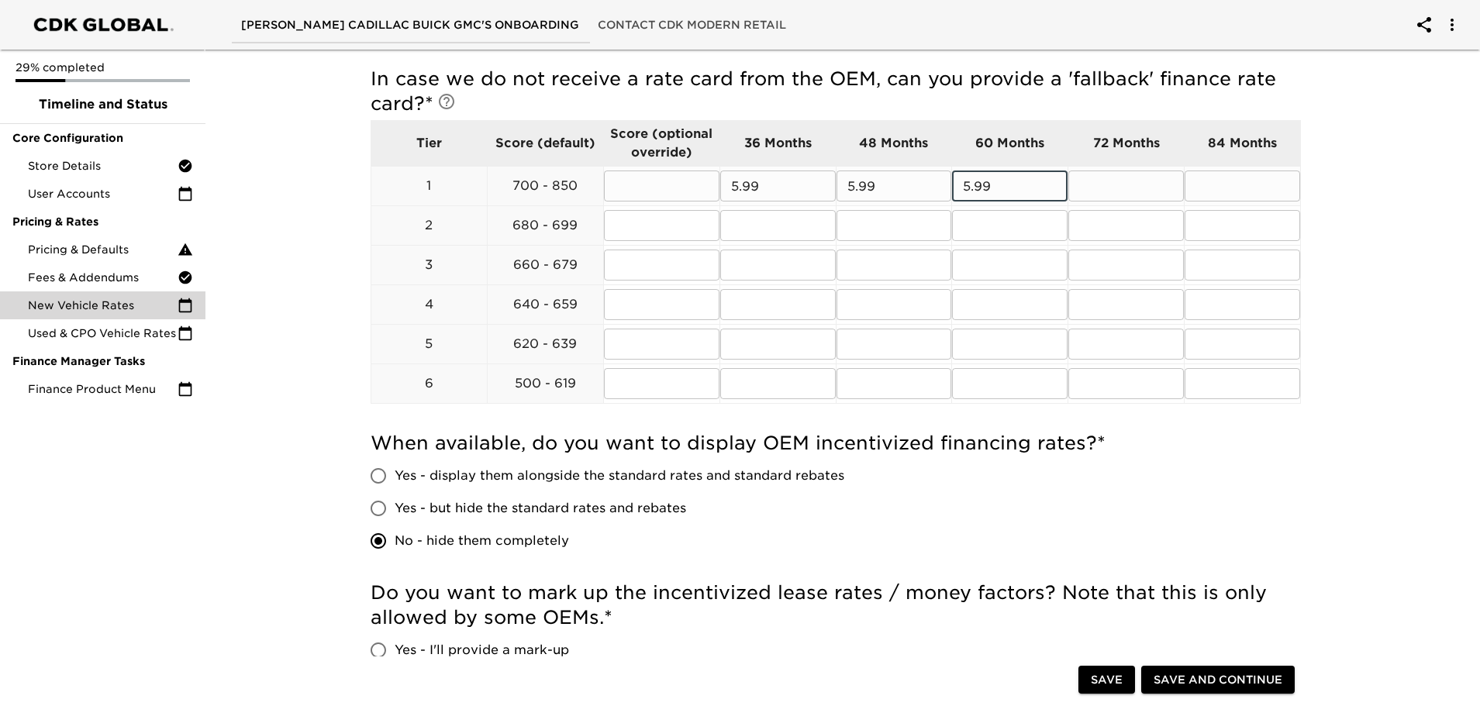
type input "5.99"
click at [1115, 190] on input "text" at bounding box center [1127, 186] width 116 height 31
type input "5.99"
click at [1246, 185] on input "text" at bounding box center [1243, 186] width 116 height 31
type input "5.99"
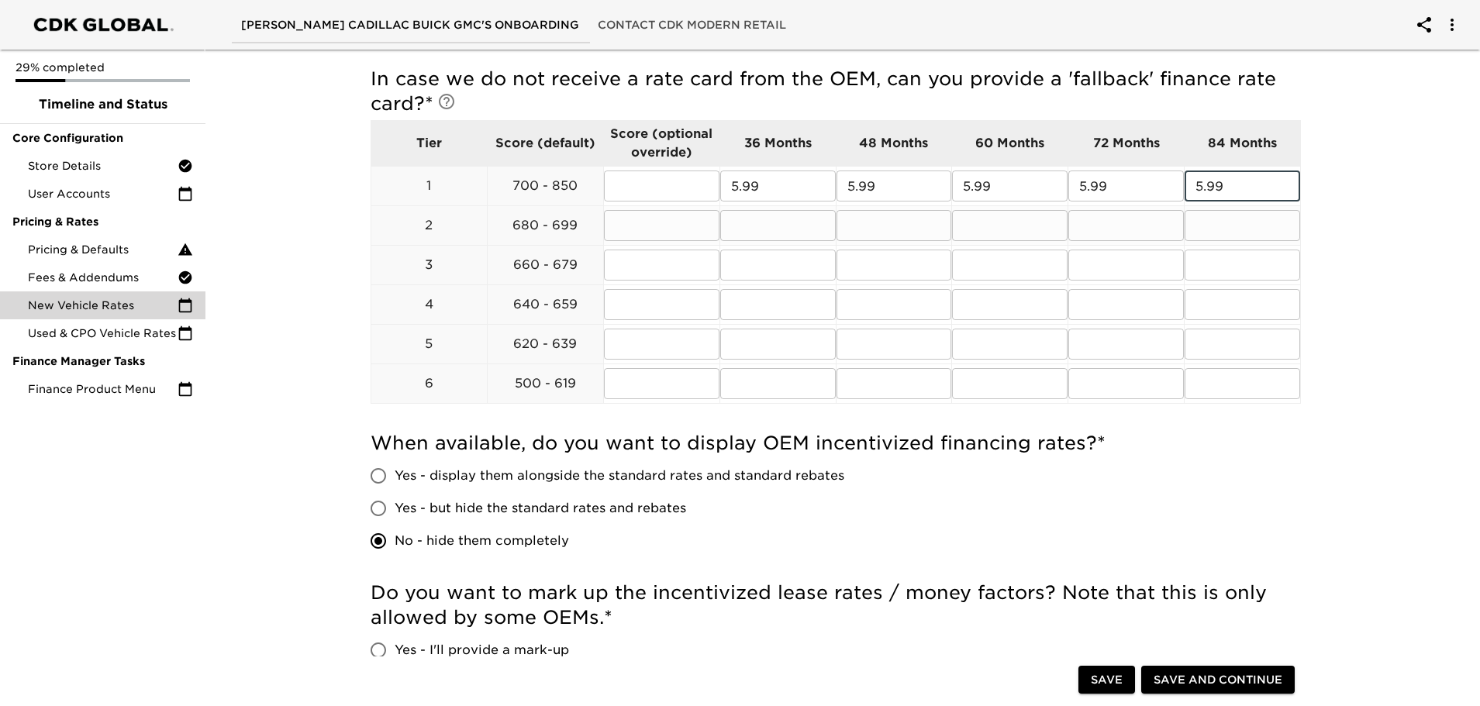
click at [750, 224] on input "text" at bounding box center [778, 225] width 116 height 31
type input "7.99"
click at [856, 230] on input "text" at bounding box center [895, 225] width 116 height 31
type input "7.99"
click at [994, 234] on input "text" at bounding box center [1010, 225] width 116 height 31
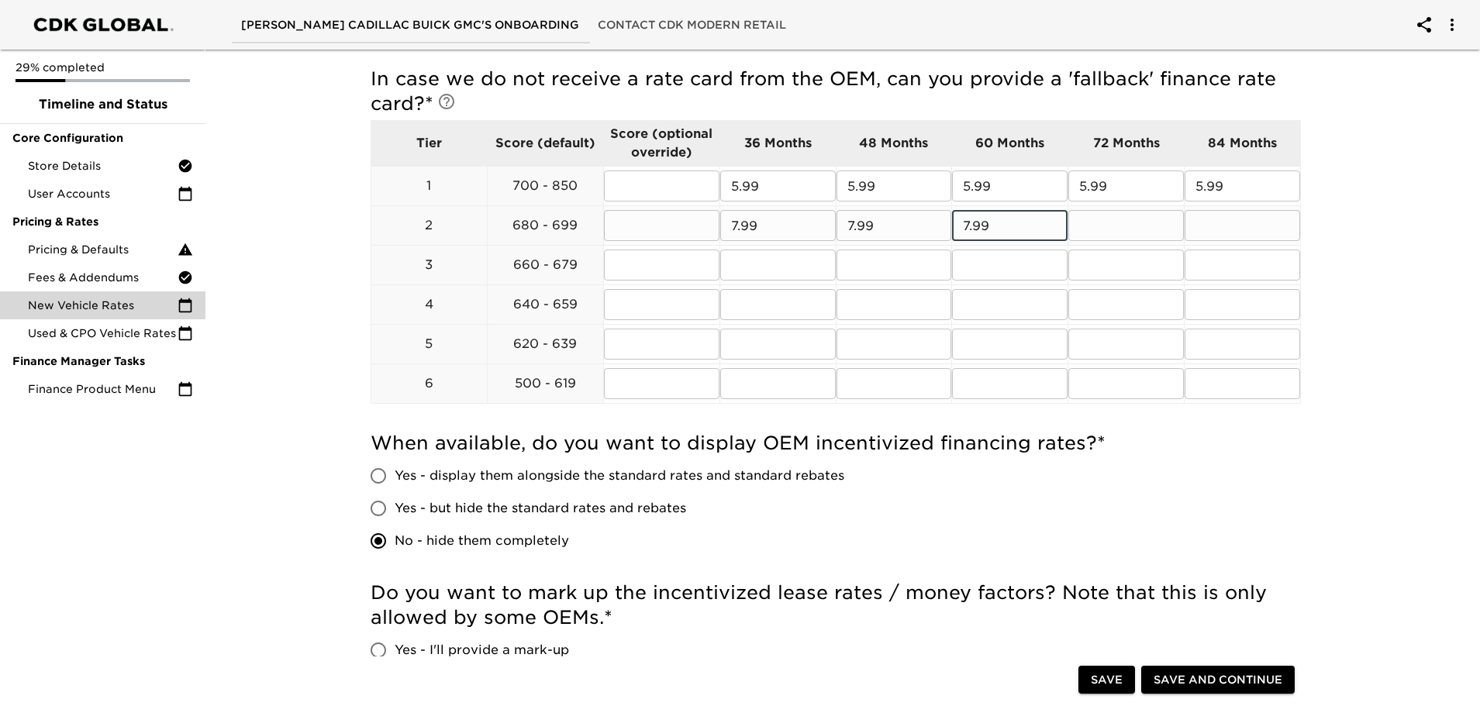
click at [1048, 233] on input "7.99" at bounding box center [1010, 225] width 116 height 31
type input "7.99"
click at [1112, 222] on input "text" at bounding box center [1127, 225] width 116 height 31
type input "7.99"
click at [1273, 212] on input "text" at bounding box center [1243, 225] width 116 height 31
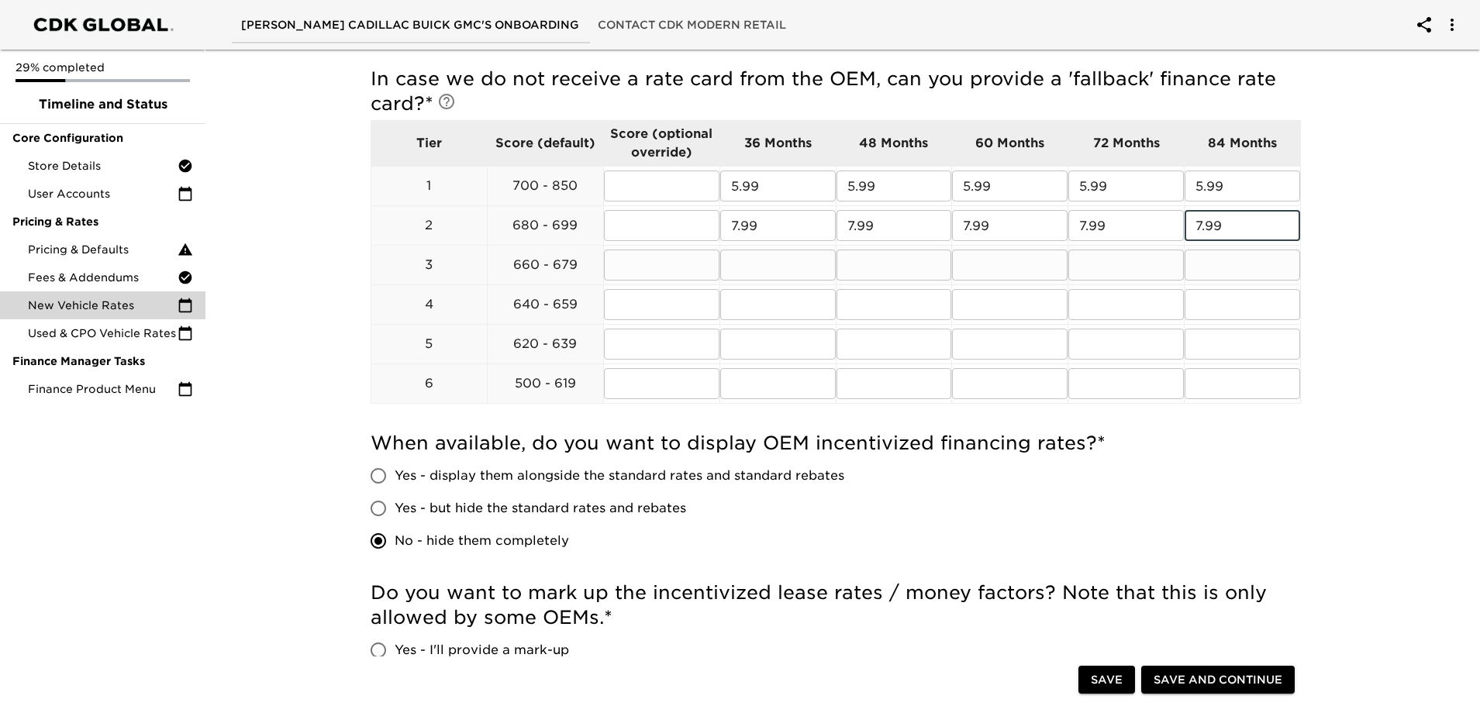
type input "7.99"
click at [737, 275] on input "text" at bounding box center [778, 265] width 116 height 31
type input "8.99"
click at [847, 272] on input "text" at bounding box center [895, 265] width 116 height 31
type input "8.99"
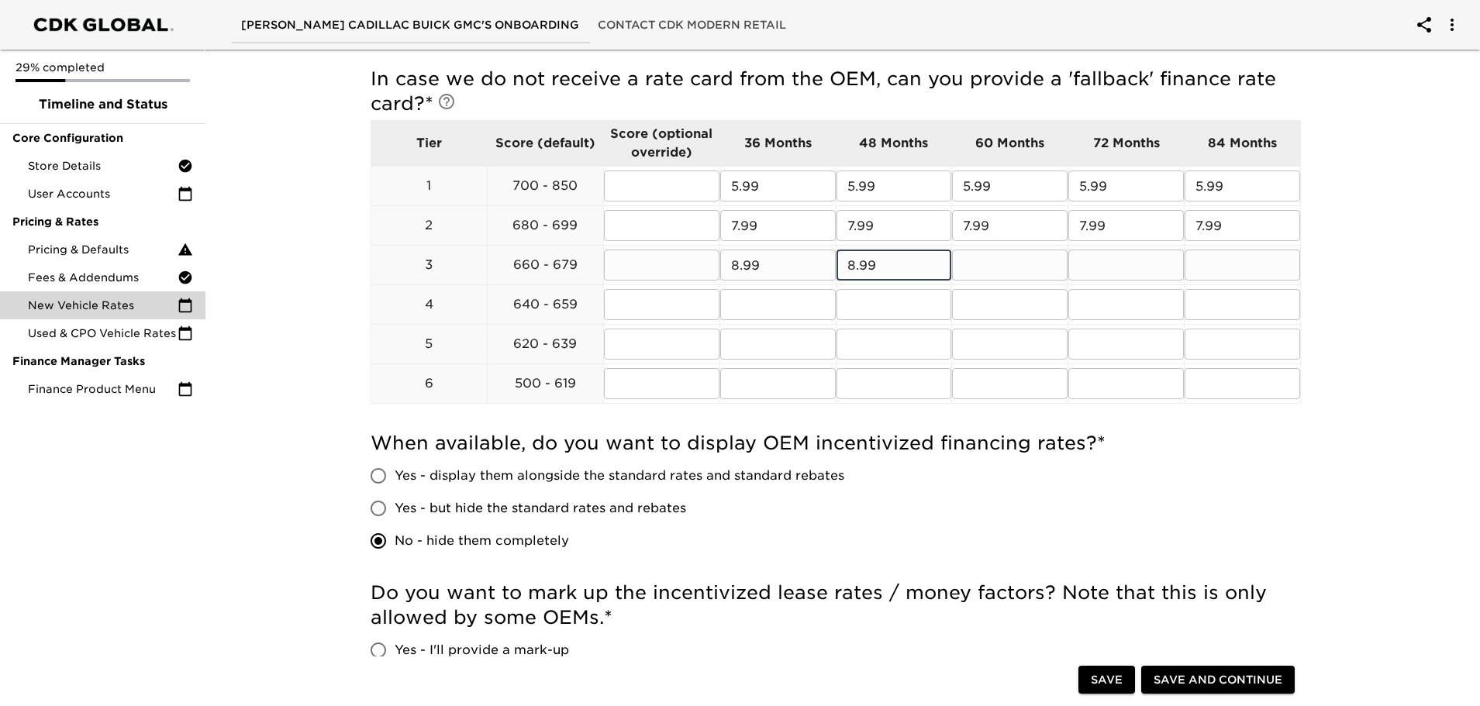
click at [994, 270] on input "text" at bounding box center [1010, 265] width 116 height 31
type input "8.99"
click at [1147, 273] on input "text" at bounding box center [1127, 265] width 116 height 31
type input "8.99"
click at [1210, 271] on input "text" at bounding box center [1243, 265] width 116 height 31
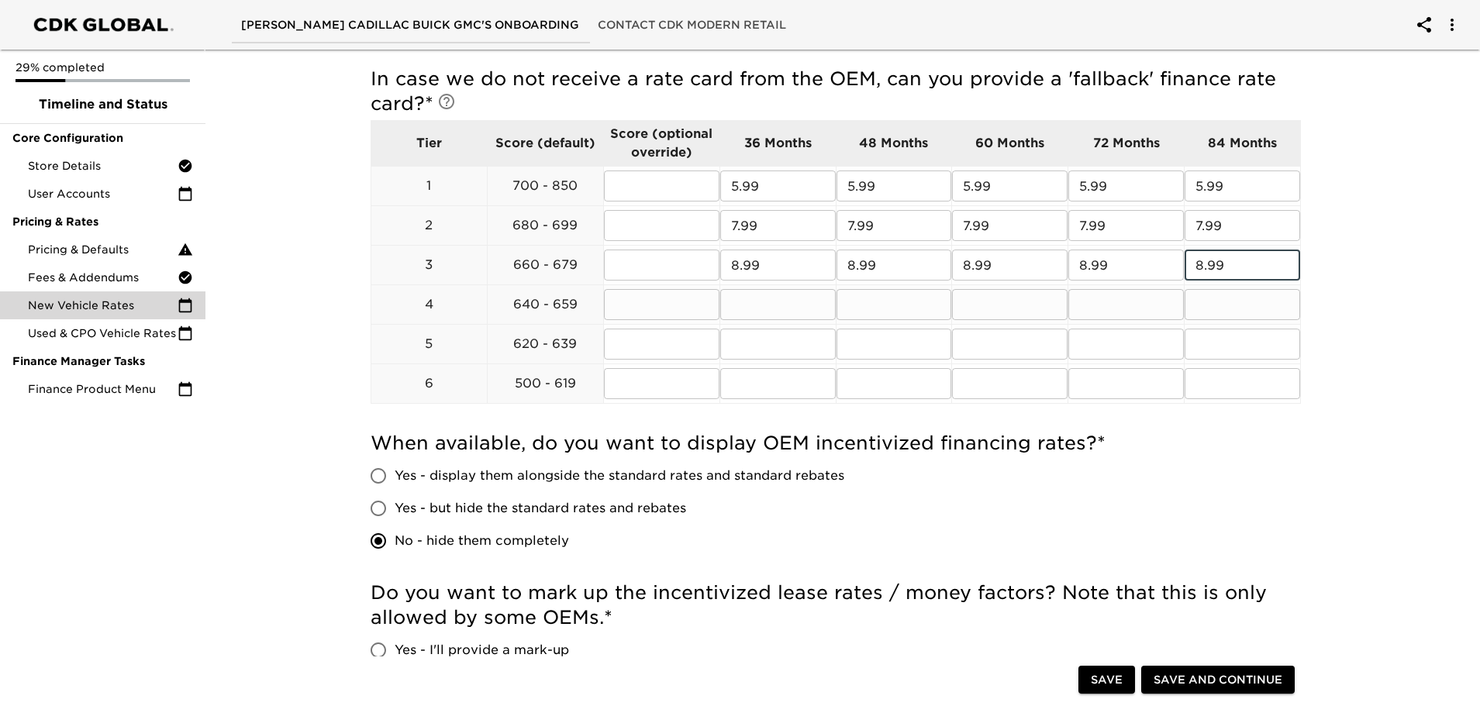
type input "8.99"
click at [770, 295] on input "text" at bounding box center [778, 304] width 116 height 31
type input "10.99"
click at [848, 302] on input "text" at bounding box center [895, 304] width 116 height 31
type input "10.99"
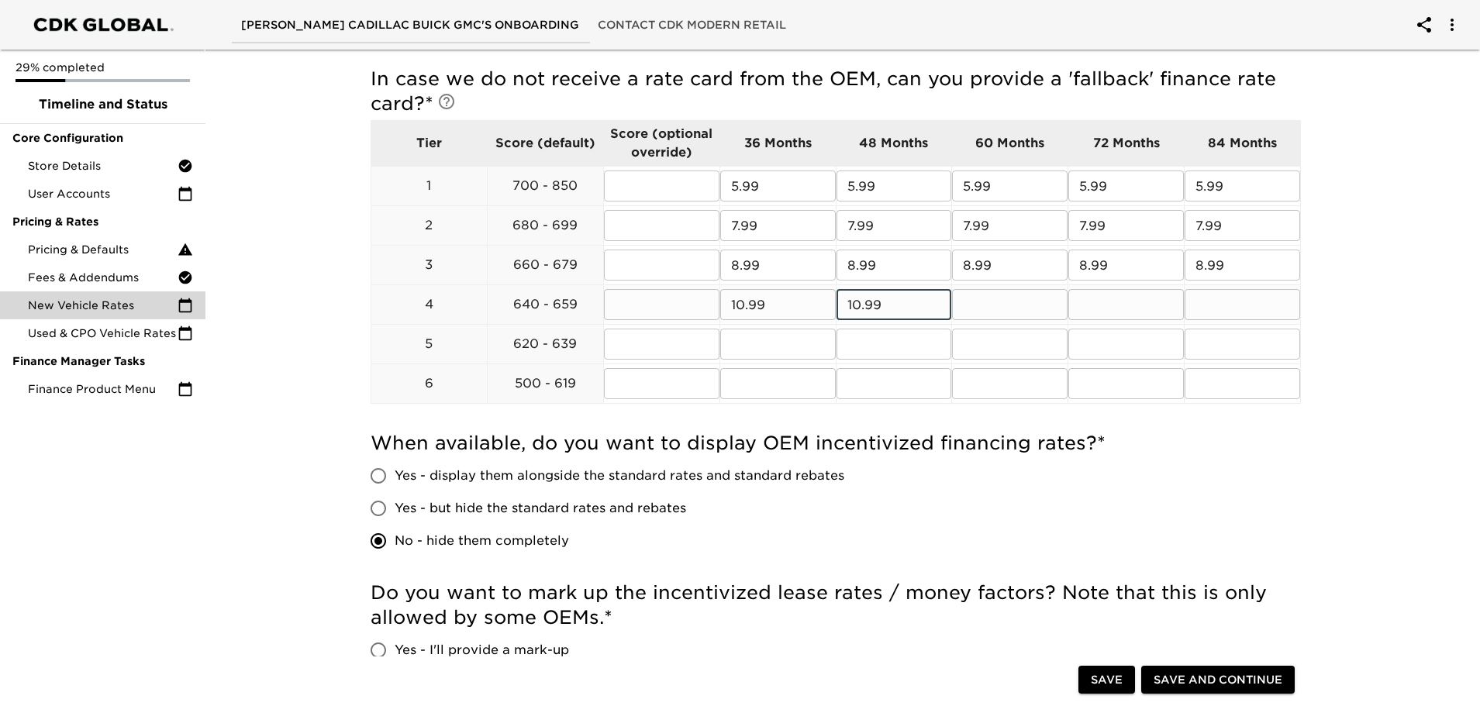
click at [1000, 320] on input "text" at bounding box center [1010, 304] width 116 height 31
type input "10.99"
click at [1107, 290] on input "text" at bounding box center [1127, 304] width 116 height 31
type input "10.99"
click at [1266, 304] on input "text" at bounding box center [1243, 304] width 116 height 31
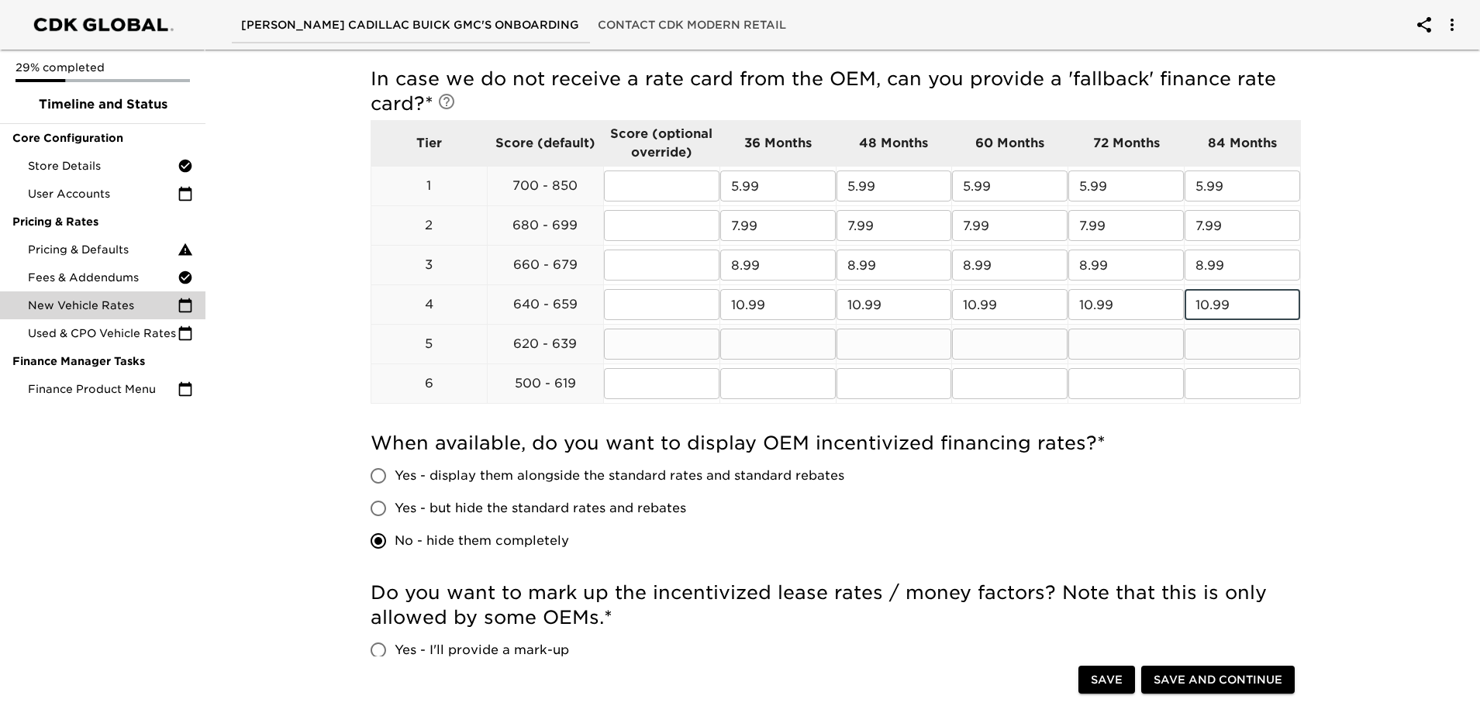
type input "10.99"
click at [795, 353] on input "text" at bounding box center [778, 344] width 116 height 31
type input "13.99"
click at [882, 350] on input "text" at bounding box center [895, 344] width 116 height 31
type input "13.99"
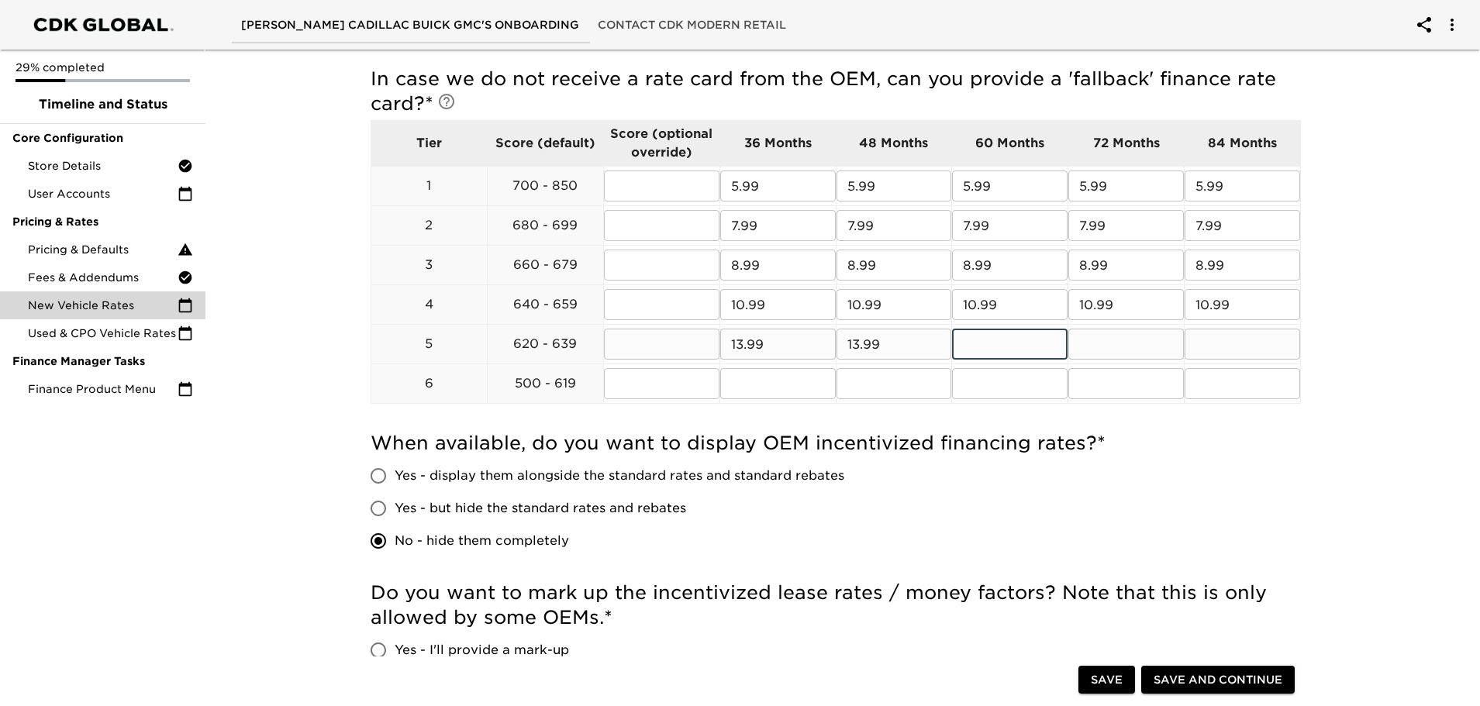
click at [996, 345] on input "text" at bounding box center [1010, 344] width 116 height 31
type input "13.99"
click at [1086, 343] on input "text" at bounding box center [1127, 344] width 116 height 31
type input "13.99"
click at [1207, 339] on input "text" at bounding box center [1243, 344] width 116 height 31
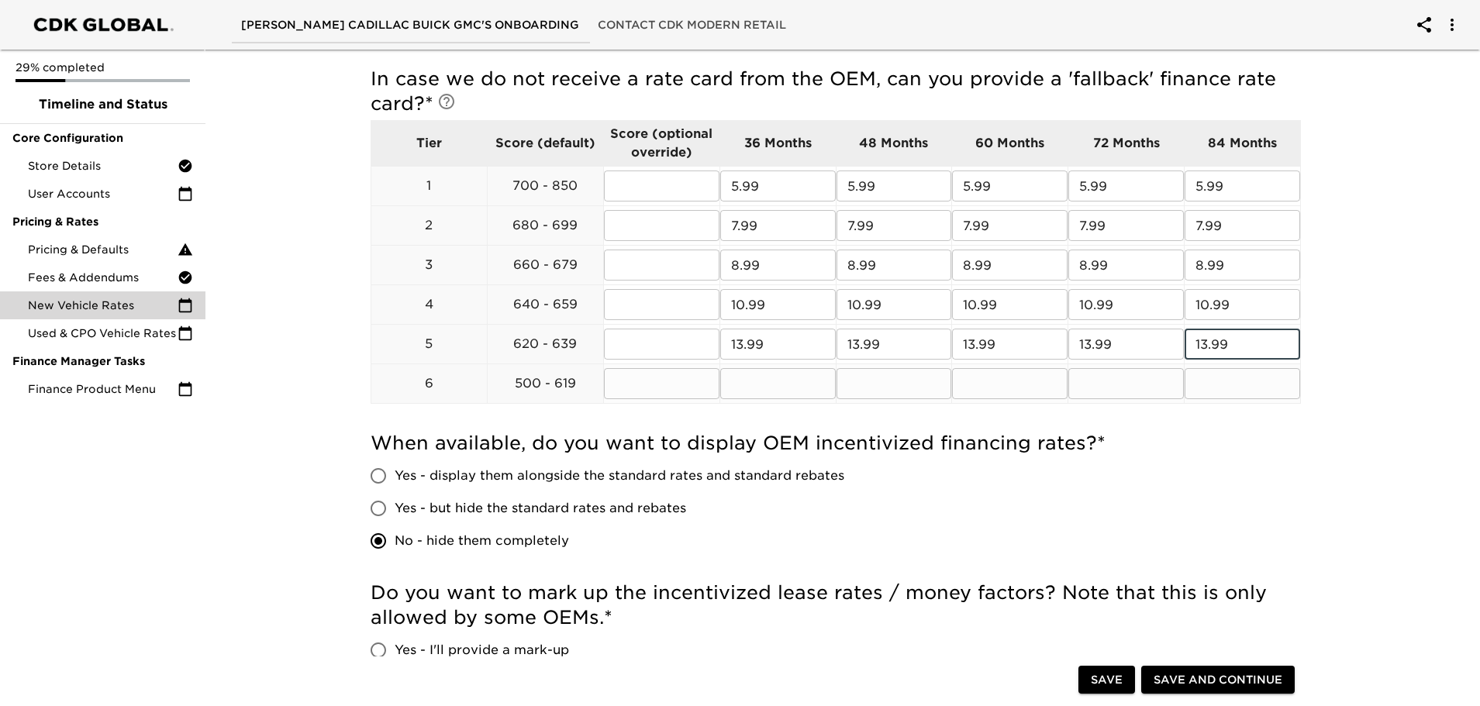
type input "13.99"
click at [765, 385] on input "text" at bounding box center [778, 383] width 116 height 31
type input "18.99"
click at [872, 379] on input "text" at bounding box center [895, 383] width 116 height 31
type input "18.99"
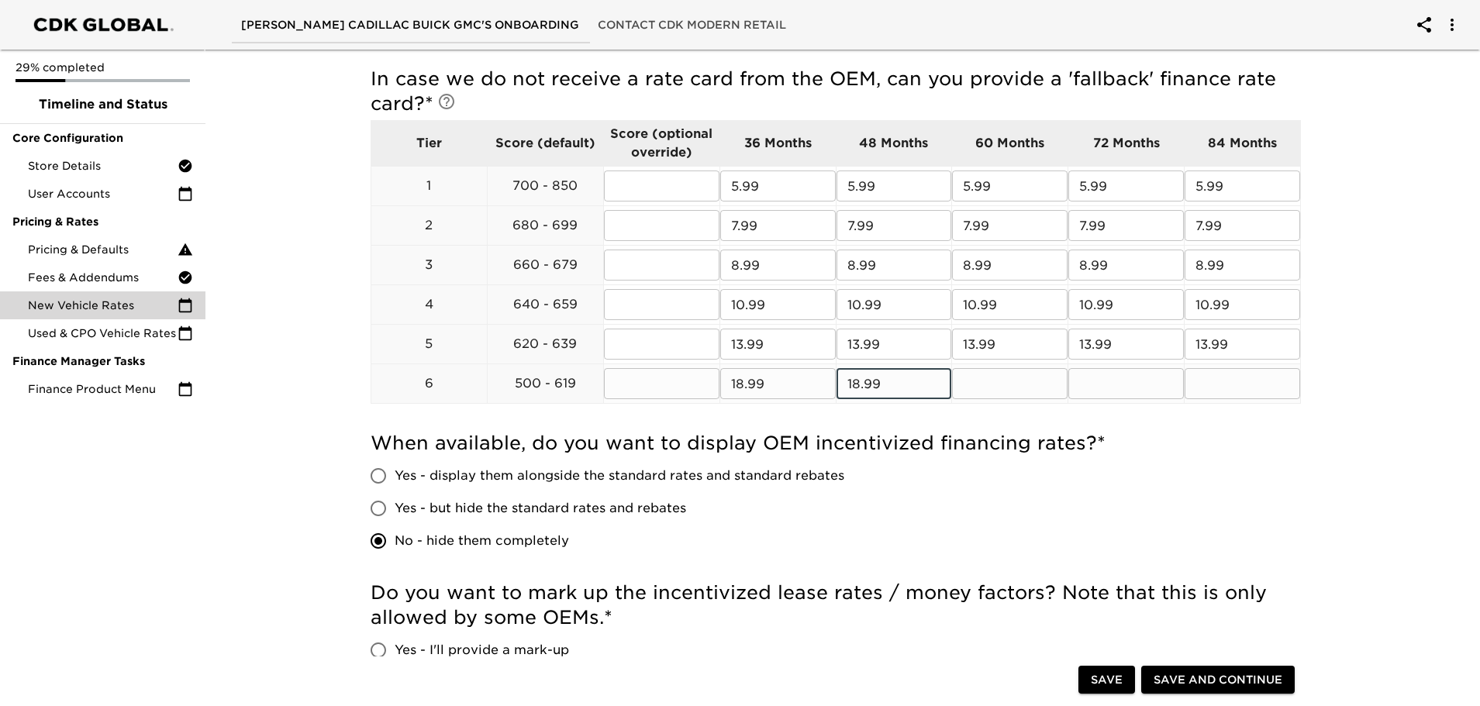
click at [983, 375] on input "text" at bounding box center [1010, 383] width 116 height 31
type input "18.99"
click at [1125, 378] on input "text" at bounding box center [1127, 383] width 116 height 31
type input "18.99"
click at [1248, 392] on input "text" at bounding box center [1243, 383] width 116 height 31
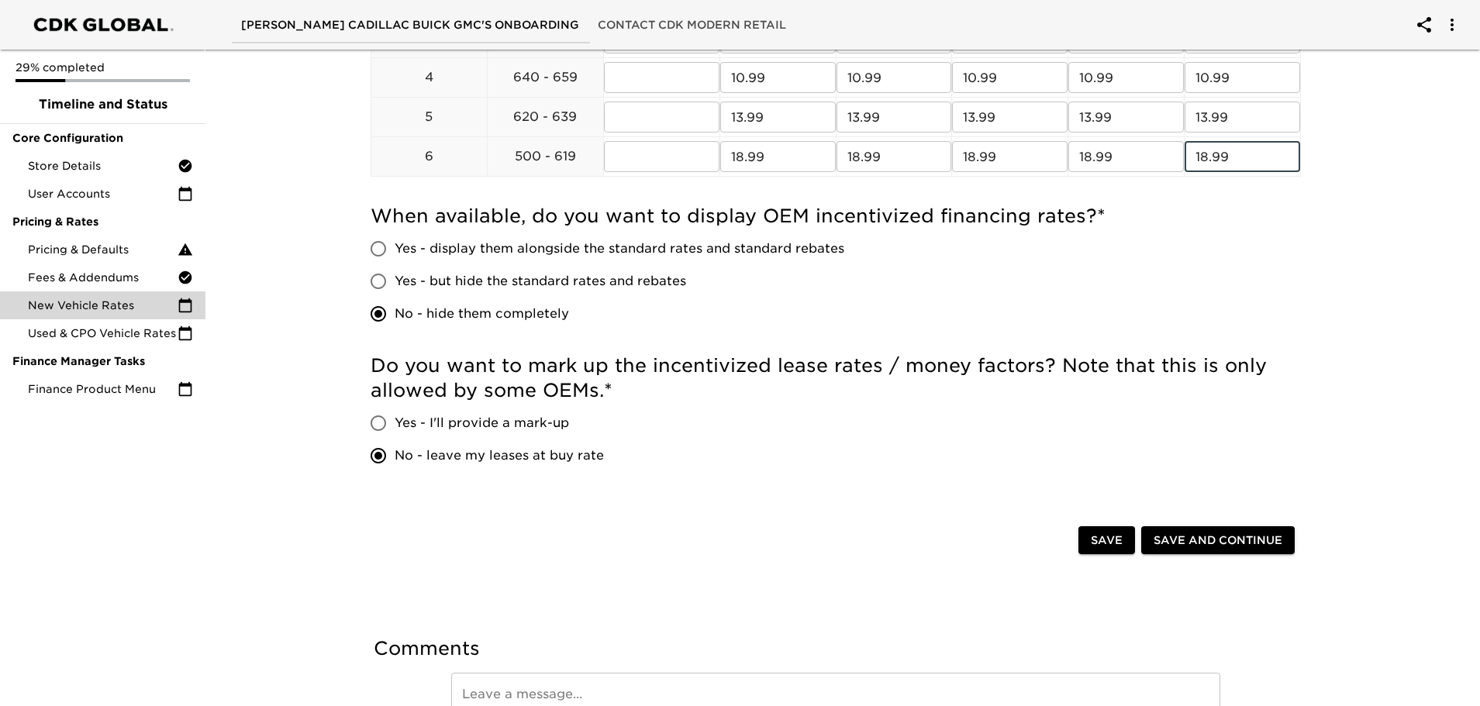
scroll to position [717, 0]
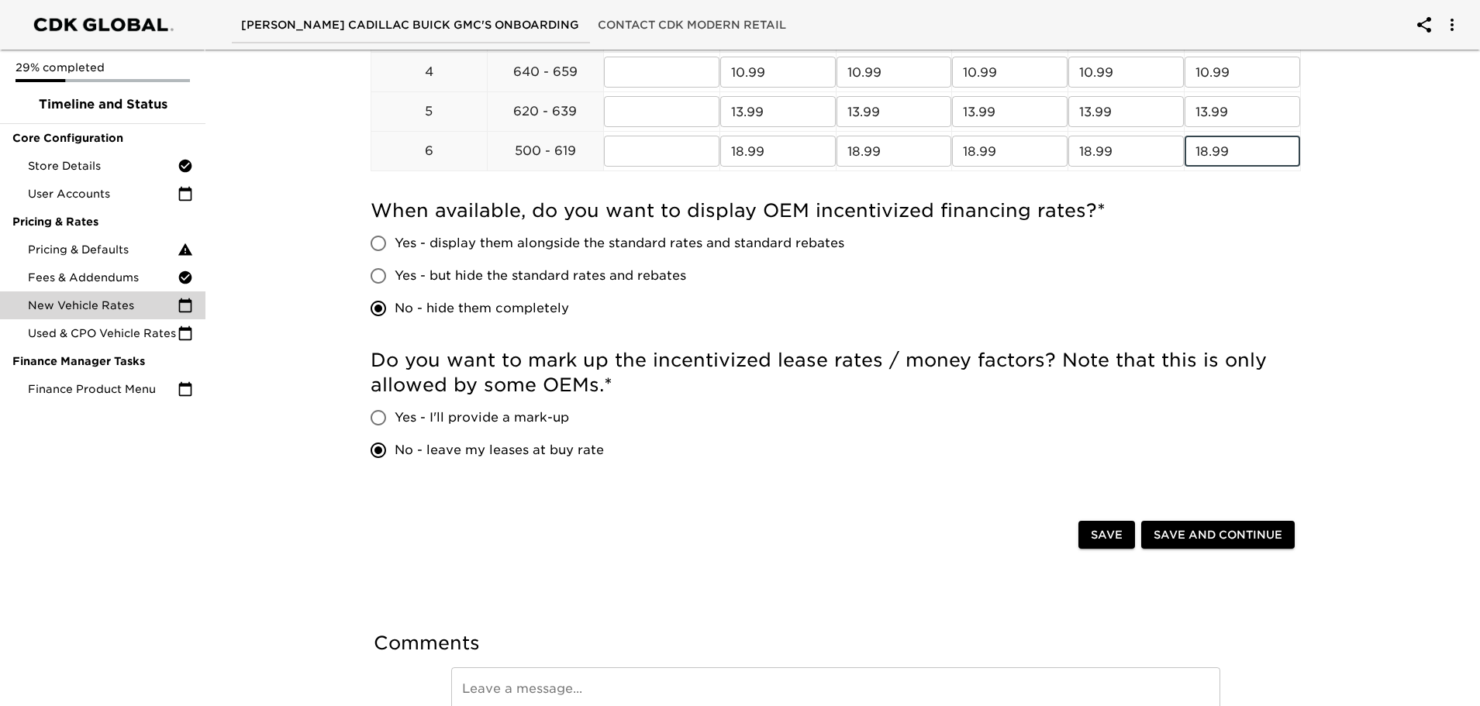
type input "18.99"
click at [1195, 530] on span "Save and Continue" at bounding box center [1218, 535] width 129 height 19
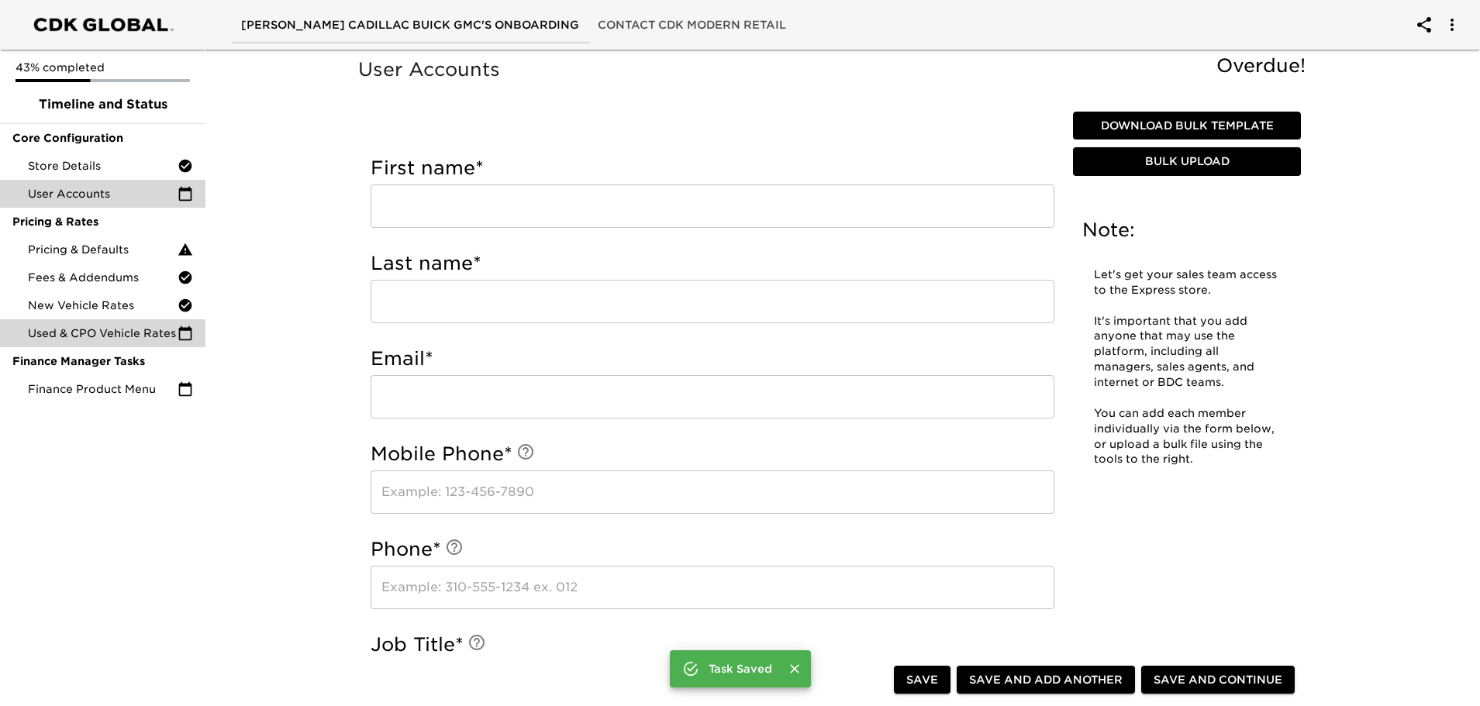
click at [183, 336] on icon at bounding box center [186, 334] width 16 height 16
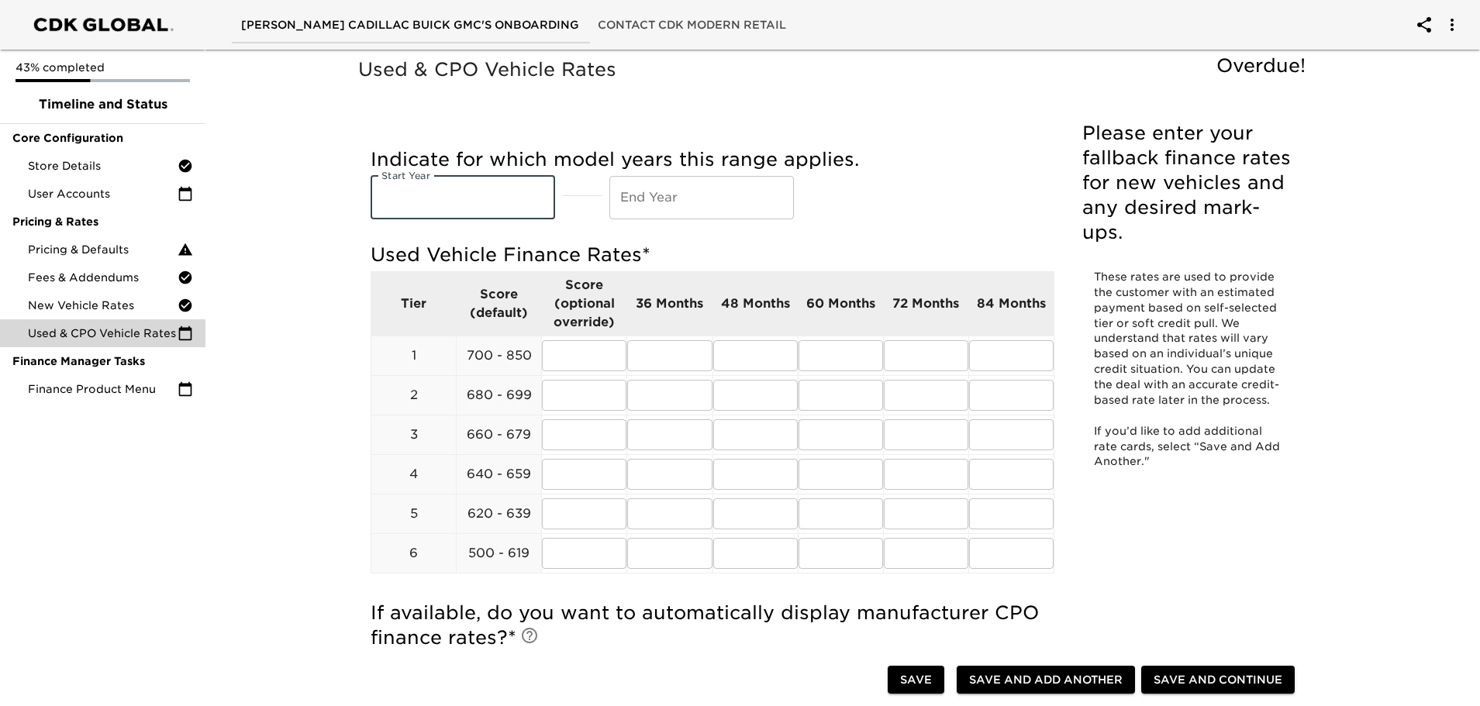
click at [452, 200] on input "text" at bounding box center [463, 197] width 185 height 43
type input "2021"
click at [696, 192] on input "text" at bounding box center [702, 197] width 185 height 43
type input "2026"
click at [688, 346] on input "text" at bounding box center [669, 355] width 85 height 31
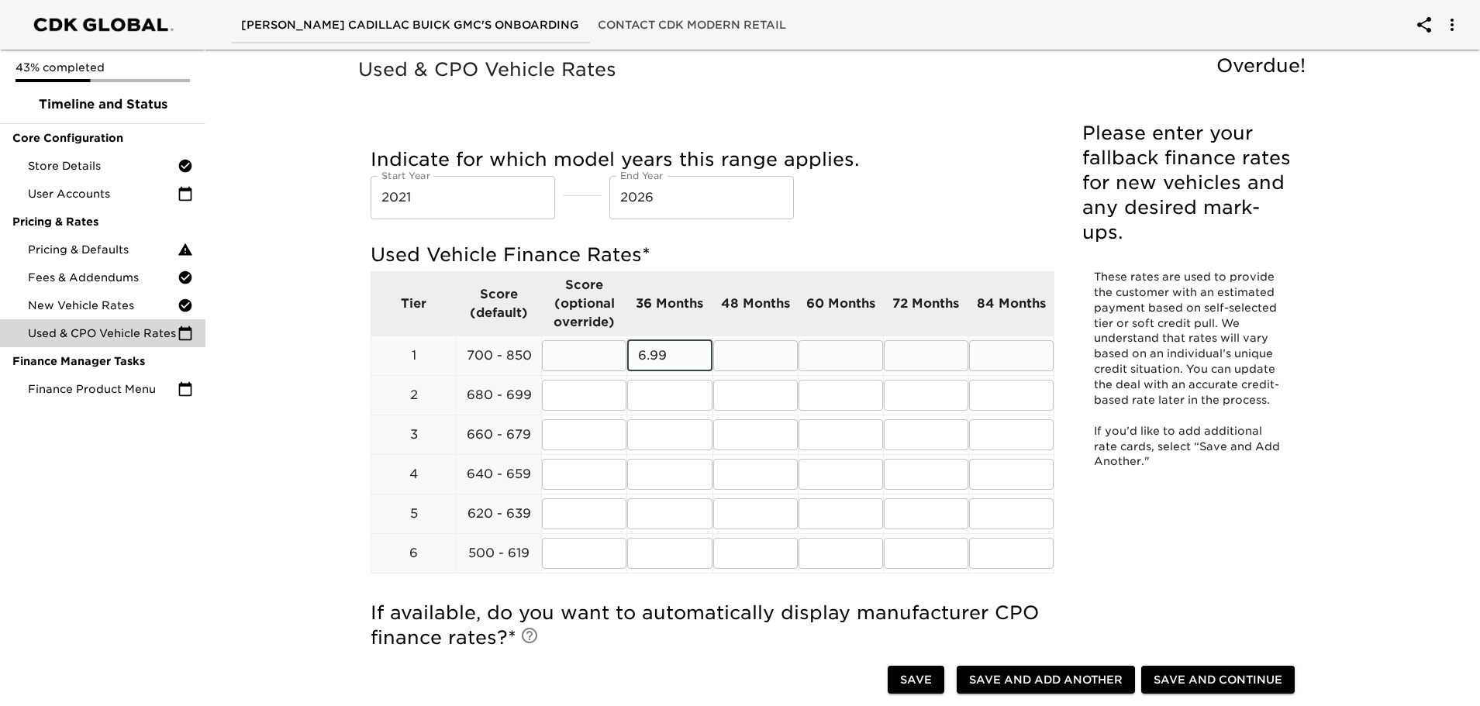
type input "6.99"
click at [767, 353] on input "text" at bounding box center [755, 355] width 85 height 31
type input "6.99"
click at [810, 350] on input "text" at bounding box center [841, 355] width 85 height 31
type input "6.99"
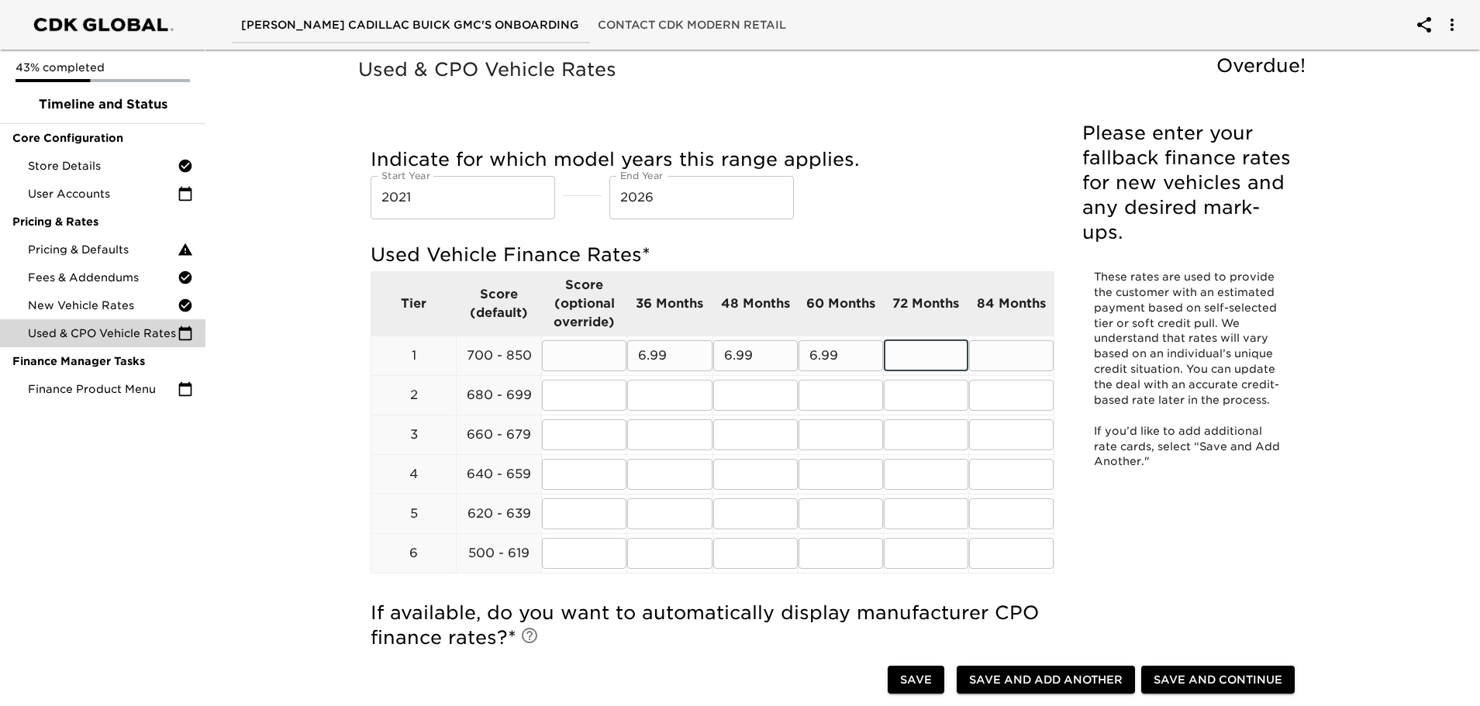
click at [948, 357] on input "text" at bounding box center [926, 355] width 85 height 31
type input "6.99"
click at [979, 357] on input "text" at bounding box center [1011, 355] width 85 height 31
type input "6.99"
click at [634, 395] on input "text" at bounding box center [669, 395] width 85 height 31
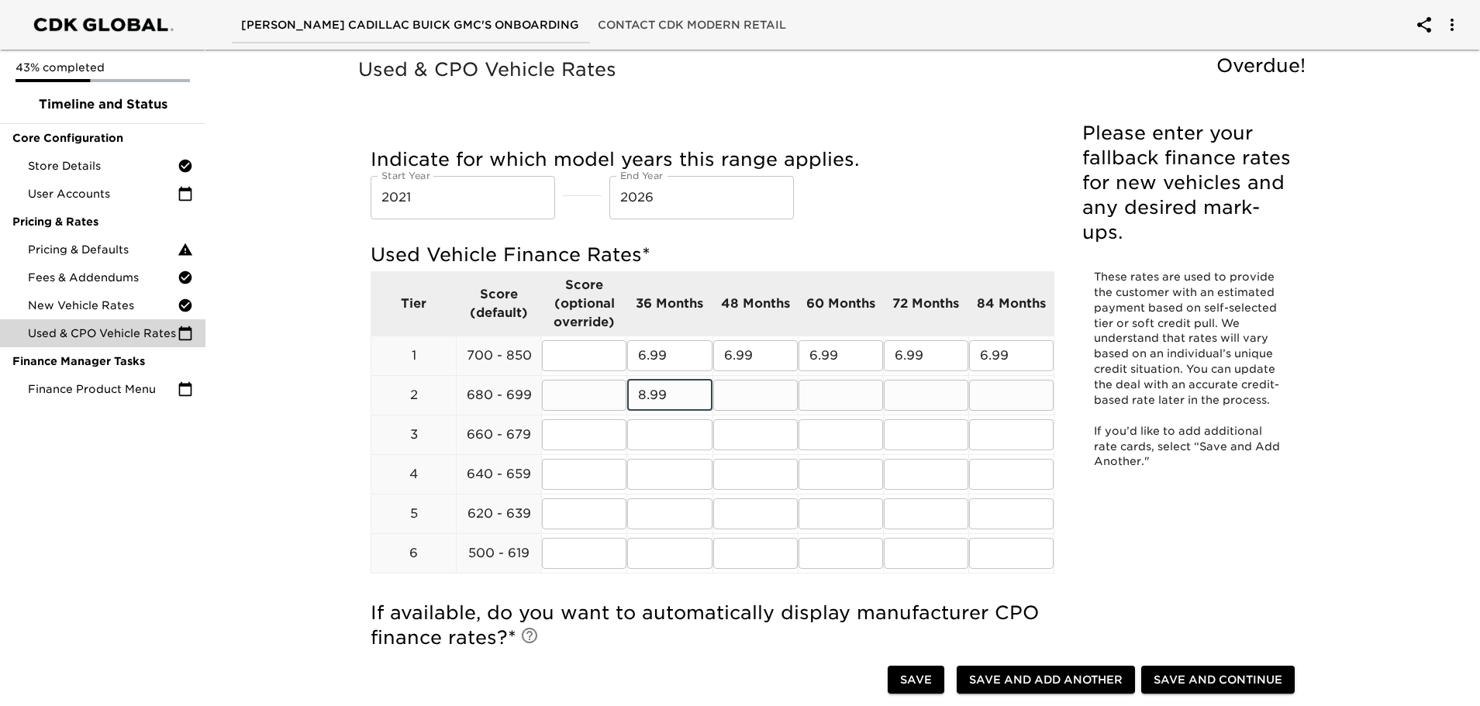
type input "8.99"
click at [744, 390] on input "text" at bounding box center [755, 395] width 85 height 31
type input "8.99"
click at [807, 403] on input "text" at bounding box center [841, 395] width 85 height 31
type input "8.99"
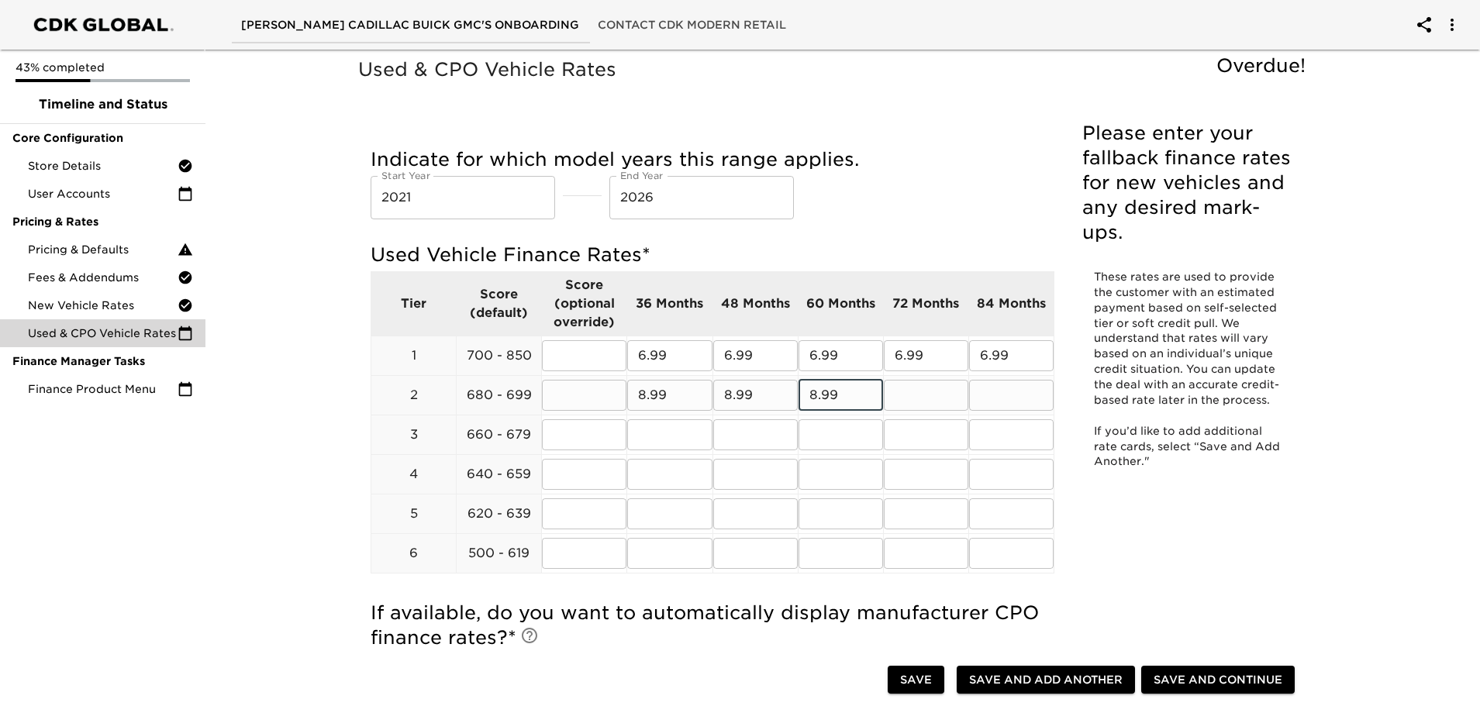
click at [905, 390] on input "text" at bounding box center [926, 395] width 85 height 31
click at [965, 392] on div at bounding box center [965, 422] width 1 height 302
type input "8.99"
click at [1021, 393] on input "text" at bounding box center [1011, 395] width 85 height 31
type input "8.99"
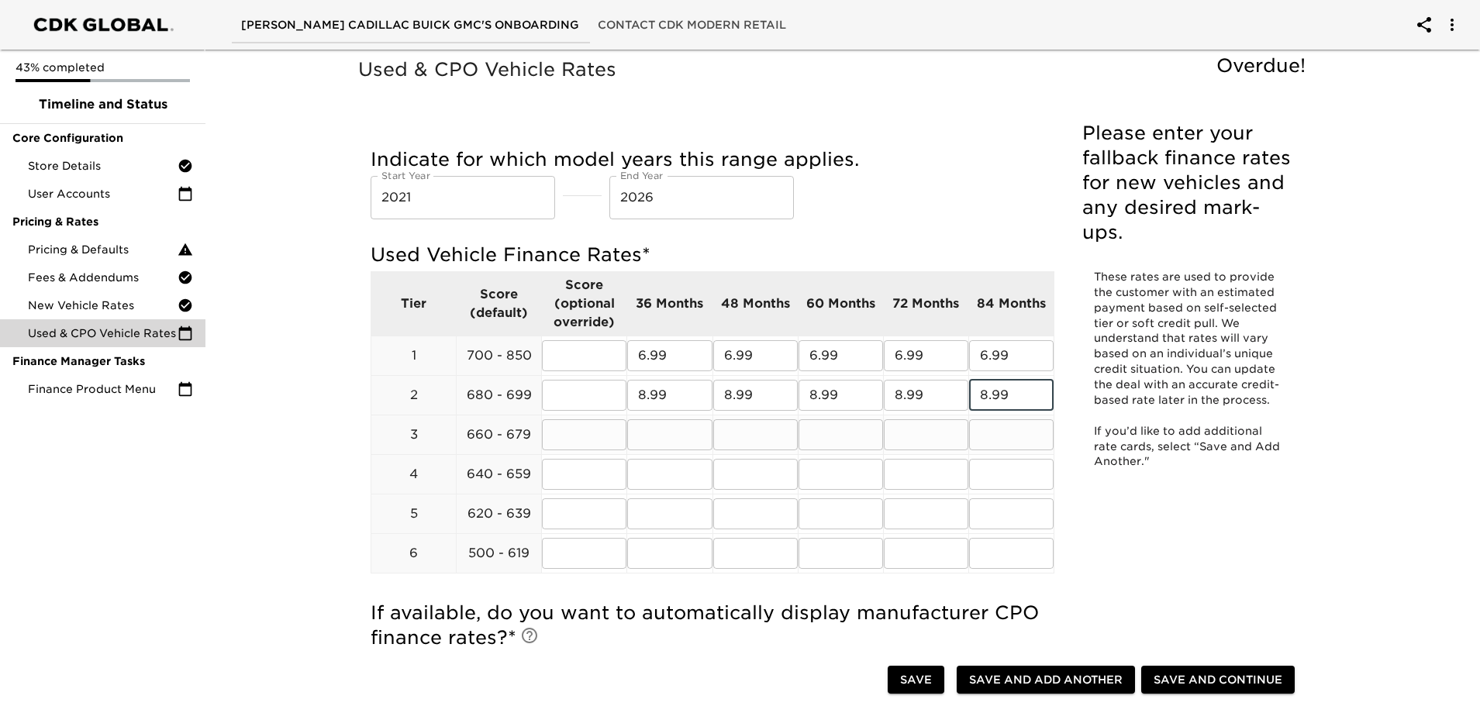
click at [663, 434] on input "text" at bounding box center [669, 435] width 85 height 31
type input "10.99"
click at [727, 449] on input "text" at bounding box center [755, 435] width 85 height 31
type input "10.99"
click at [859, 416] on td "​" at bounding box center [840, 435] width 85 height 40
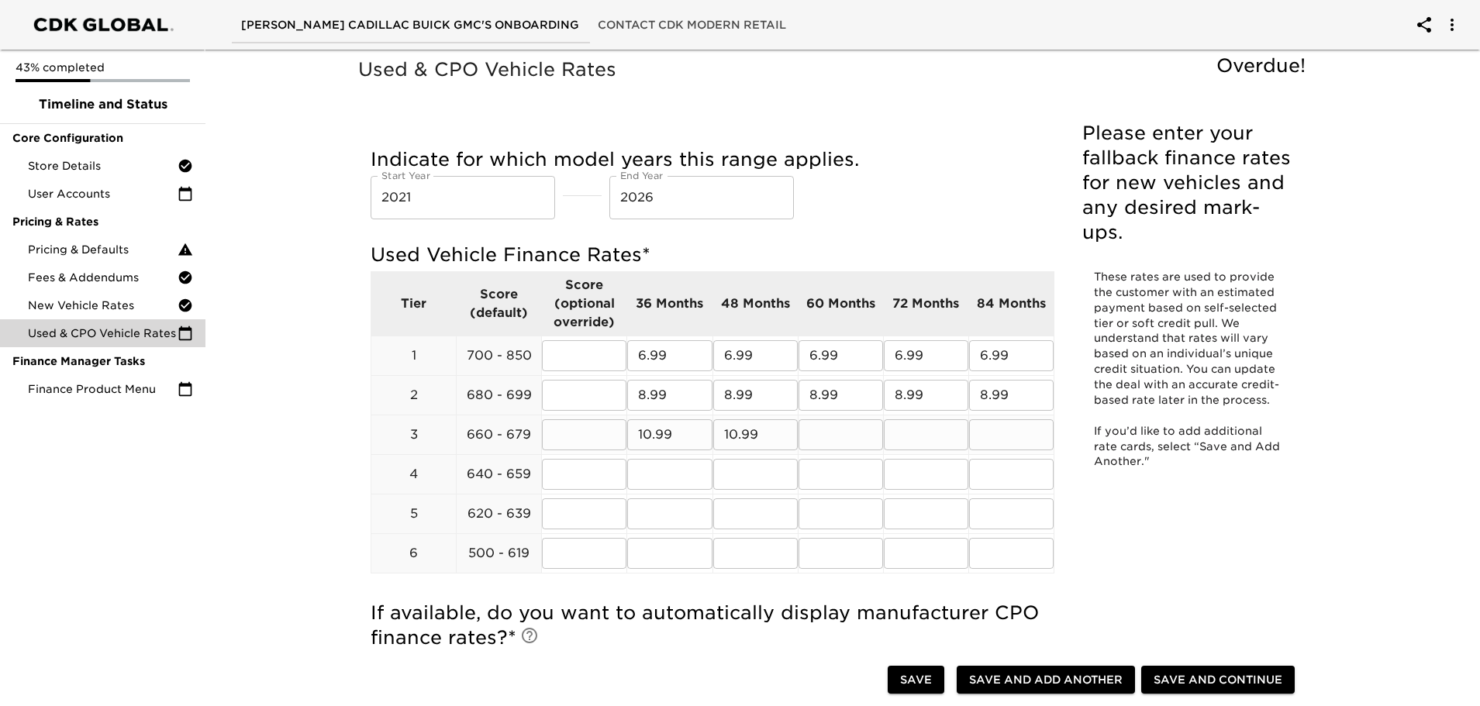
click at [853, 425] on input "text" at bounding box center [841, 435] width 85 height 31
type input "10.99"
click at [917, 447] on input "text" at bounding box center [926, 435] width 85 height 31
type input "10.99"
click at [988, 429] on input "text" at bounding box center [1011, 435] width 85 height 31
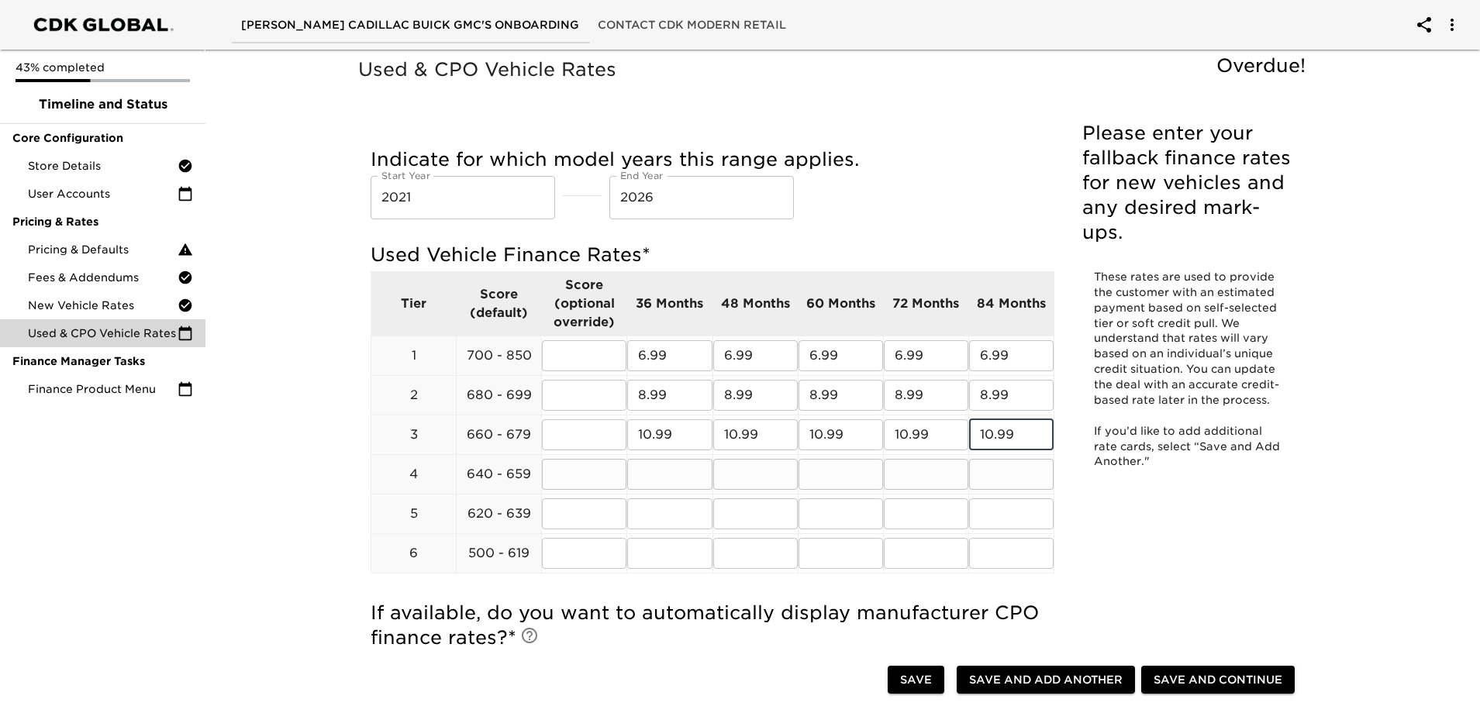
type input "10.99"
click at [721, 479] on input "text" at bounding box center [755, 474] width 85 height 31
click at [668, 471] on input "text" at bounding box center [669, 474] width 85 height 31
type input "12.99"
click at [745, 471] on input "text" at bounding box center [755, 474] width 85 height 31
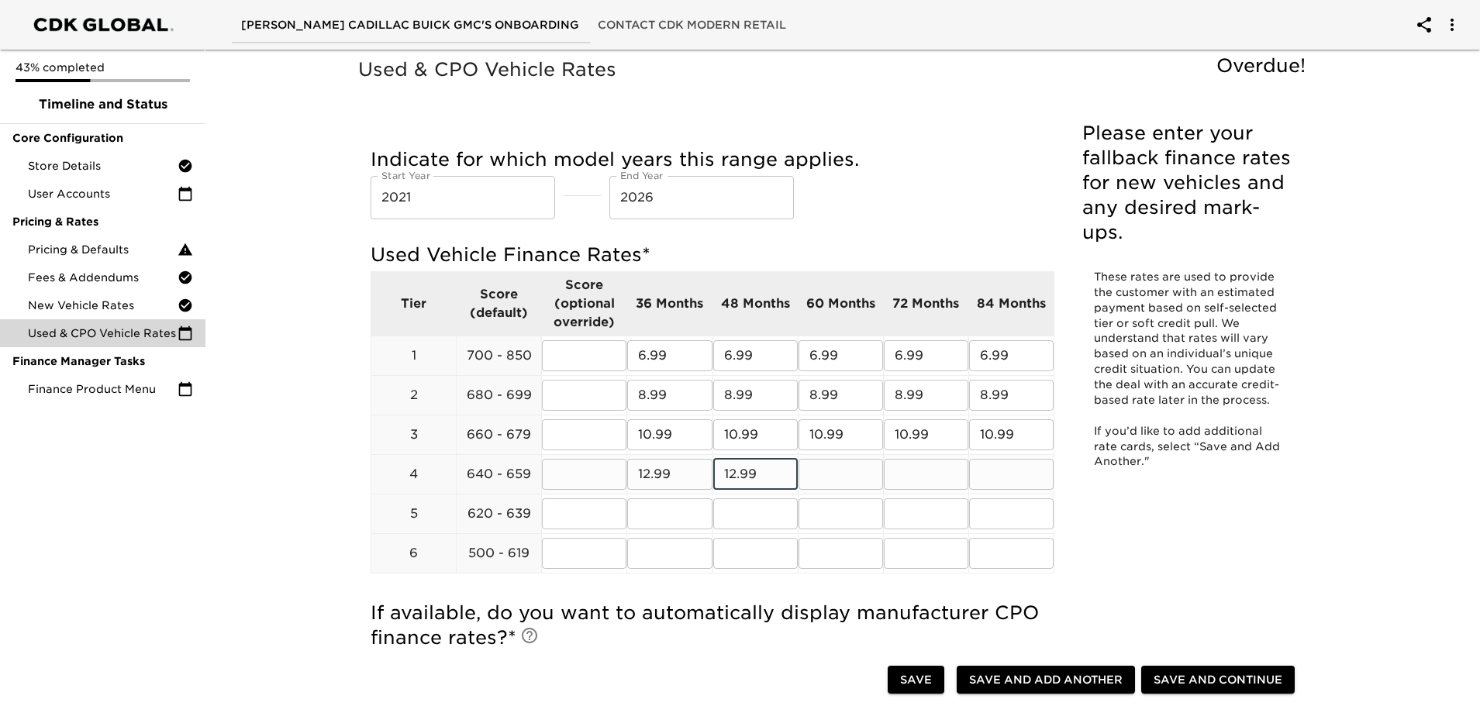
type input "12.99"
click at [841, 472] on input "text" at bounding box center [841, 474] width 85 height 31
type input "12.99"
click at [954, 462] on input "text" at bounding box center [926, 474] width 85 height 31
type input "12.99"
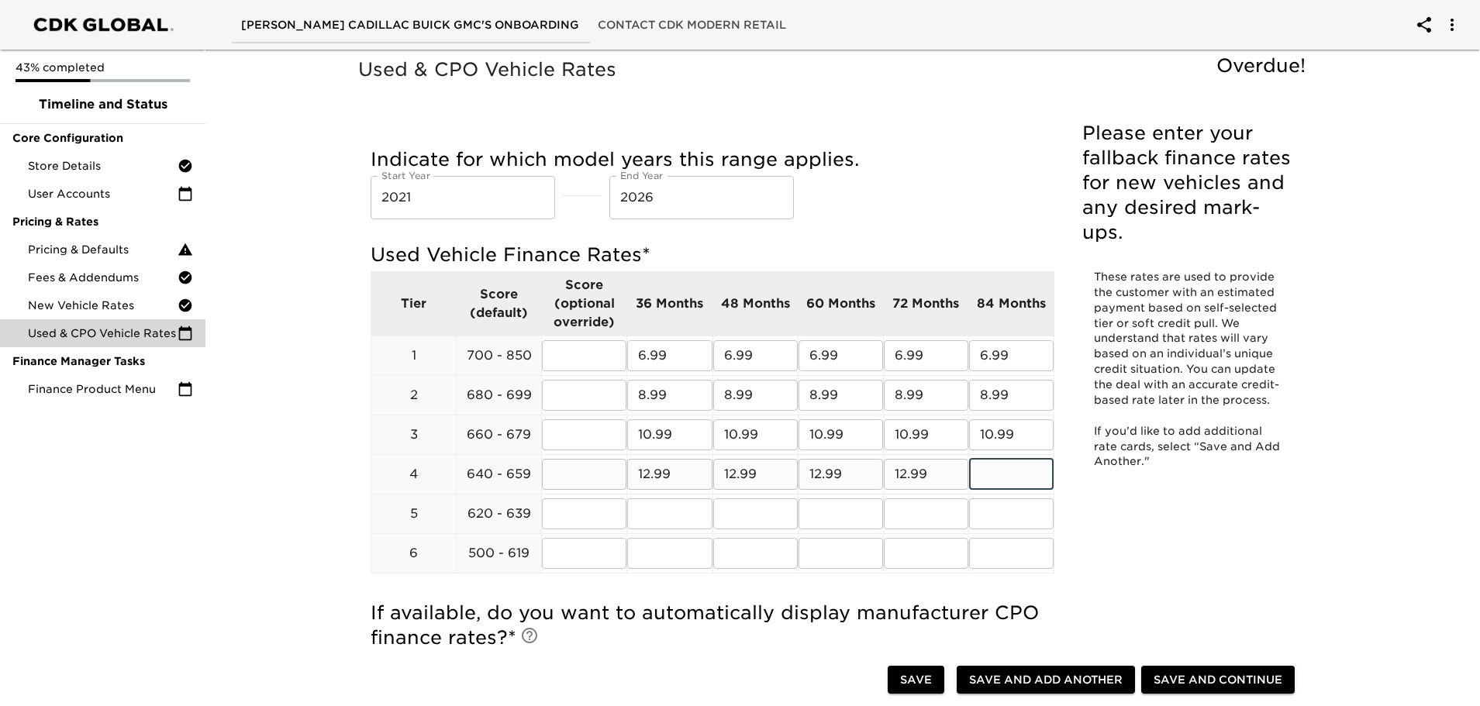
click at [1021, 462] on input "text" at bounding box center [1011, 474] width 85 height 31
type input "12.99"
click at [658, 513] on input "text" at bounding box center [669, 514] width 85 height 31
type input "14.99"
click at [744, 516] on input "text" at bounding box center [755, 514] width 85 height 31
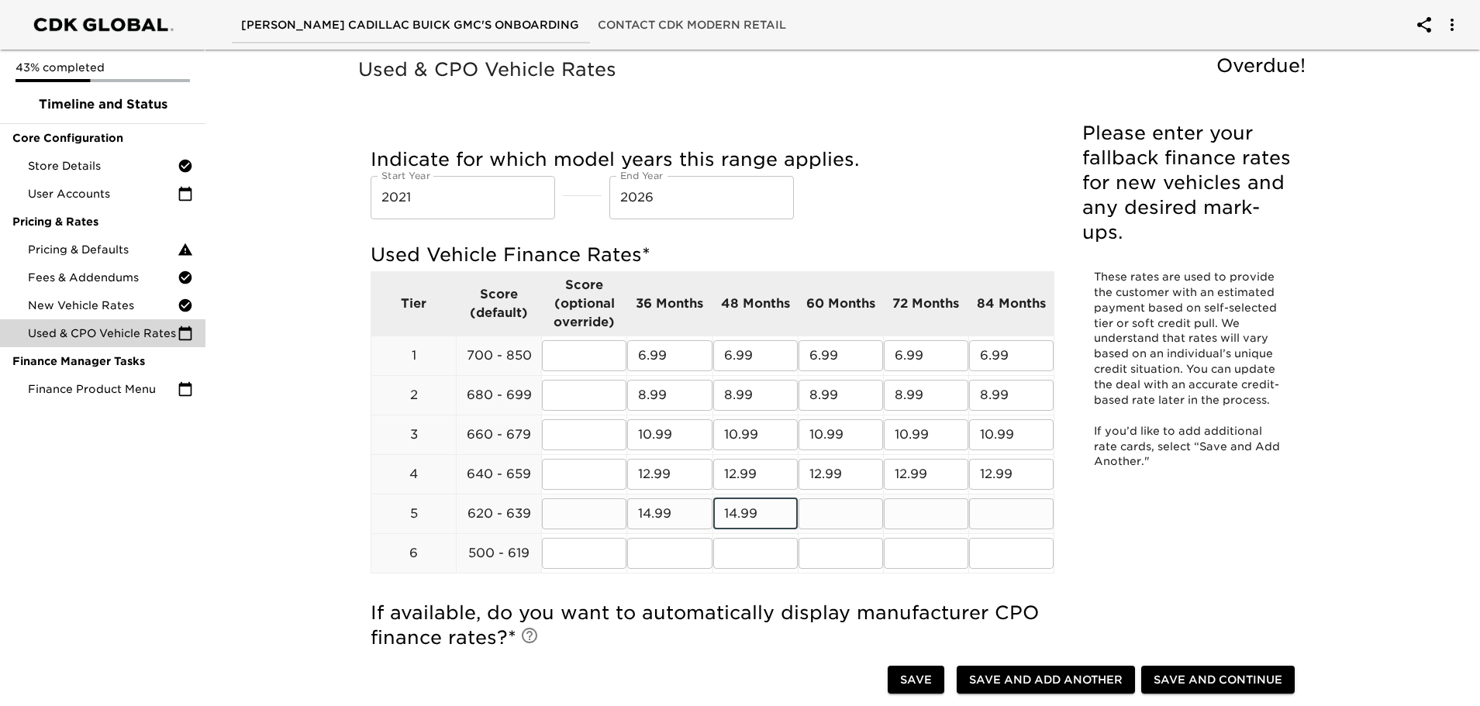
type input "14.99"
click at [823, 506] on input "text" at bounding box center [841, 514] width 85 height 31
type input "14.99"
click at [907, 504] on input "text" at bounding box center [926, 514] width 85 height 31
type input "14.99"
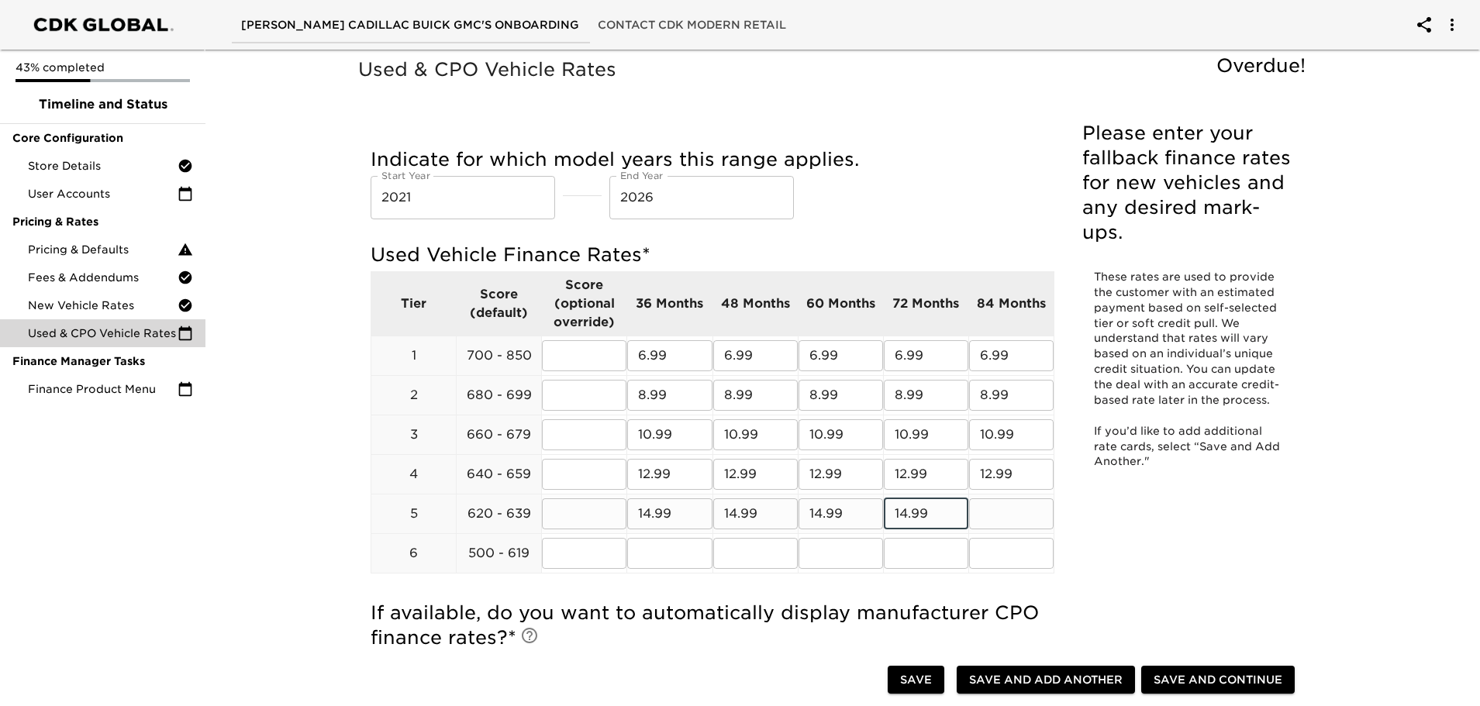
click at [1021, 509] on input "text" at bounding box center [1011, 514] width 85 height 31
type input "14.99"
click at [648, 547] on input "text" at bounding box center [669, 553] width 85 height 31
type input "19.99"
click at [752, 550] on input "text" at bounding box center [755, 553] width 85 height 31
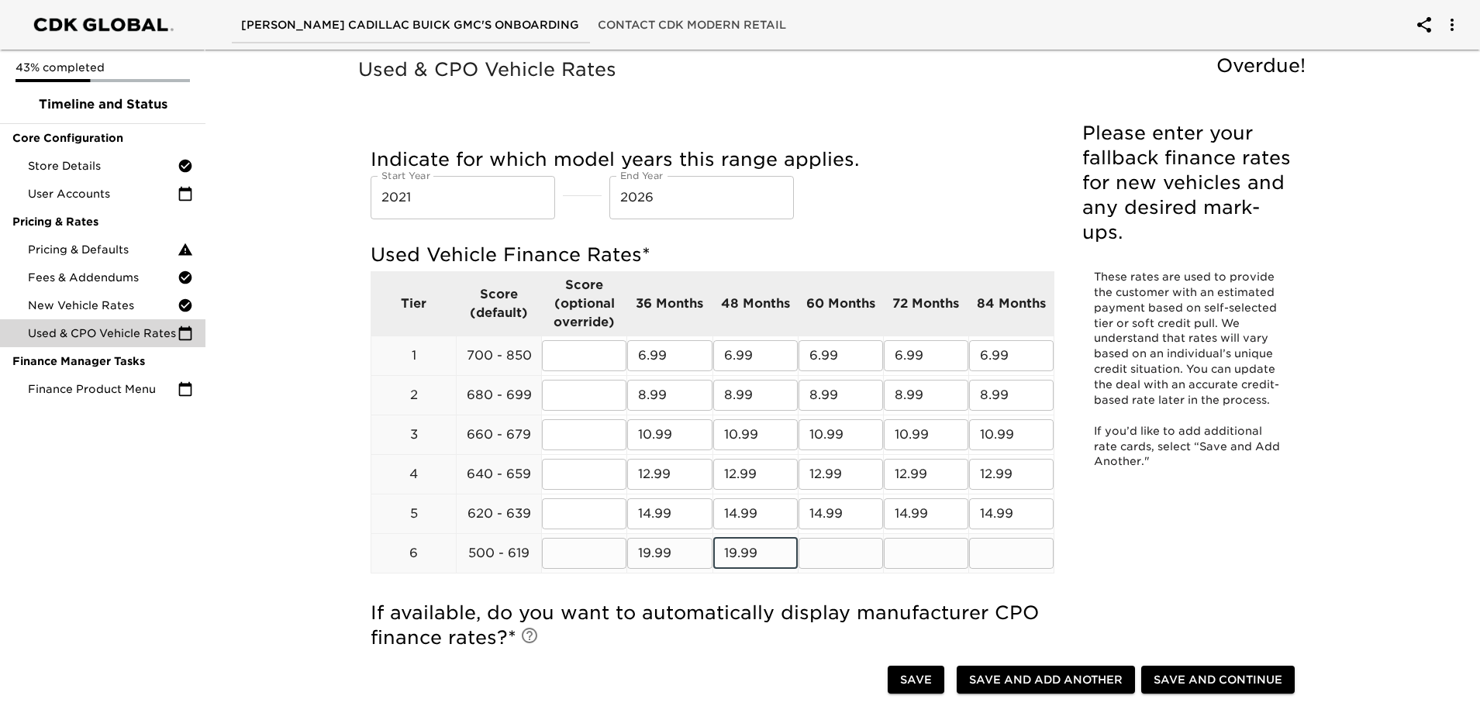
type input "19.99"
click at [839, 557] on input "text" at bounding box center [841, 553] width 85 height 31
type input "19.99"
click at [913, 552] on input "text" at bounding box center [926, 553] width 85 height 31
type input "19.99"
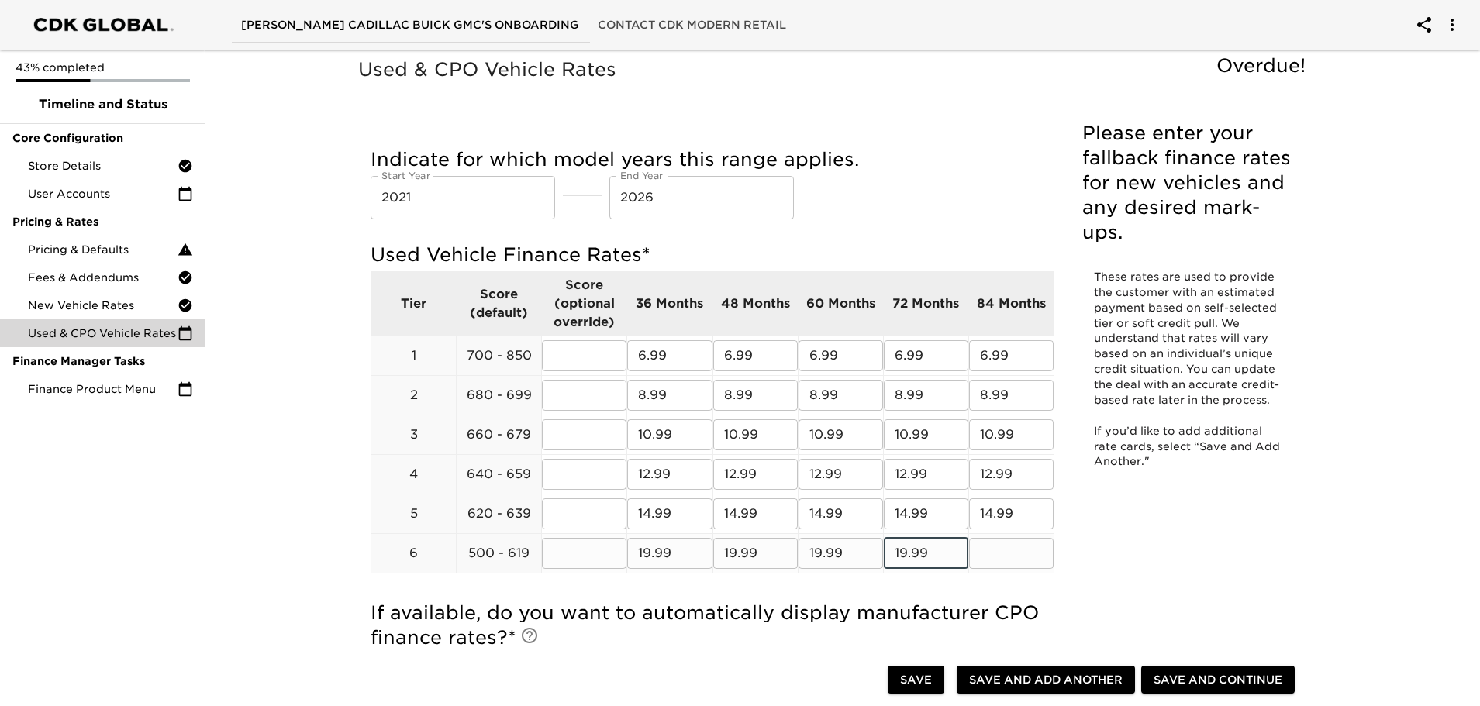
click at [1035, 544] on input "text" at bounding box center [1011, 553] width 85 height 31
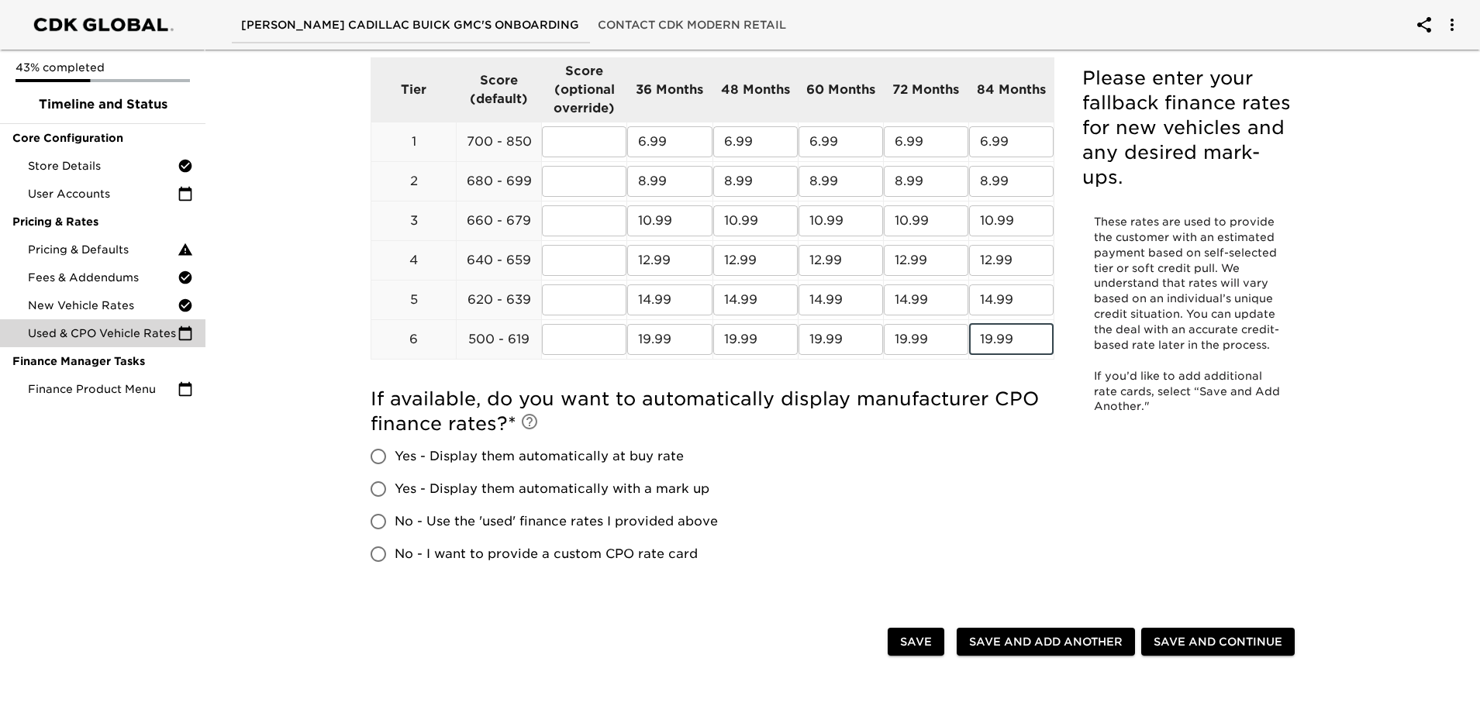
scroll to position [233, 0]
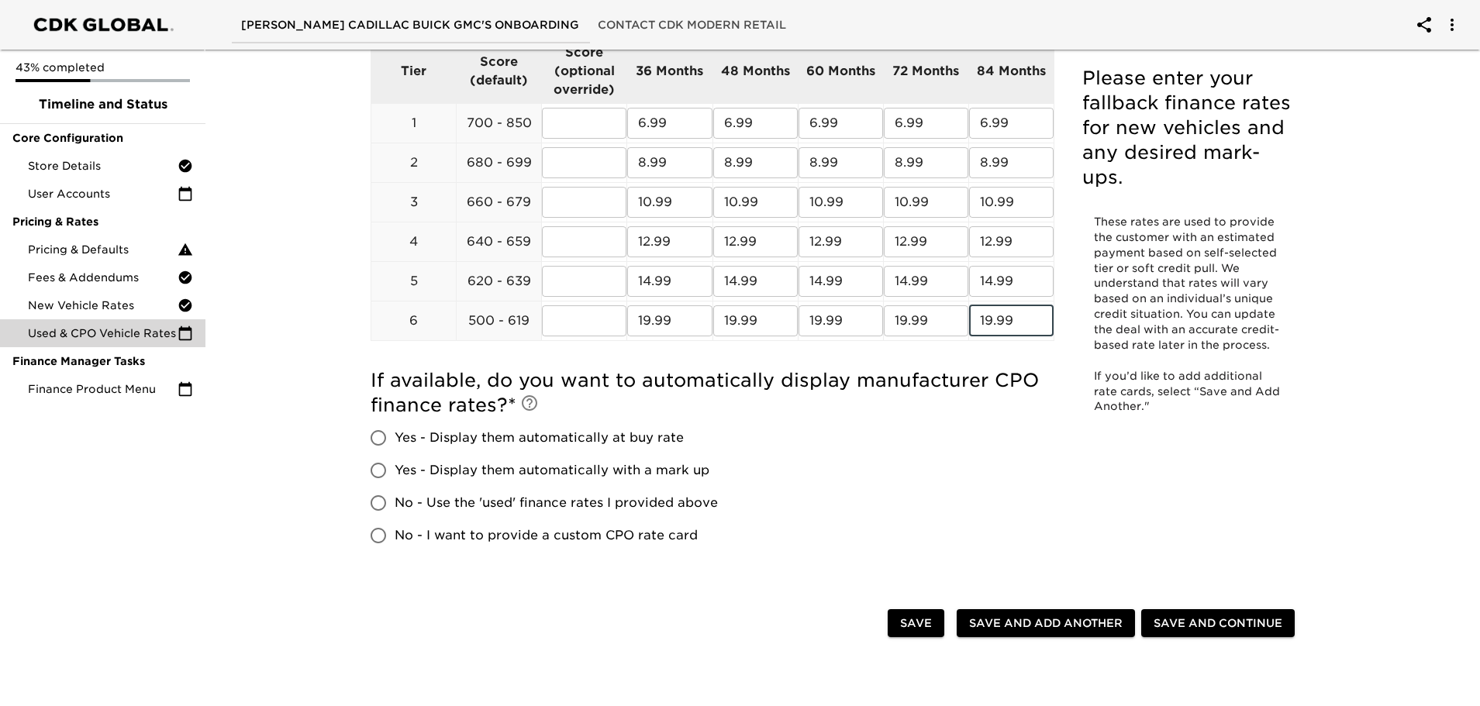
type input "19.99"
click at [381, 505] on input "No - Use the 'used' finance rates I provided above" at bounding box center [378, 503] width 33 height 33
radio input "true"
click at [1265, 618] on span "Save and Continue" at bounding box center [1218, 623] width 129 height 19
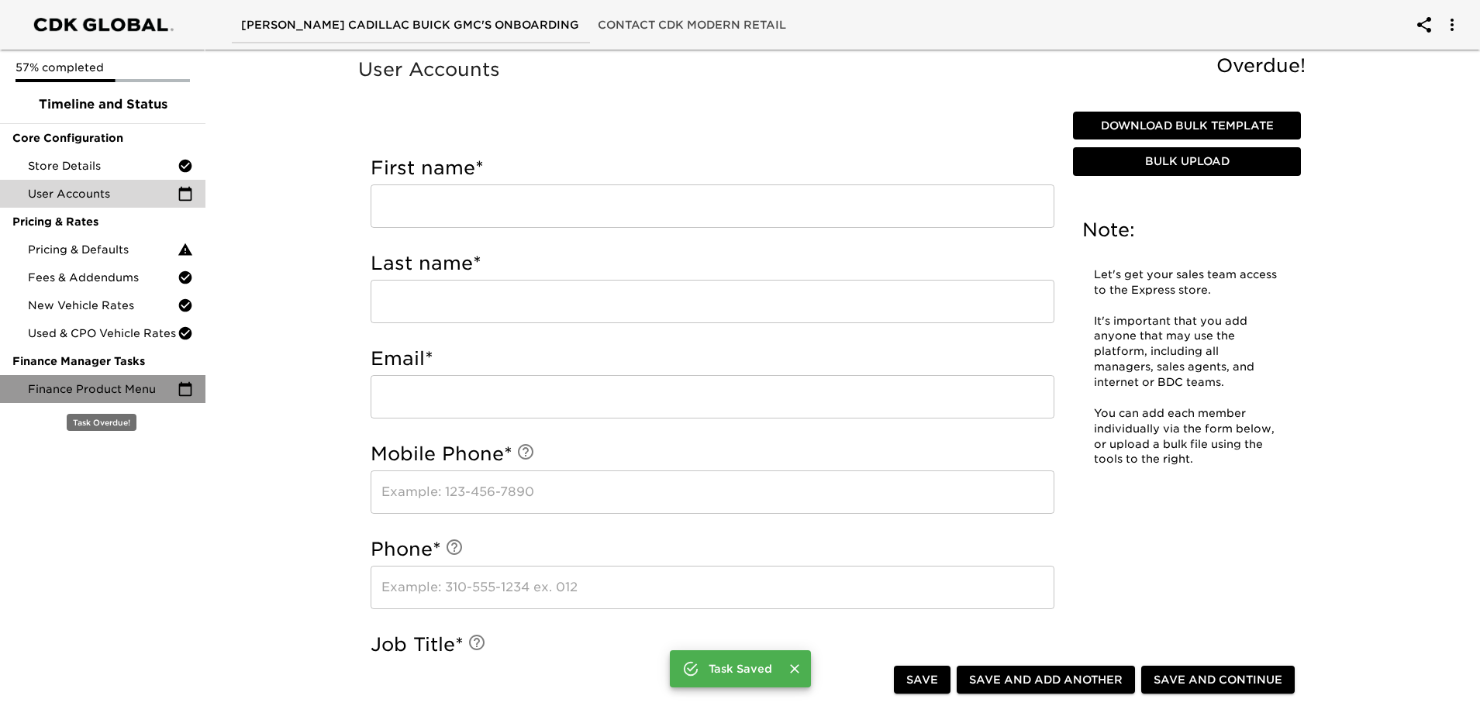
click at [181, 392] on icon at bounding box center [186, 390] width 16 height 16
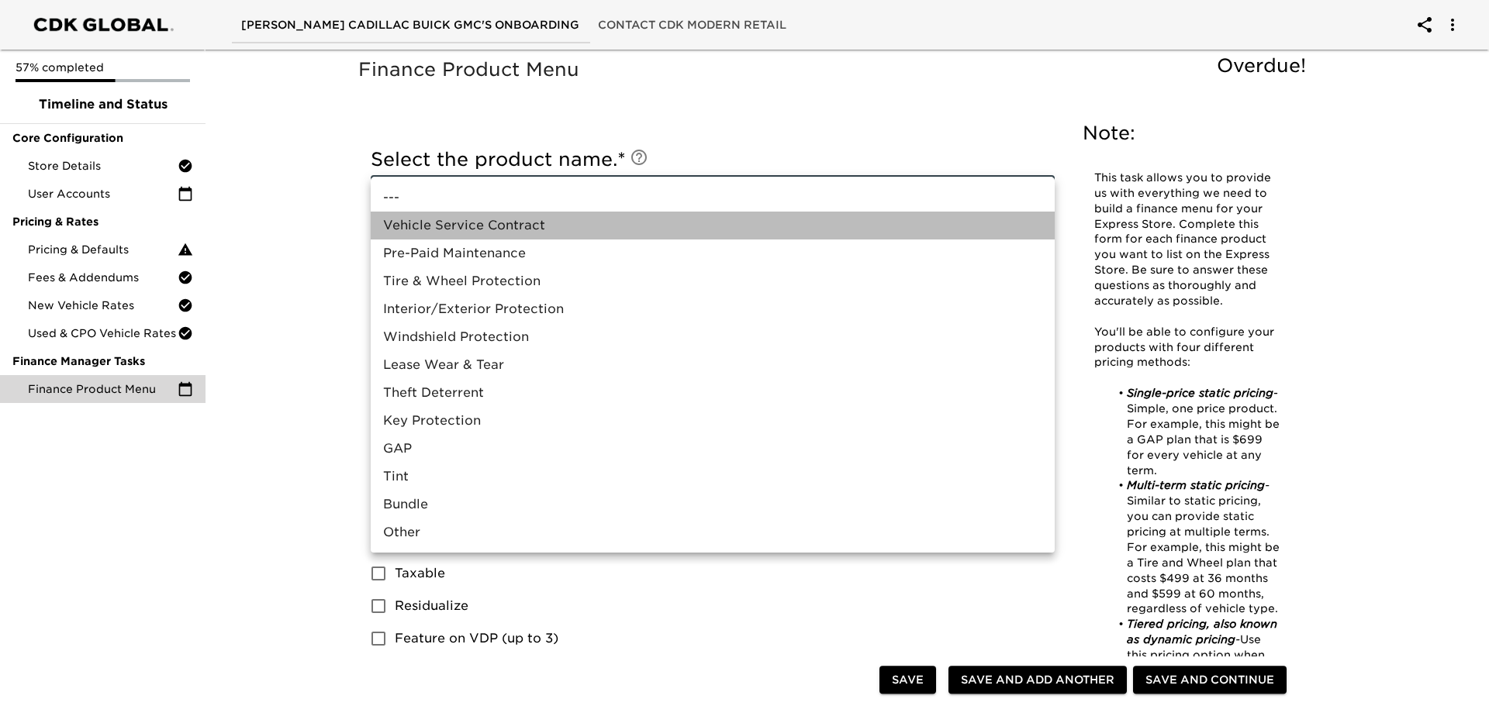
click at [540, 228] on li "Vehicle Service Contract" at bounding box center [713, 226] width 684 height 28
type input "Vehicle Service Contract"
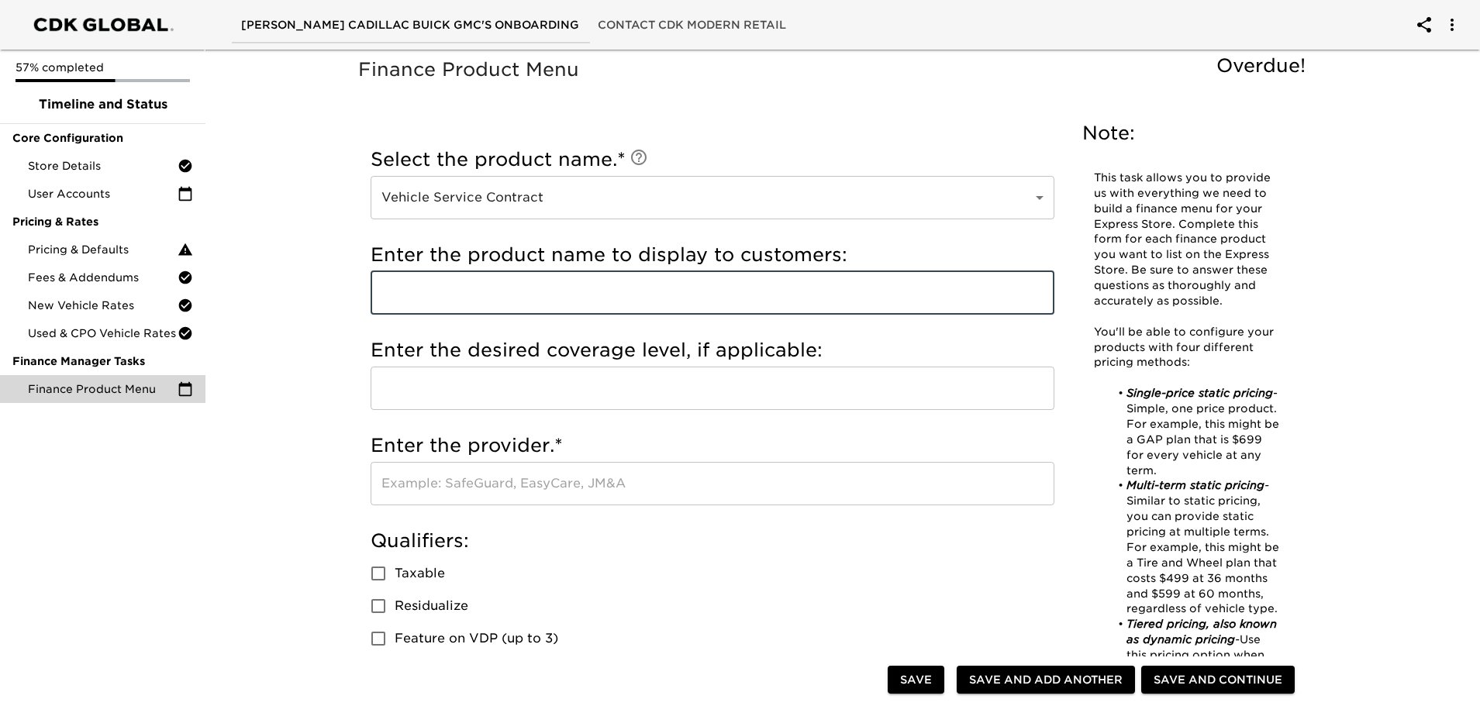
click at [624, 299] on input "text" at bounding box center [713, 292] width 684 height 43
type input "FIRST EXTENDED"
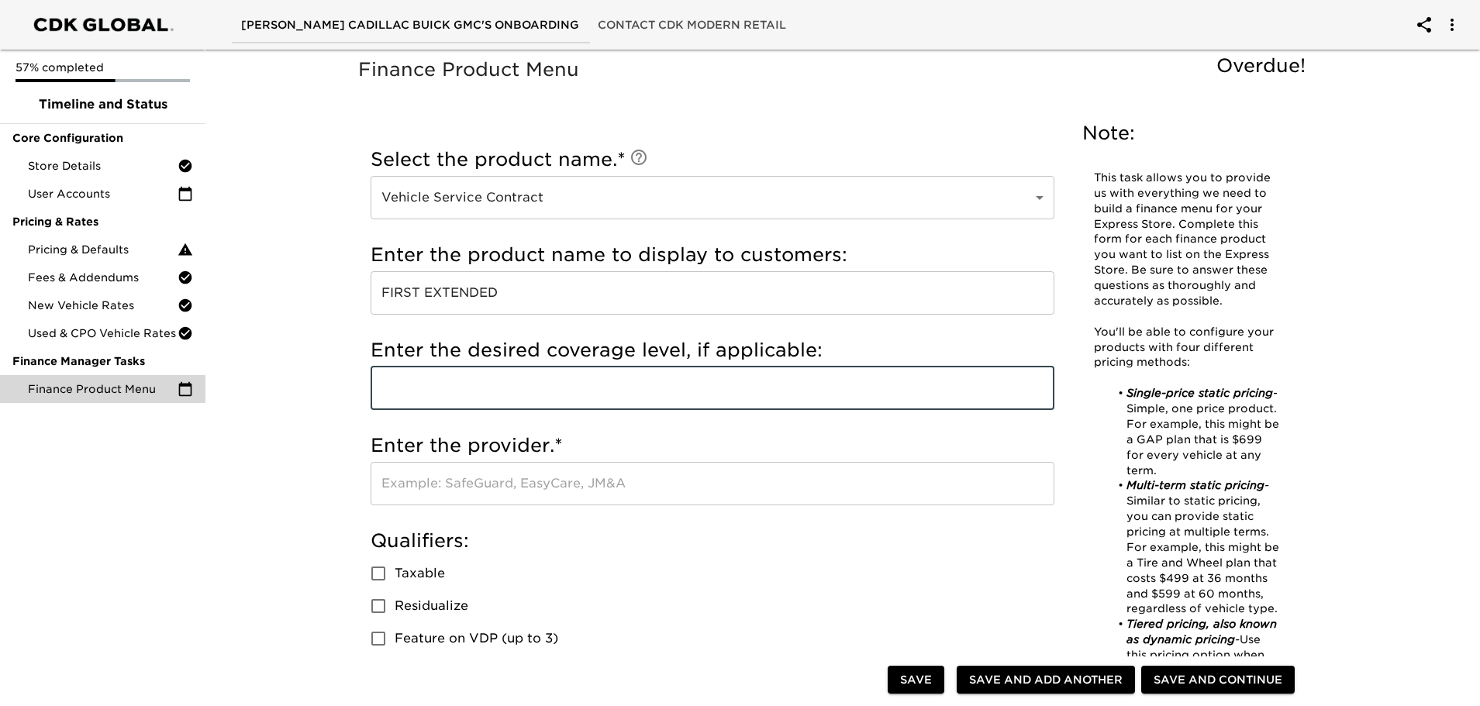
click at [648, 391] on input "text" at bounding box center [713, 388] width 684 height 43
click at [527, 487] on input "text" at bounding box center [713, 483] width 684 height 43
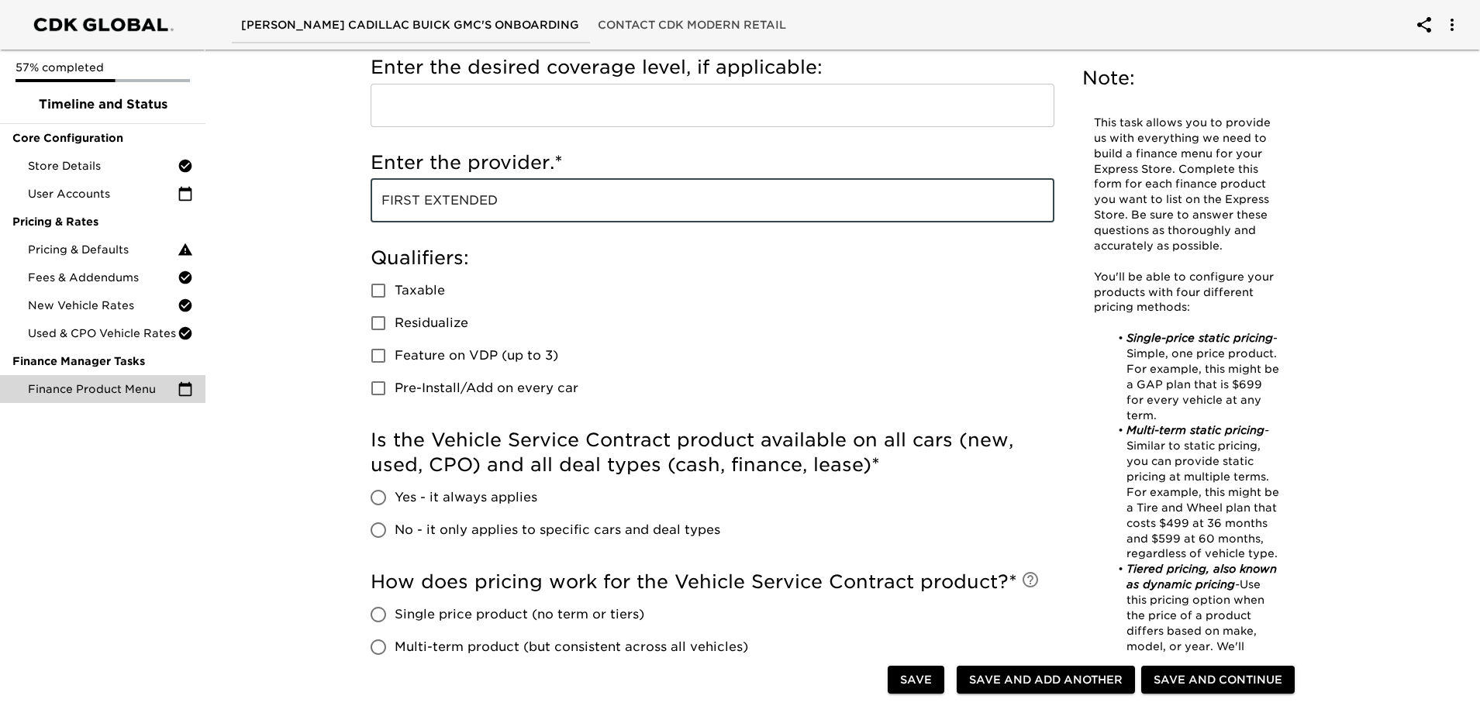
scroll to position [310, 0]
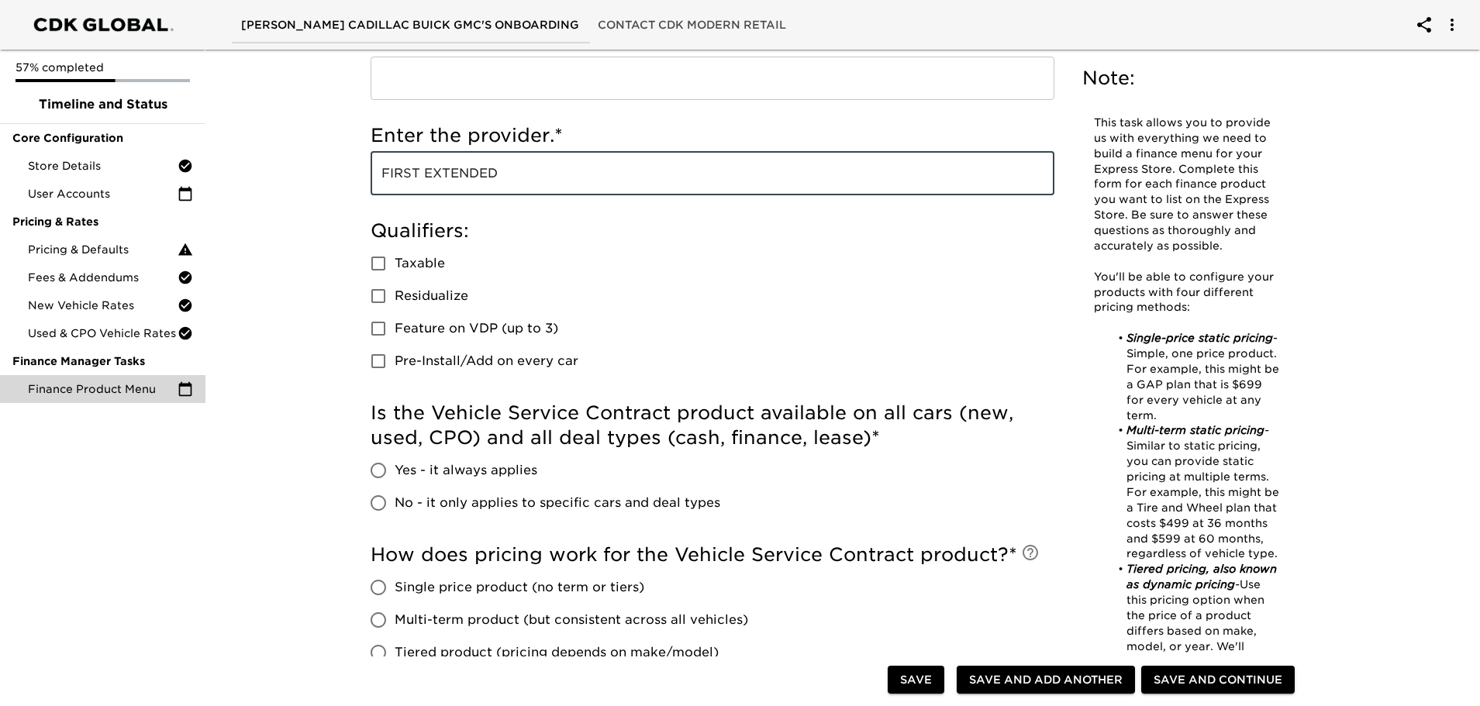
type input "FIRST EXTENDED"
click at [378, 501] on input "No - it only applies to specific cars and deal types" at bounding box center [378, 503] width 33 height 33
radio input "true"
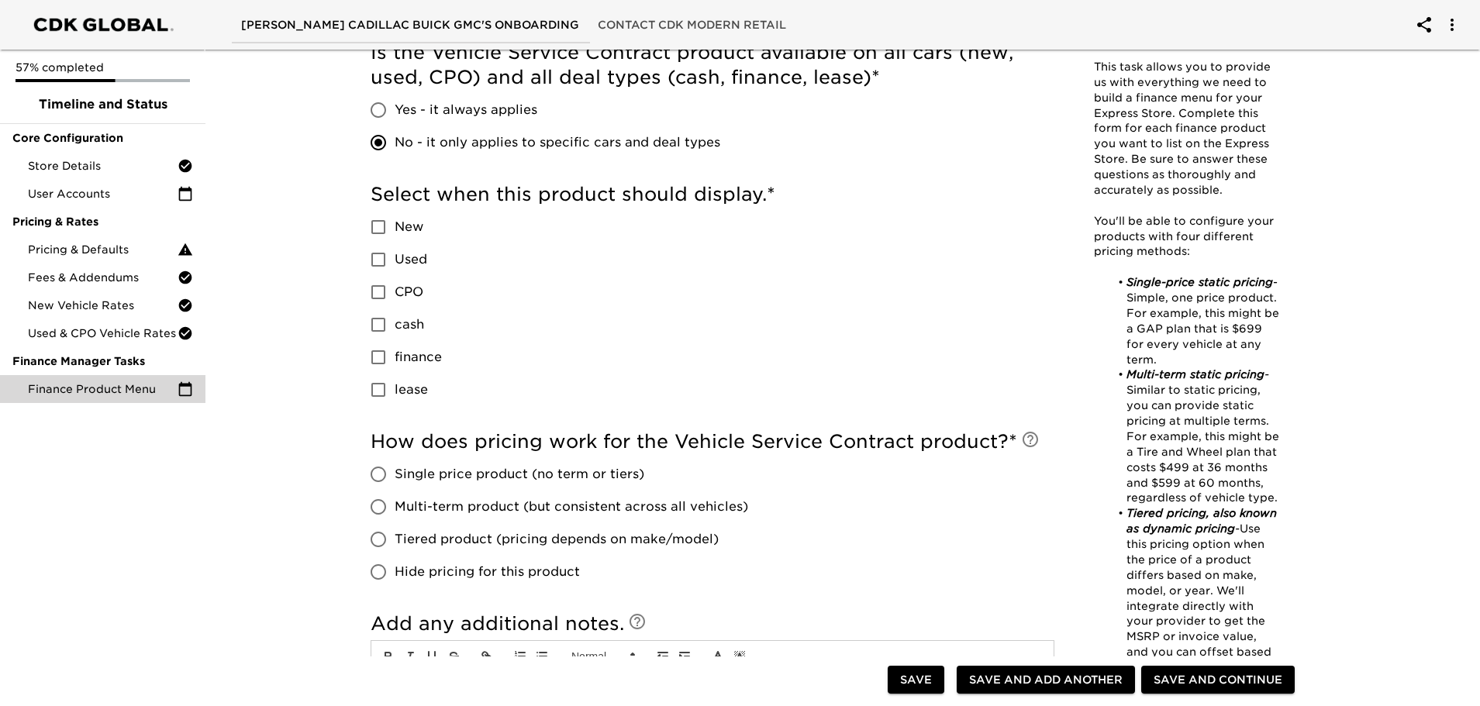
scroll to position [698, 0]
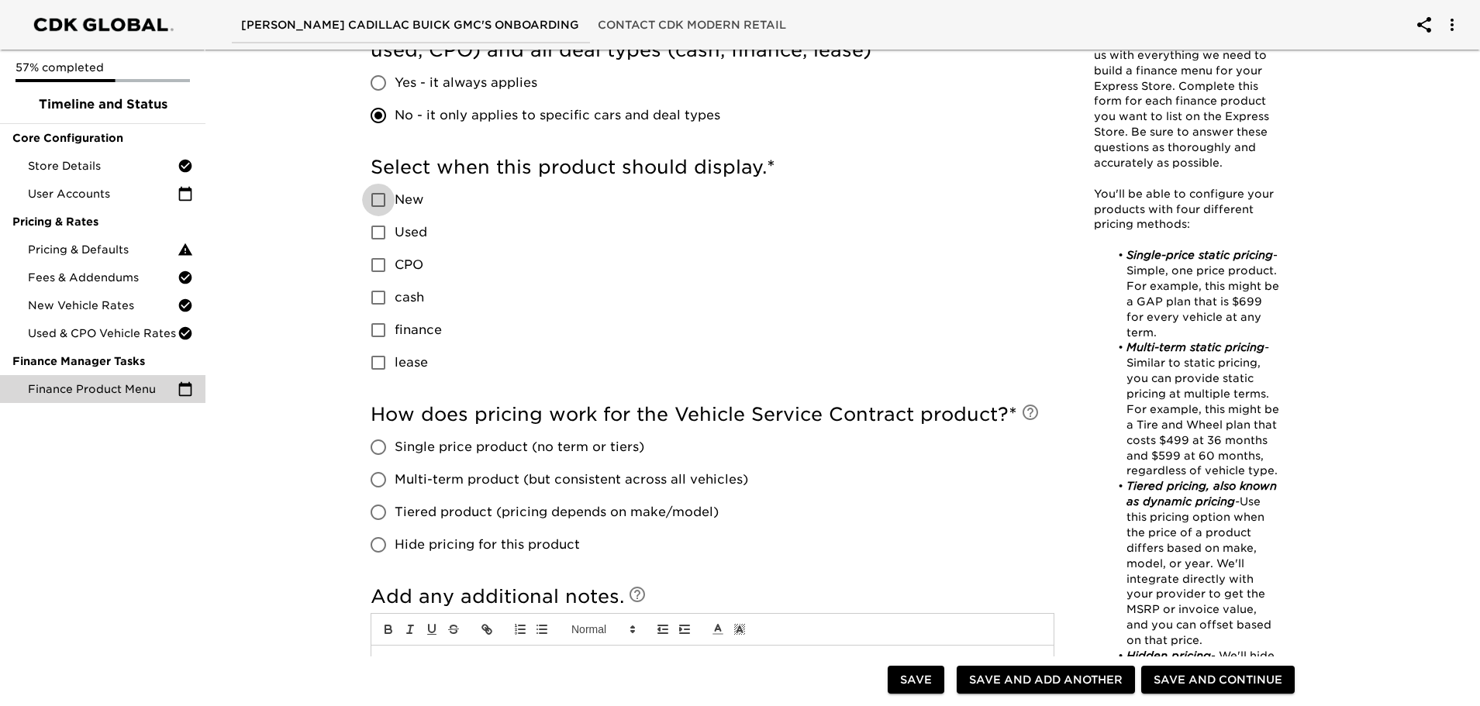
click at [372, 200] on input "New" at bounding box center [378, 200] width 33 height 33
checkbox input "true"
click at [372, 230] on input "Used" at bounding box center [378, 232] width 33 height 33
checkbox input "true"
click at [373, 294] on input "cash" at bounding box center [378, 297] width 33 height 33
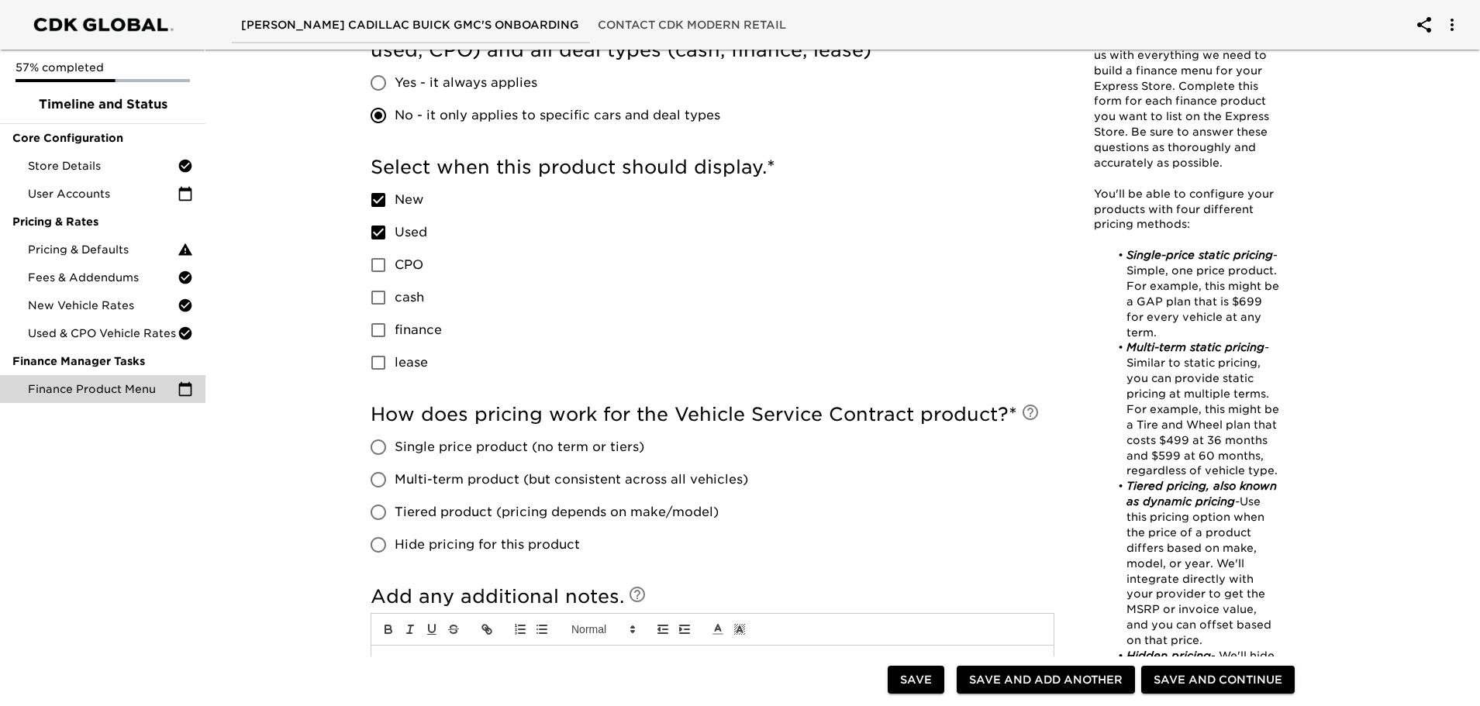
checkbox input "true"
click at [380, 331] on input "finance" at bounding box center [378, 330] width 33 height 33
checkbox input "true"
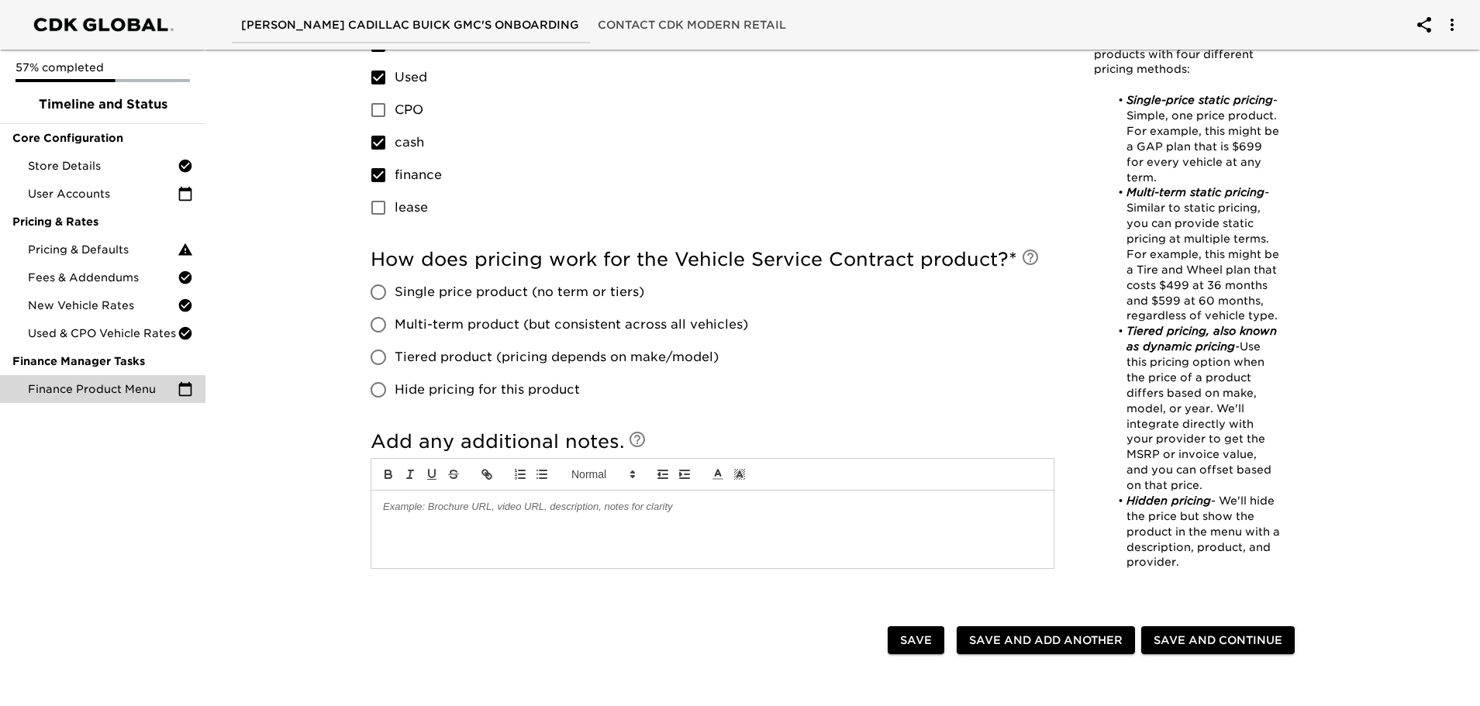
click at [378, 393] on input "Hide pricing for this product" at bounding box center [378, 390] width 33 height 33
radio input "true"
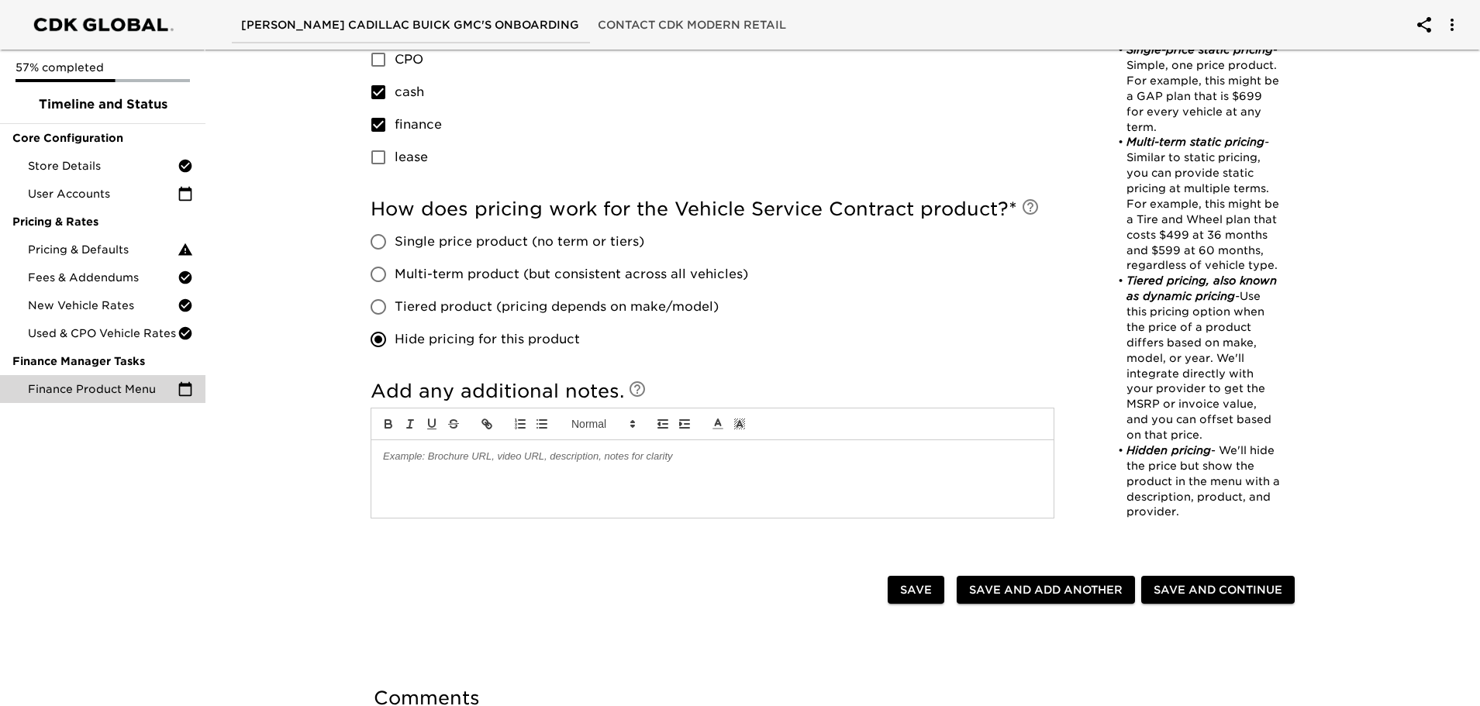
scroll to position [931, 0]
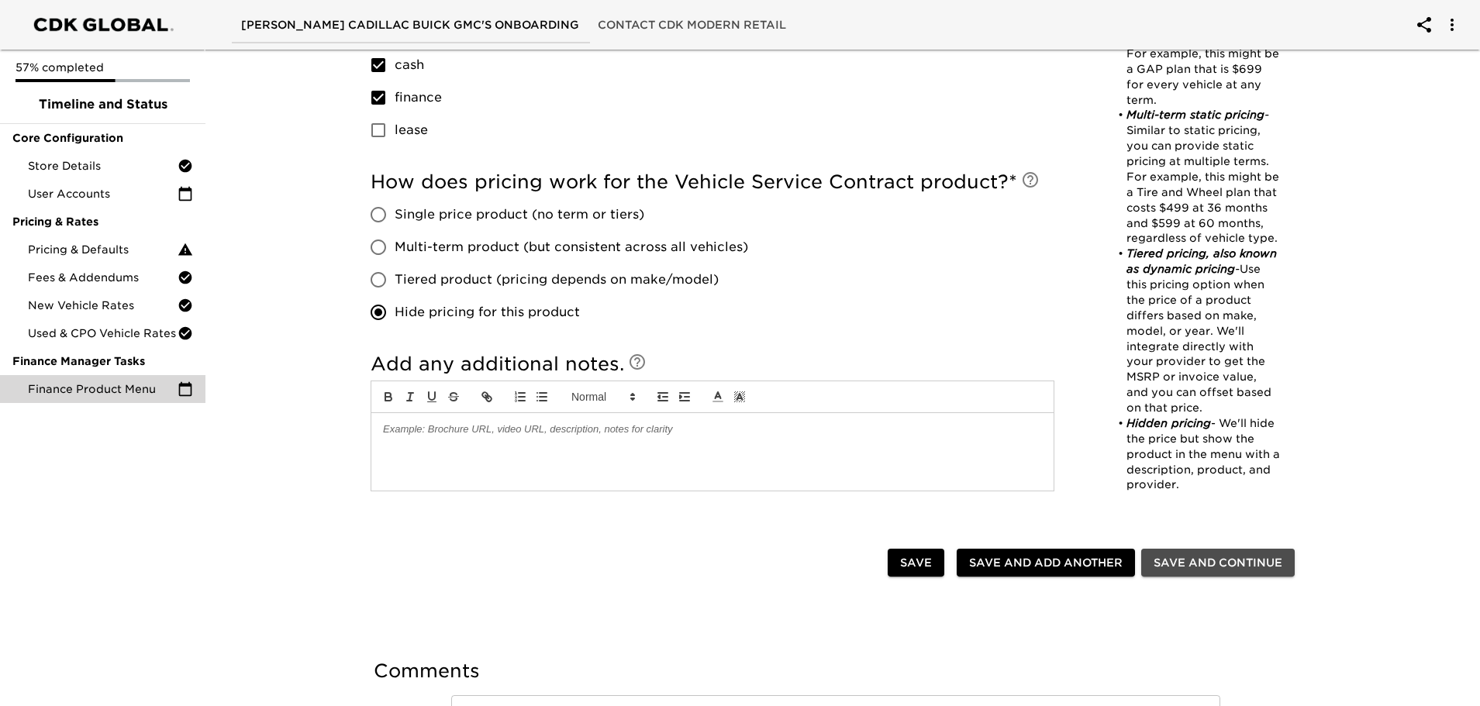
click at [1218, 569] on span "Save and Continue" at bounding box center [1218, 563] width 129 height 19
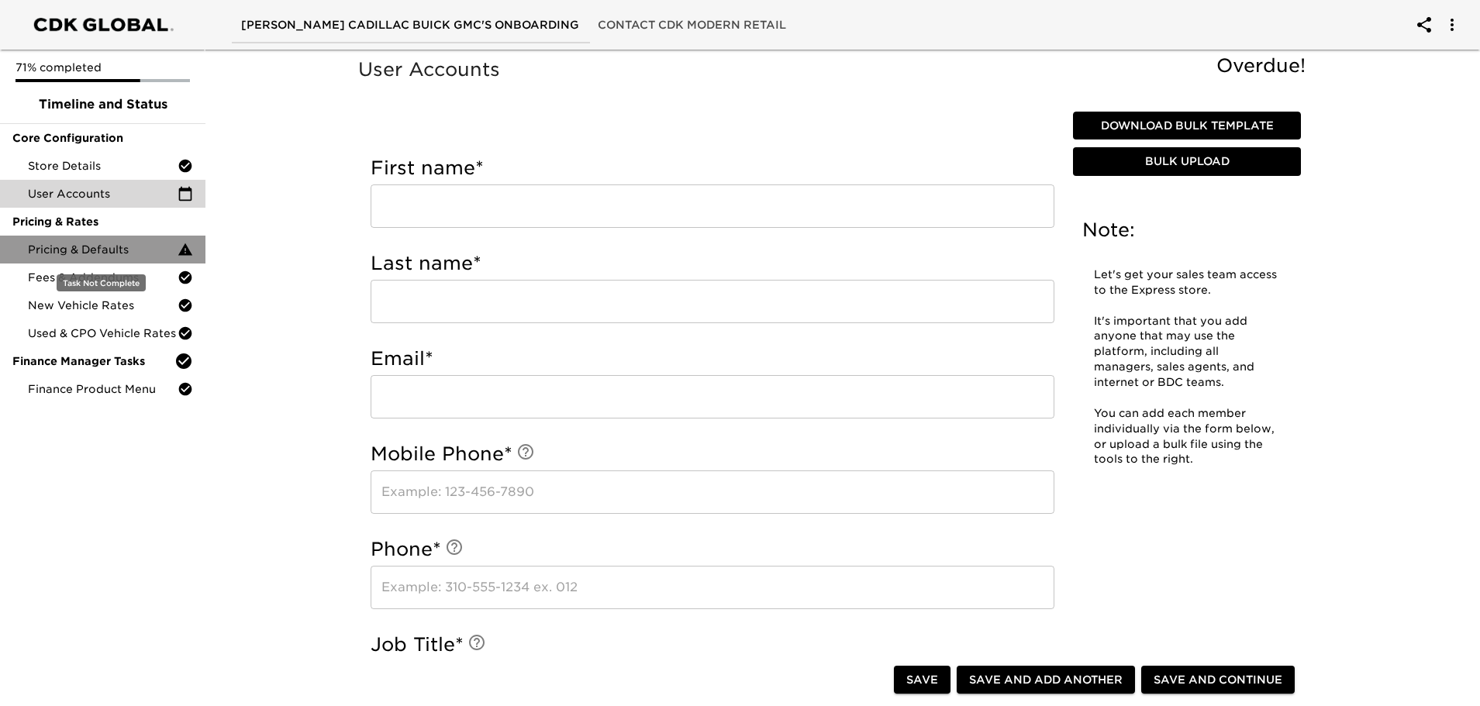
click at [186, 253] on icon at bounding box center [185, 249] width 14 height 12
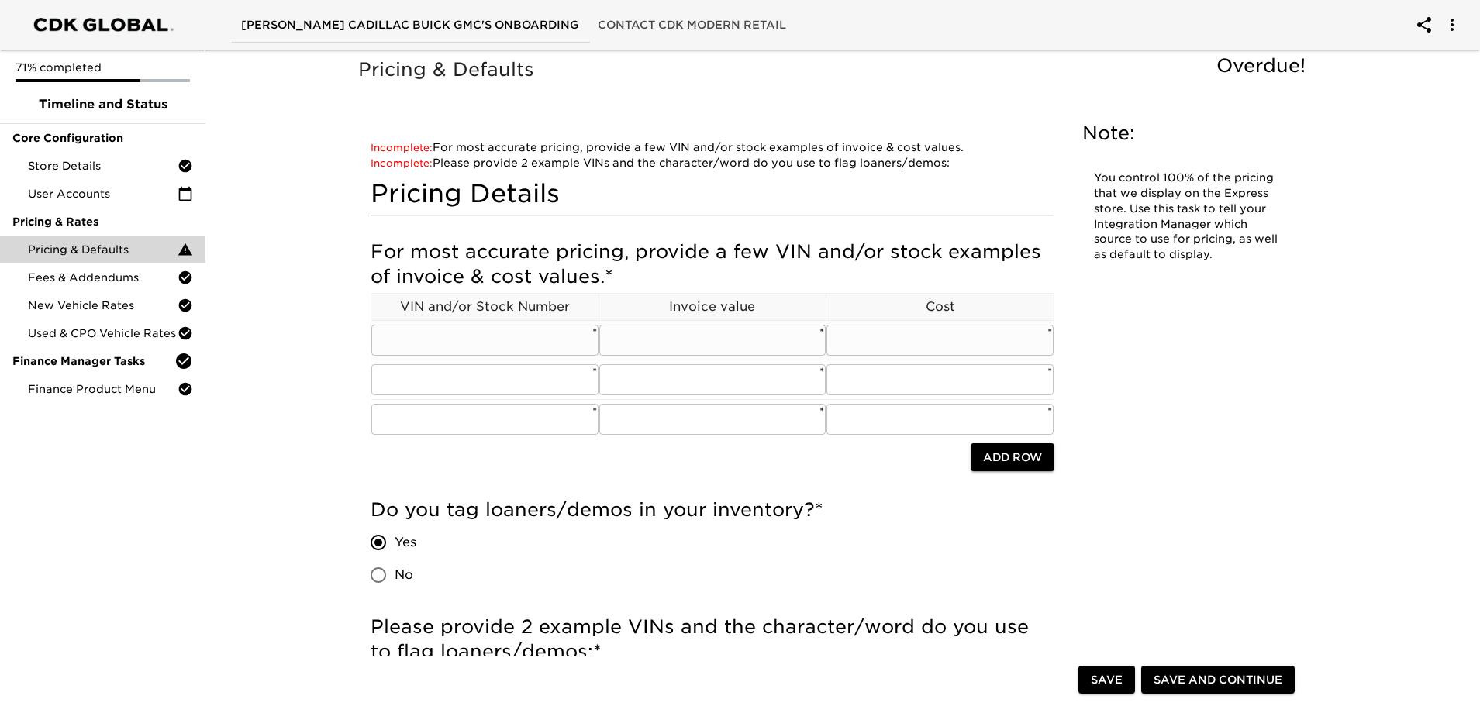
click at [473, 349] on input "text" at bounding box center [484, 340] width 227 height 31
type input "t"
type input "TG180"
click at [475, 384] on input "text" at bounding box center [484, 379] width 227 height 31
type input "TG166"
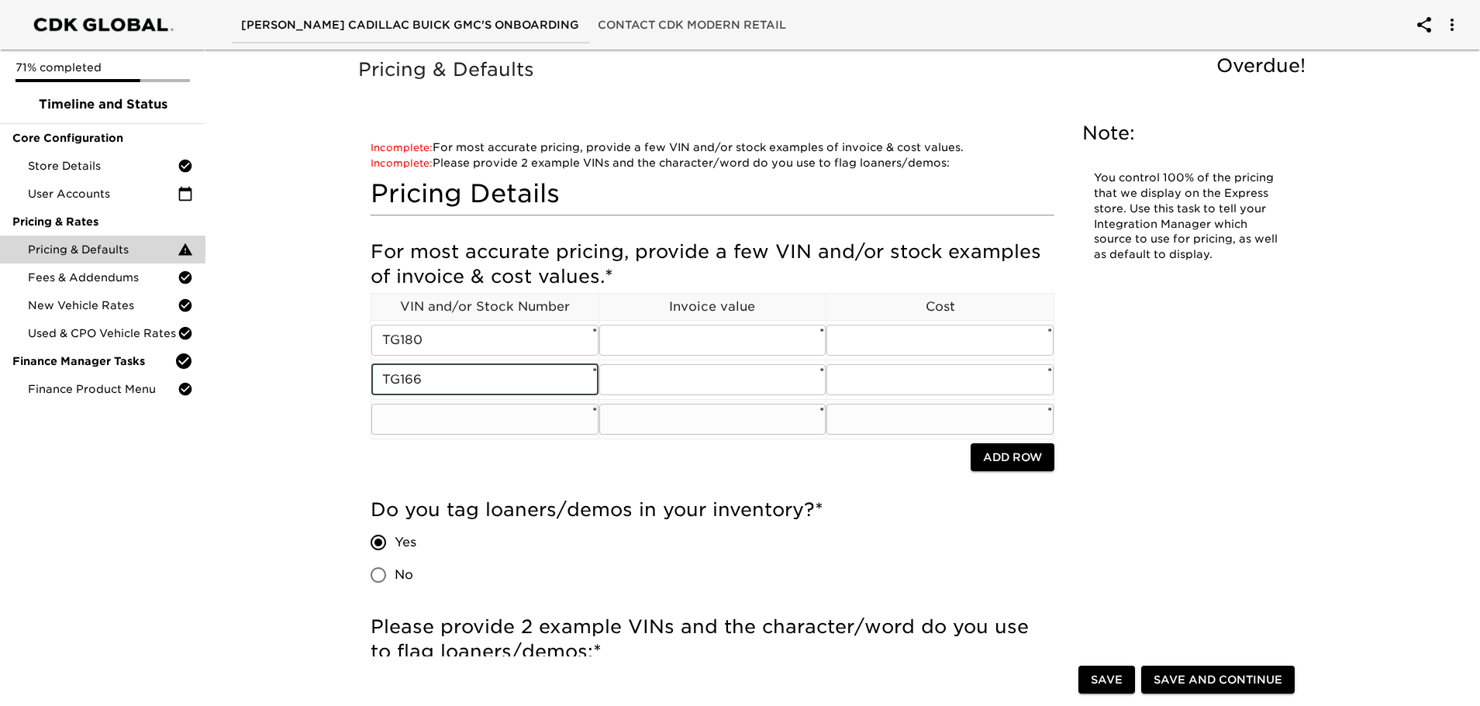
click at [458, 416] on input "text" at bounding box center [484, 419] width 227 height 31
type input "TG255"
click at [749, 344] on input "text" at bounding box center [712, 340] width 227 height 31
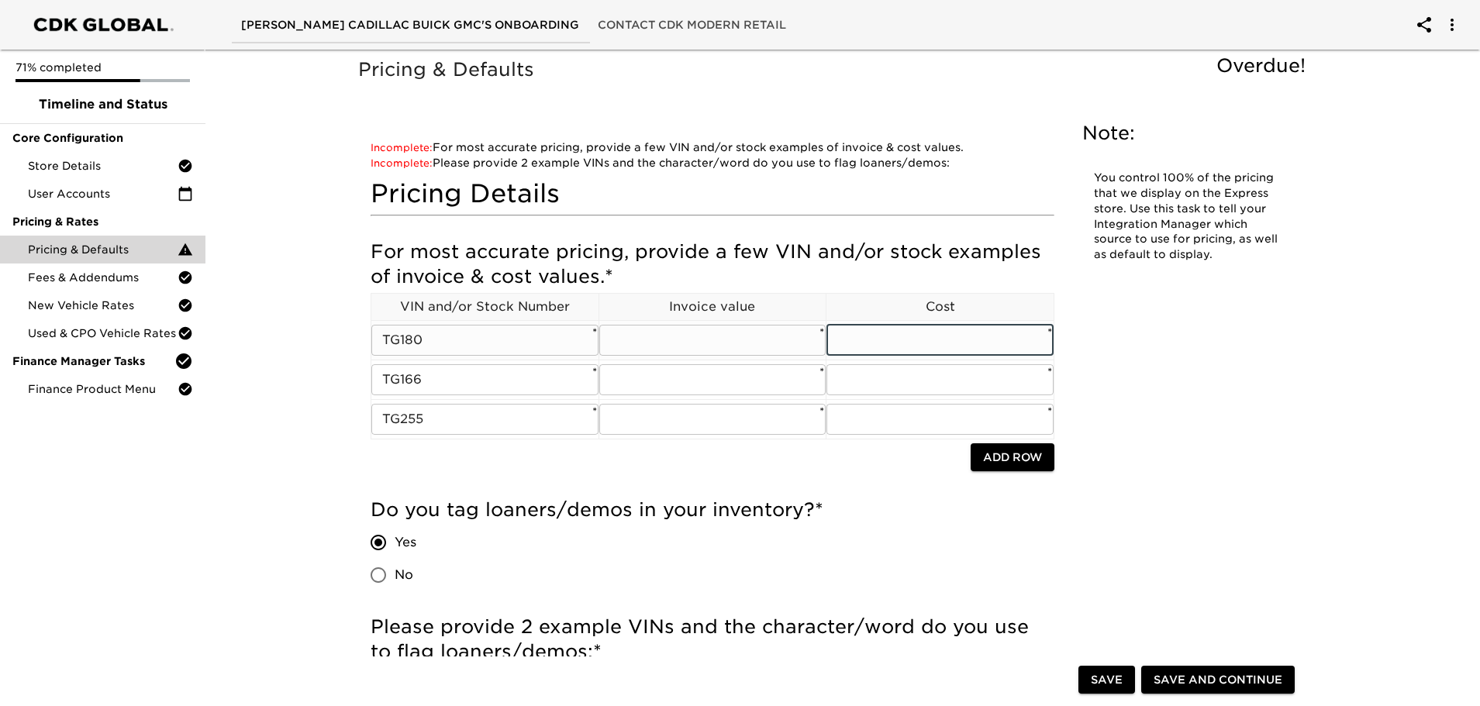
click at [983, 351] on input "text" at bounding box center [940, 340] width 227 height 31
type input "68543.92"
click at [688, 337] on input "text" at bounding box center [712, 340] width 227 height 31
type input "70678.57"
click at [684, 375] on input "text" at bounding box center [712, 379] width 227 height 31
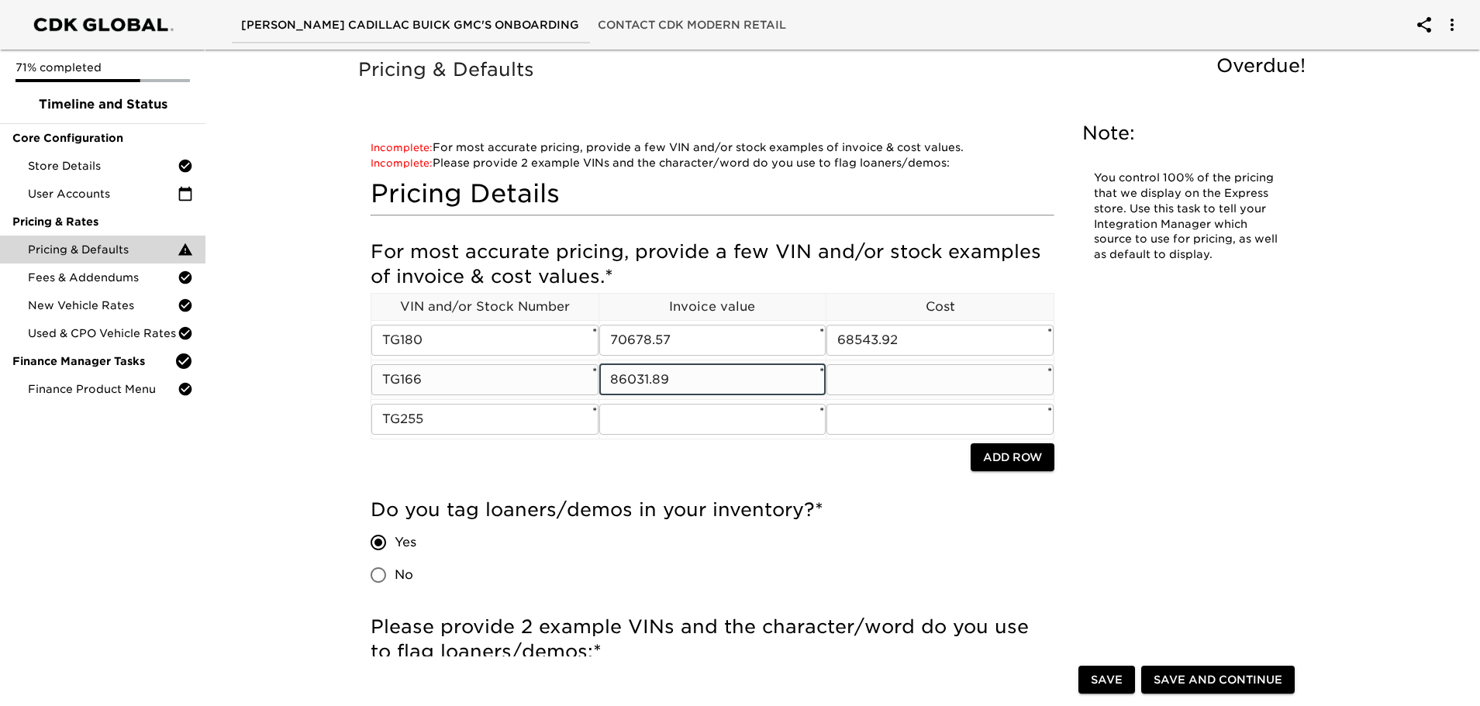
type input "86031.89"
click at [865, 374] on input "text" at bounding box center [940, 379] width 227 height 31
click at [887, 382] on input "text" at bounding box center [940, 379] width 227 height 31
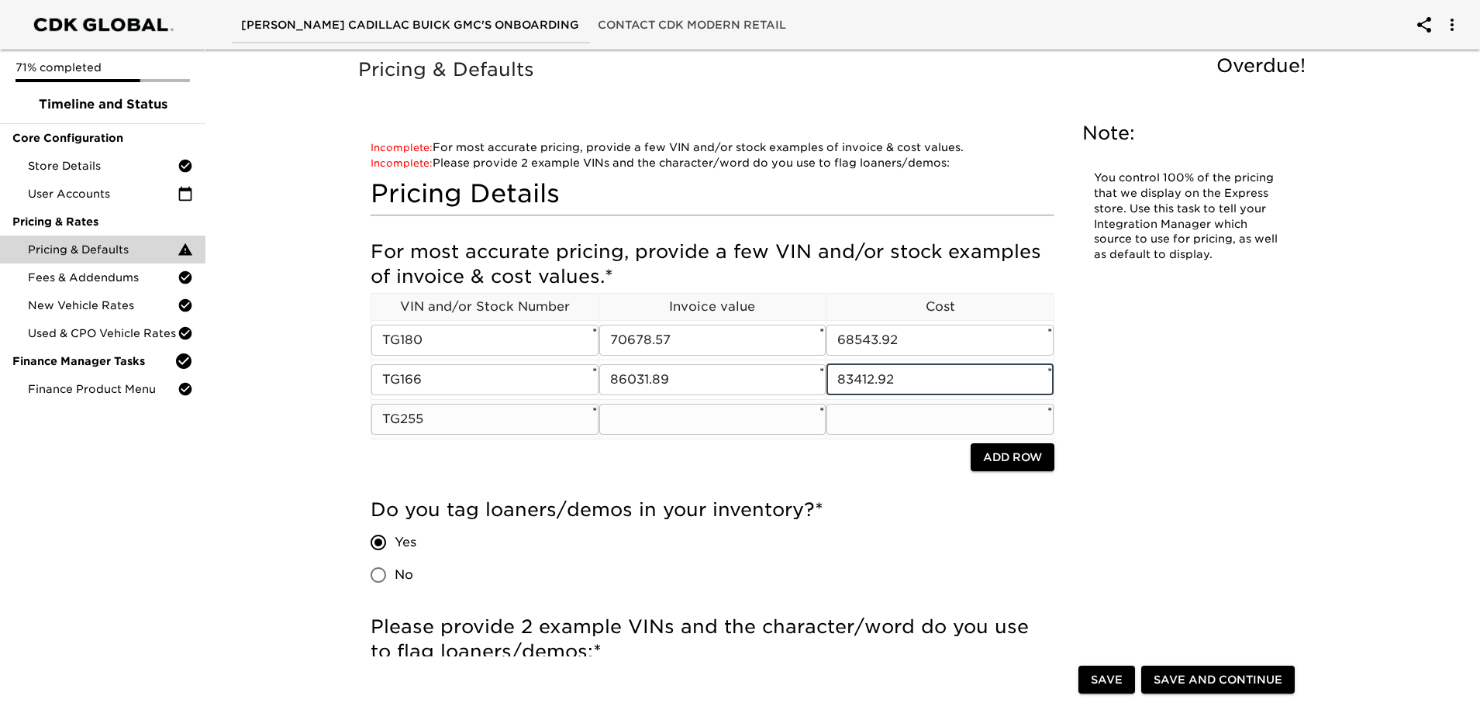
type input "83412.92"
click at [664, 427] on input "text" at bounding box center [712, 419] width 227 height 31
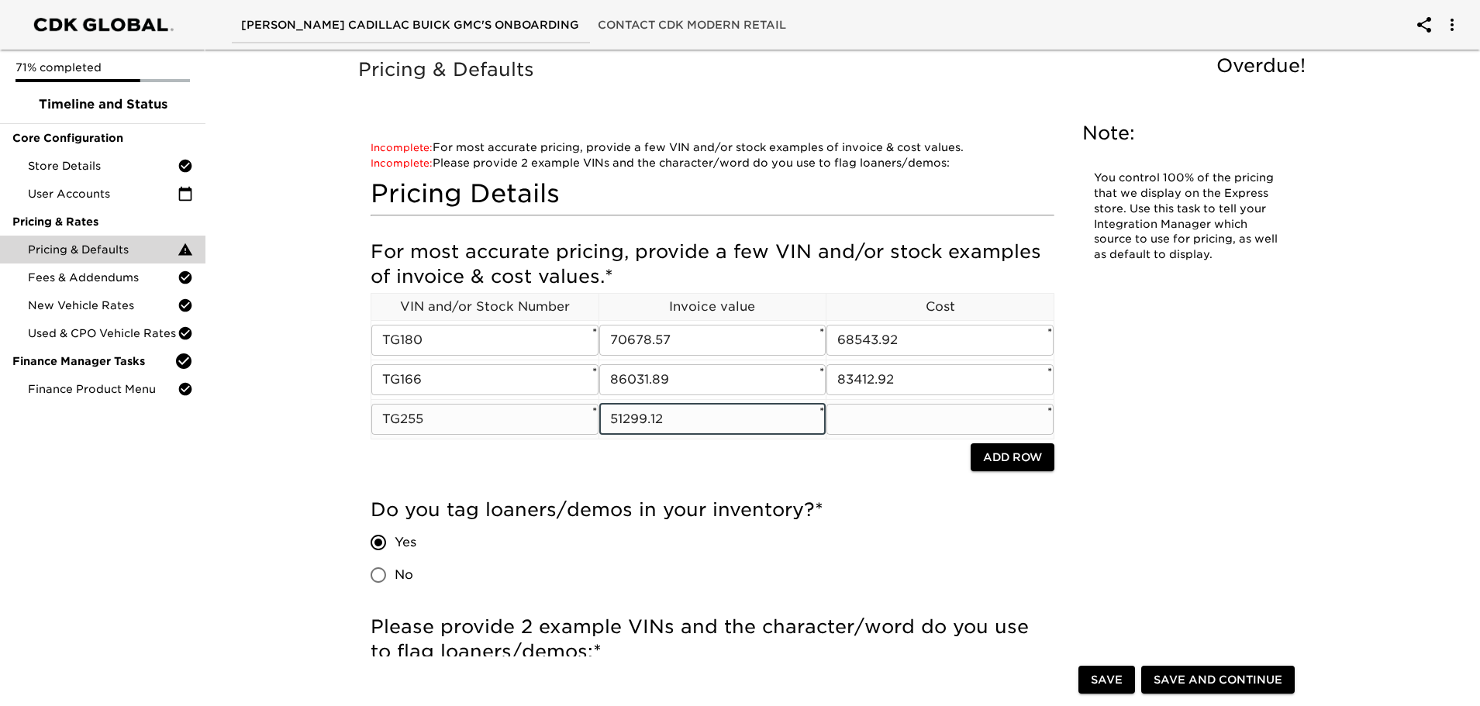
type input "51299.12"
click at [839, 412] on input "text" at bounding box center [940, 419] width 227 height 31
click at [936, 413] on input "text" at bounding box center [940, 419] width 227 height 31
type input "49863.87"
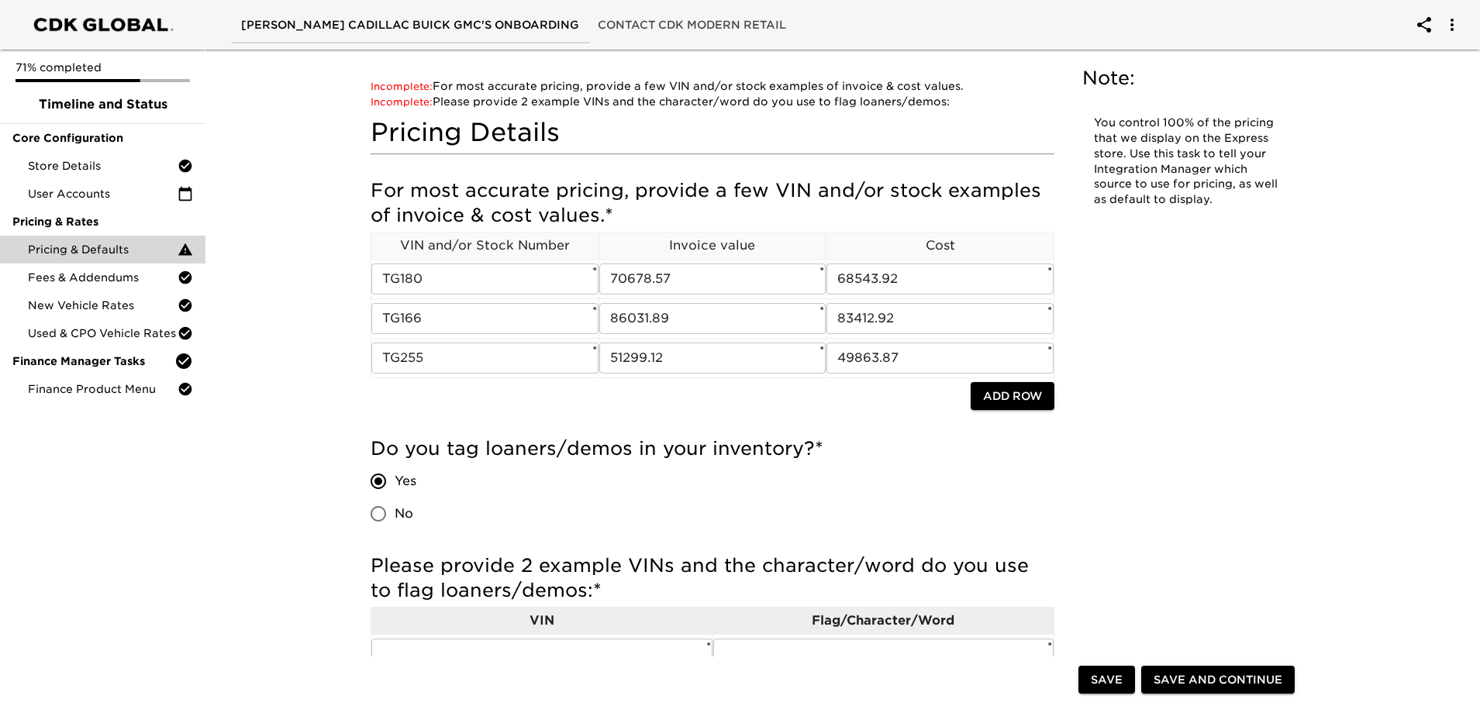
scroll to position [233, 0]
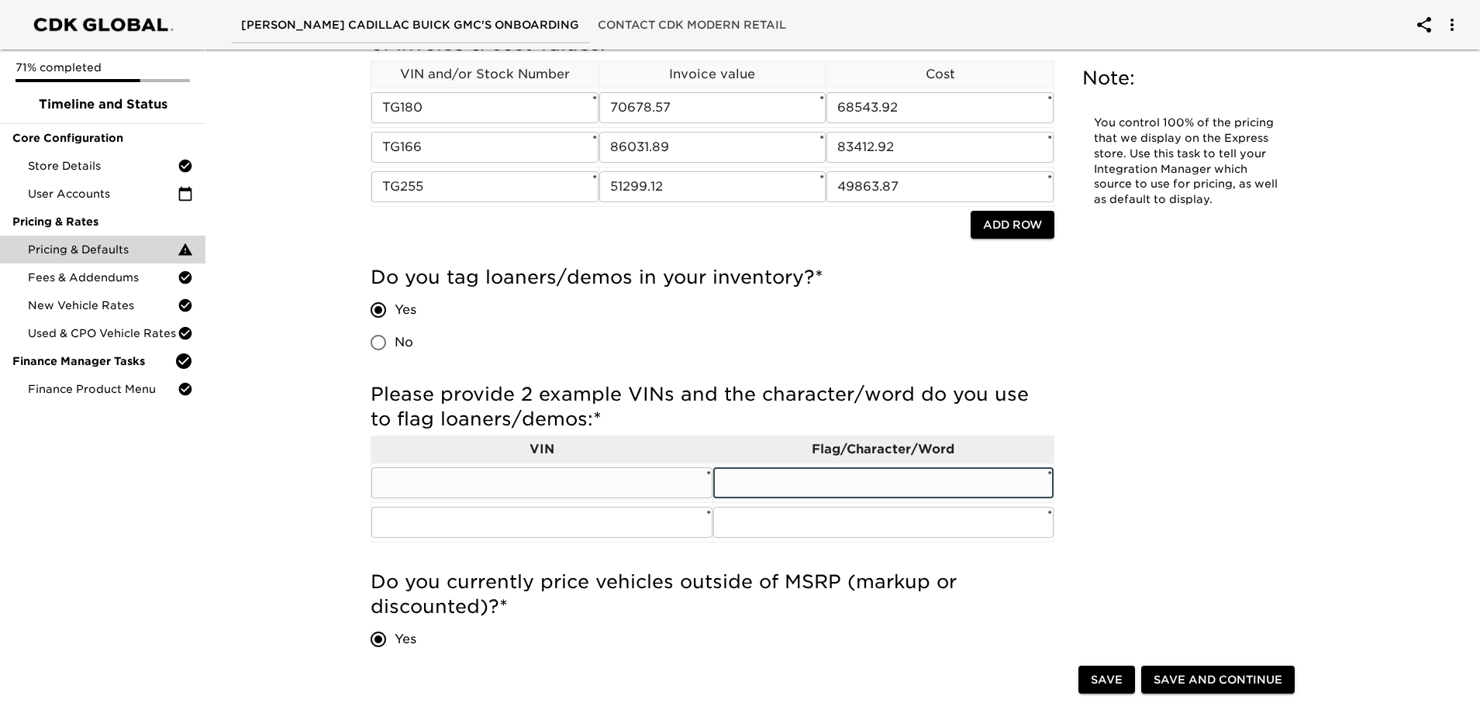
click at [844, 493] on input "text" at bounding box center [883, 483] width 341 height 31
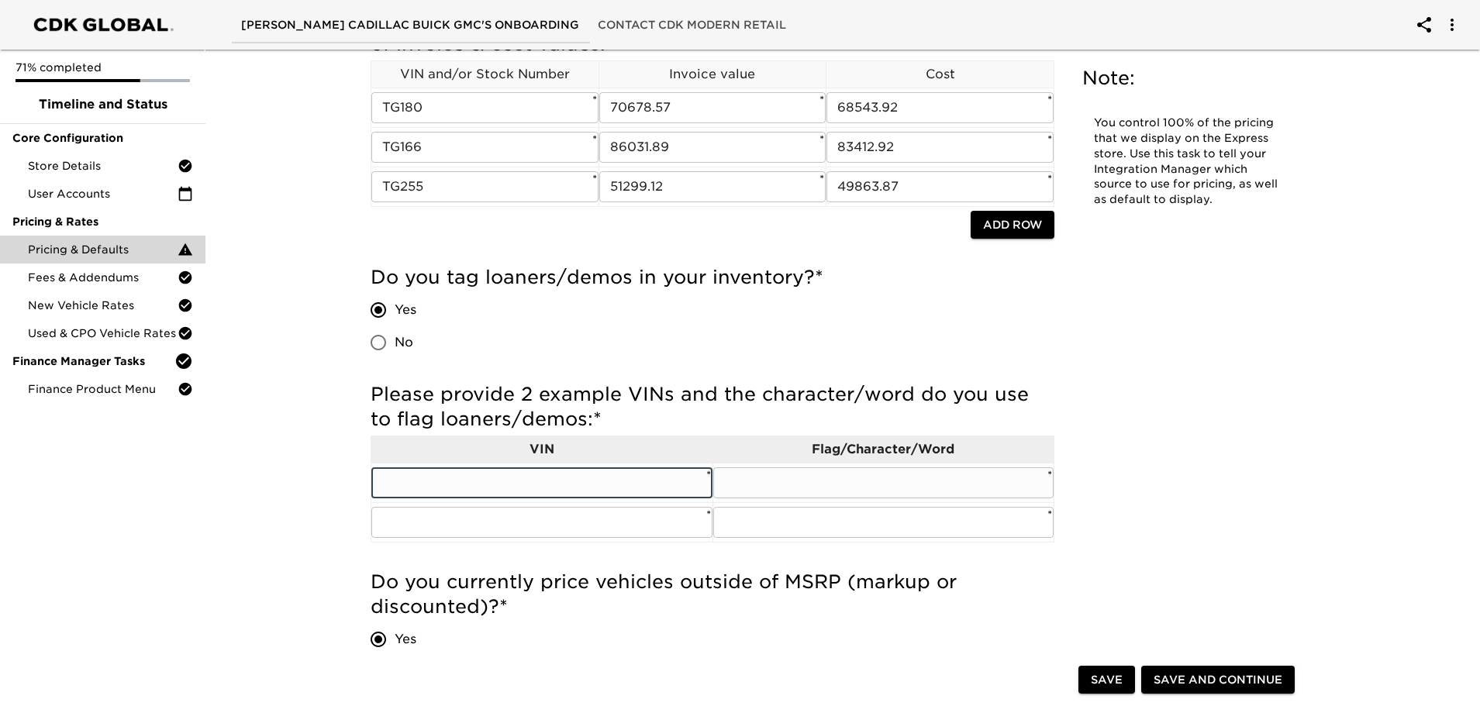
click at [473, 485] on input "text" at bounding box center [541, 483] width 341 height 31
paste input "[US_VEHICLE_IDENTIFICATION_NUMBER]"
type input "[US_VEHICLE_IDENTIFICATION_NUMBER]"
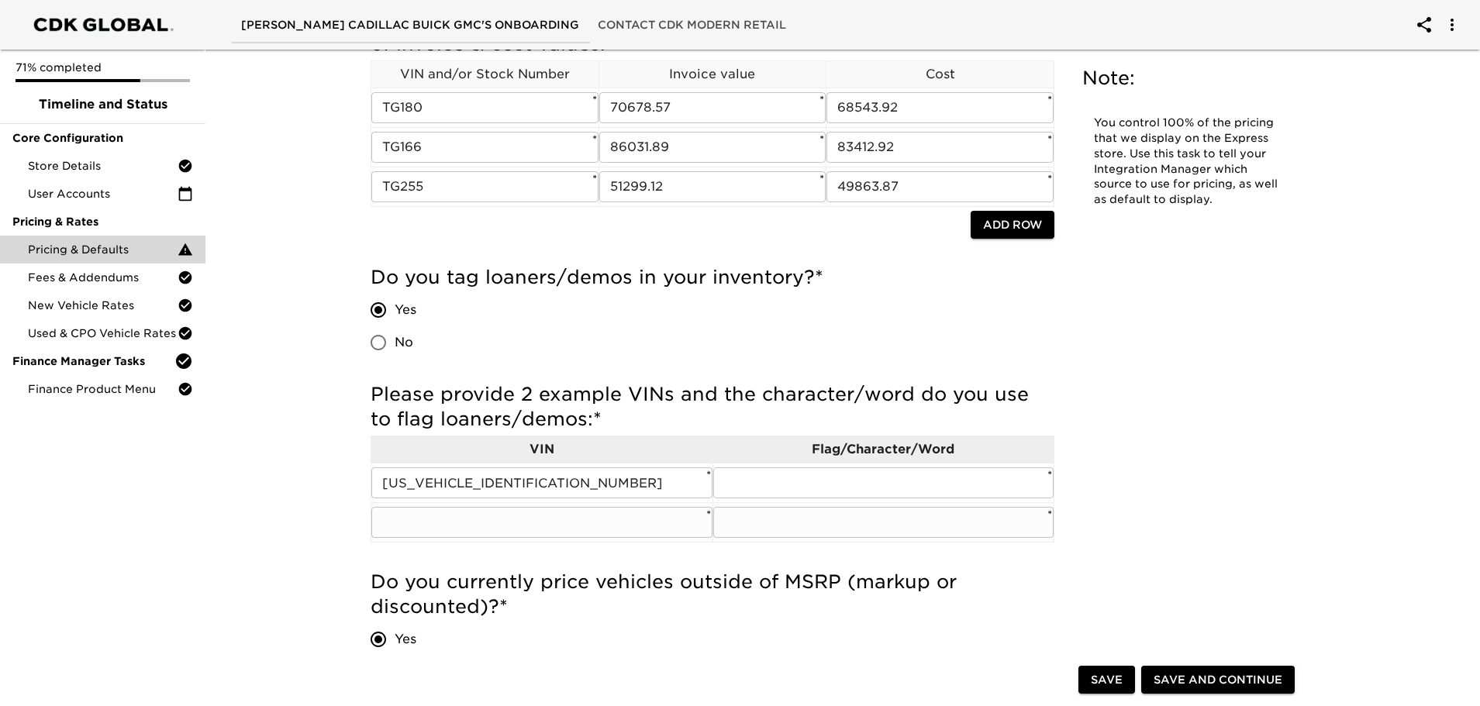
click at [478, 527] on input "text" at bounding box center [541, 522] width 341 height 31
paste input "[US_VEHICLE_IDENTIFICATION_NUMBER]"
type input "[US_VEHICLE_IDENTIFICATION_NUMBER]"
click at [830, 486] on input "text" at bounding box center [883, 483] width 341 height 31
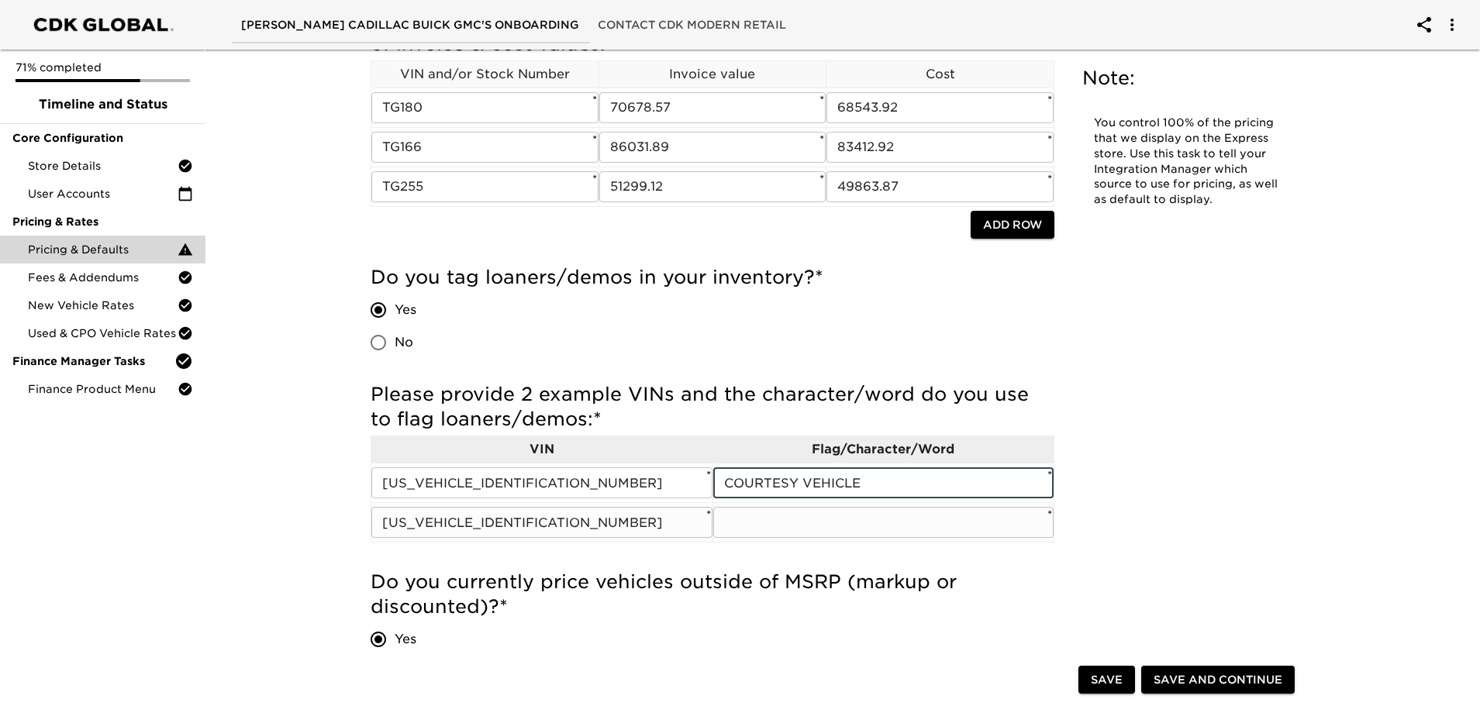
type input "COURTESY VEHICLE"
click at [778, 530] on input "text" at bounding box center [883, 522] width 341 height 31
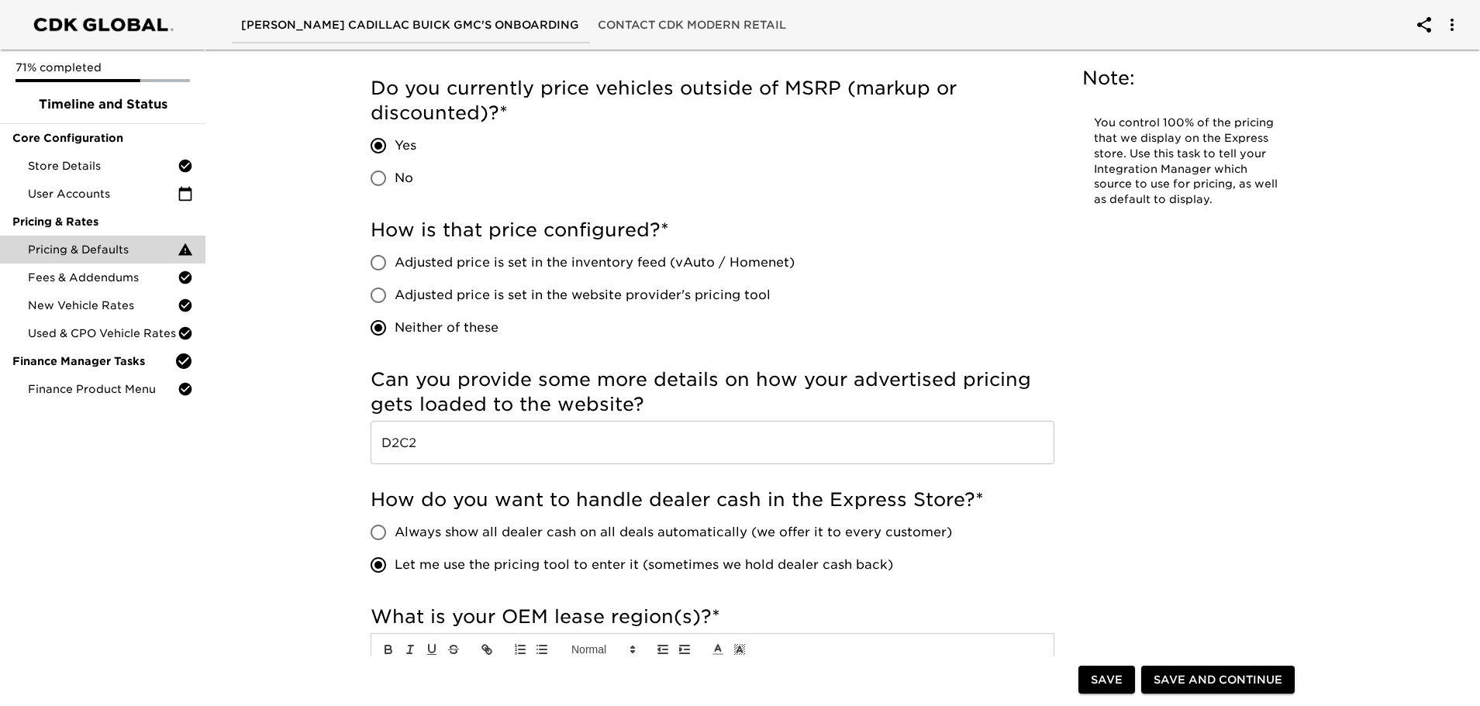
scroll to position [775, 0]
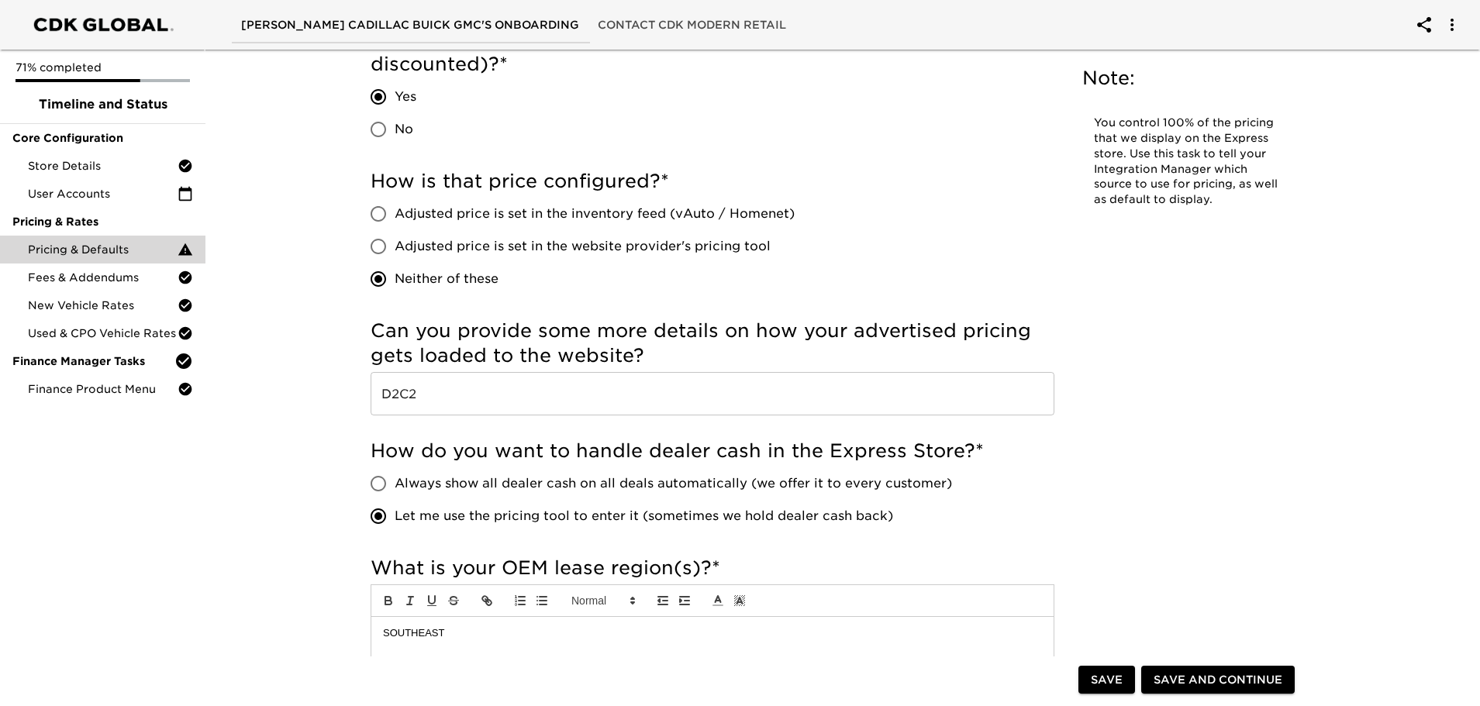
type input "COURTESY VEHICLE"
click at [1186, 676] on span "Save and Continue" at bounding box center [1218, 680] width 129 height 19
